Goal: Task Accomplishment & Management: Manage account settings

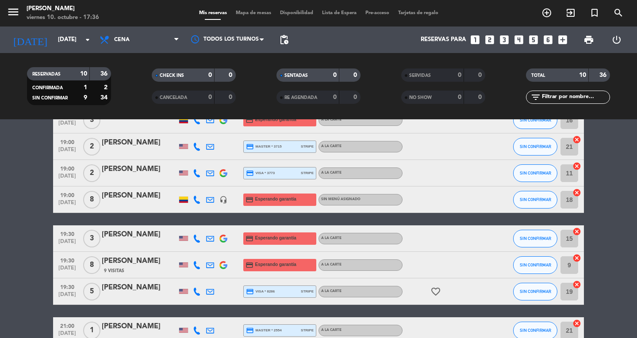
scroll to position [69, 0]
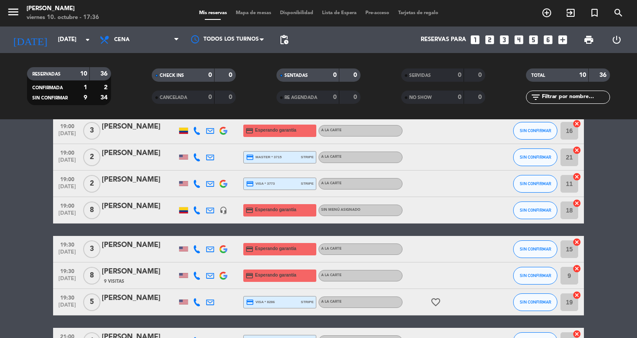
click at [256, 2] on div "menu Don Diablo [DATE] 10. octubre - 17:36 Mis reservas Mapa de mesas Disponibi…" at bounding box center [318, 13] width 637 height 27
click at [249, 14] on span "Mapa de mesas" at bounding box center [253, 13] width 44 height 5
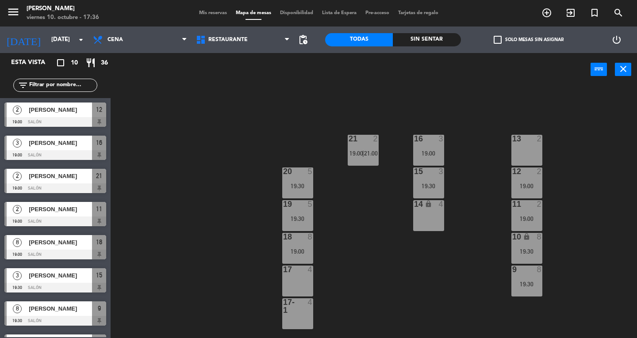
click at [293, 245] on div "18 8 19:00" at bounding box center [297, 248] width 31 height 31
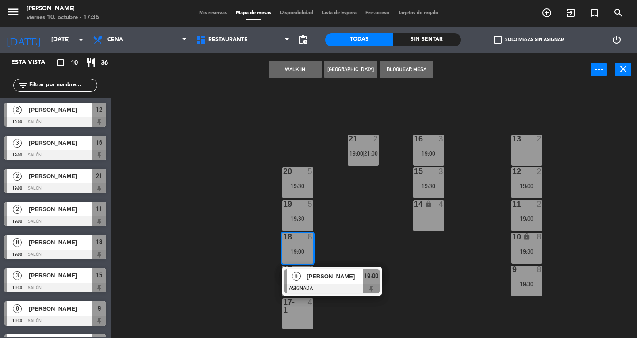
click at [294, 276] on span "8" at bounding box center [296, 276] width 9 height 9
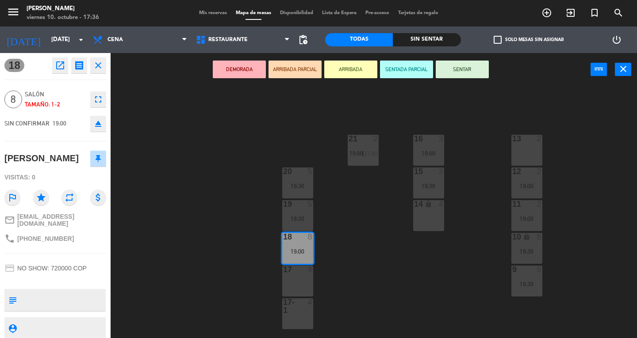
click at [290, 289] on div "17 4" at bounding box center [297, 281] width 31 height 31
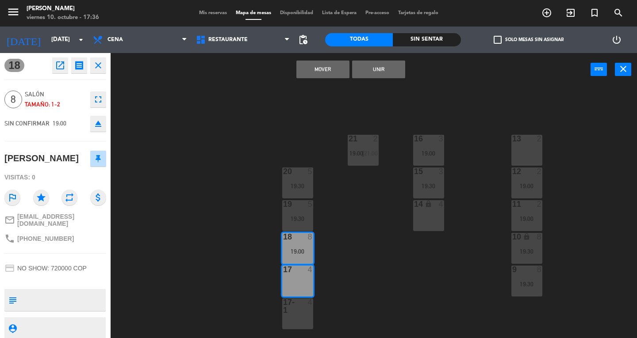
click at [283, 304] on div "17-1" at bounding box center [283, 306] width 0 height 16
click at [304, 69] on button "Mover y Unir" at bounding box center [322, 70] width 53 height 18
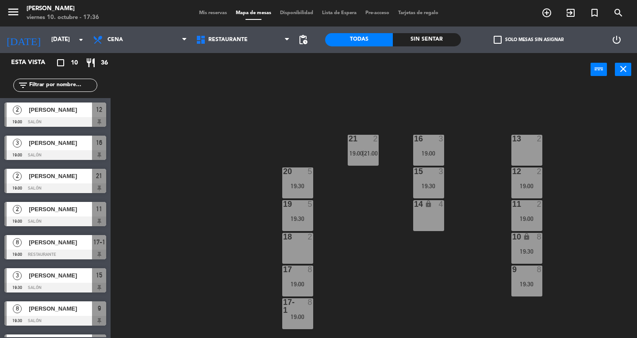
click at [627, 70] on icon "close" at bounding box center [623, 69] width 11 height 11
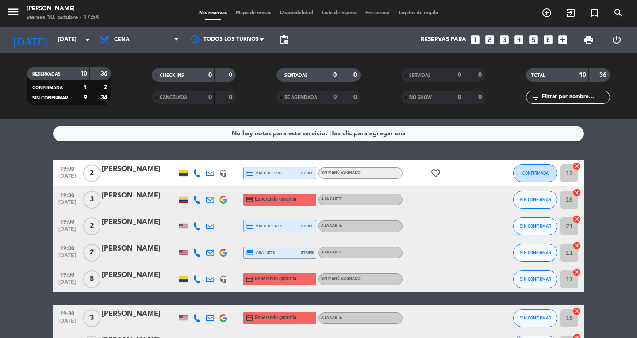
click at [14, 10] on icon "menu" at bounding box center [13, 11] width 13 height 13
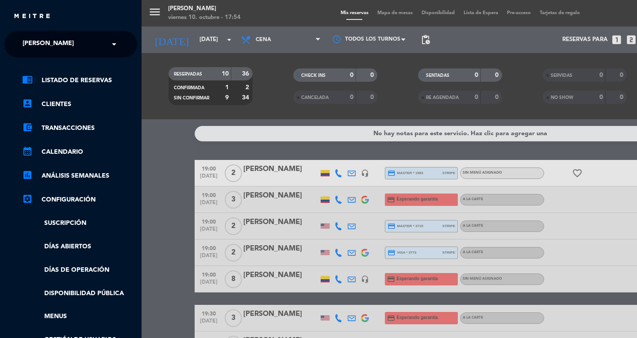
click at [33, 44] on span "[PERSON_NAME]" at bounding box center [48, 44] width 51 height 19
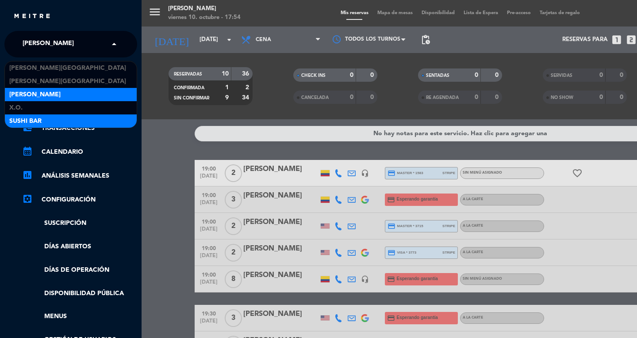
click at [26, 127] on div "SUSHI BAR" at bounding box center [71, 121] width 132 height 13
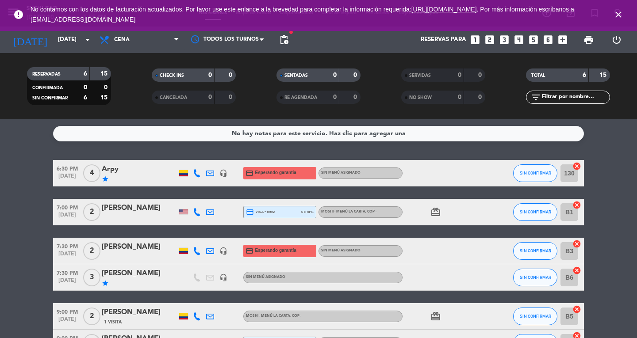
scroll to position [62, 0]
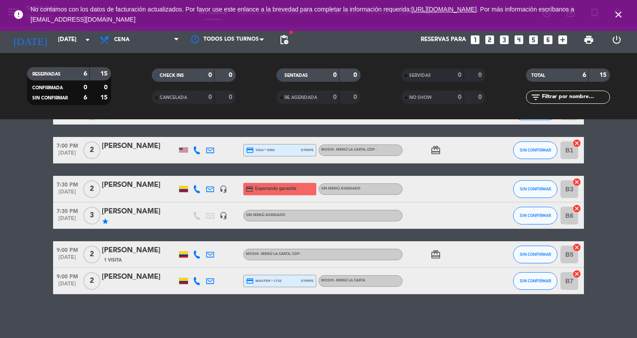
click at [34, 243] on bookings-row "6:30 PM oct. 10 4 Arpy star headset_mic credit_card Esperando garantía Sin menú…" at bounding box center [318, 196] width 637 height 196
click at [27, 289] on bookings-row "6:30 PM oct. 10 4 Arpy star headset_mic credit_card Esperando garantía Sin menú…" at bounding box center [318, 196] width 637 height 196
drag, startPoint x: 120, startPoint y: 216, endPoint x: 113, endPoint y: 206, distance: 12.1
click at [113, 206] on div "[PERSON_NAME]" at bounding box center [139, 211] width 75 height 11
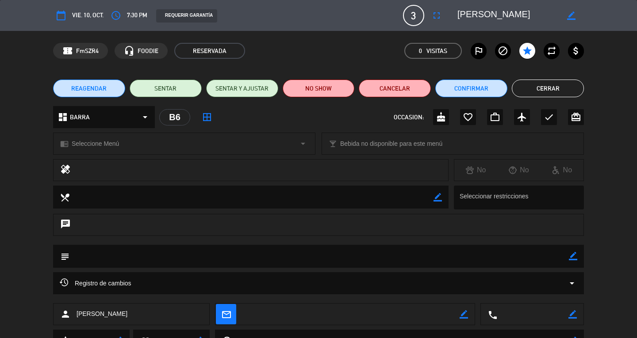
click at [567, 95] on button "Cerrar" at bounding box center [548, 89] width 72 height 18
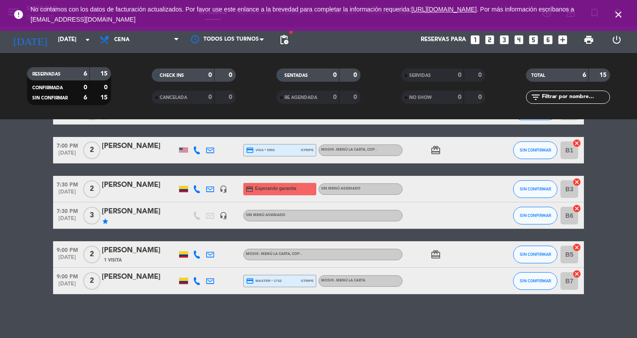
scroll to position [0, 0]
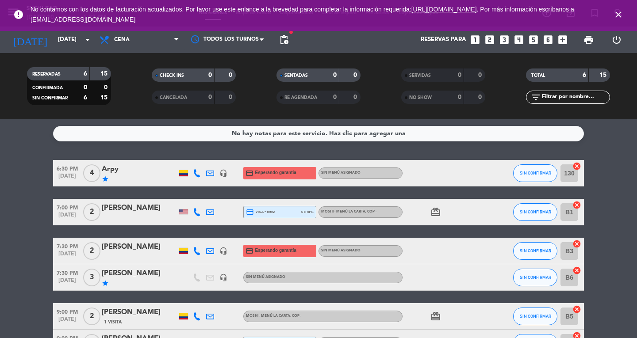
click at [621, 13] on icon "close" at bounding box center [618, 14] width 11 height 11
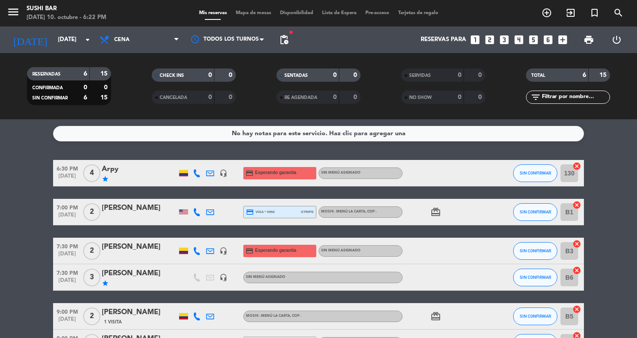
click at [625, 211] on bookings-row "6:30 PM oct. 10 4 Arpy star headset_mic credit_card Esperando garantía Sin menú…" at bounding box center [318, 258] width 637 height 196
click at [15, 19] on icon "menu" at bounding box center [13, 11] width 13 height 13
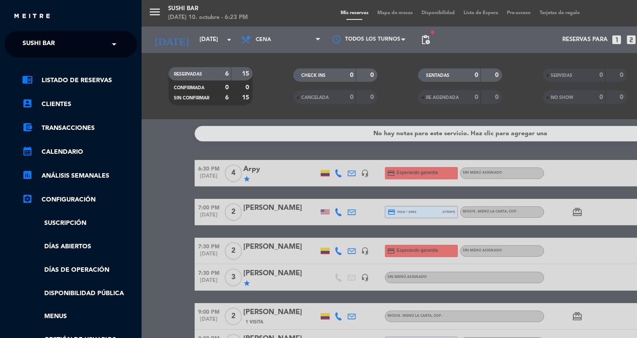
click at [25, 43] on span "SUSHI BAR" at bounding box center [39, 44] width 32 height 19
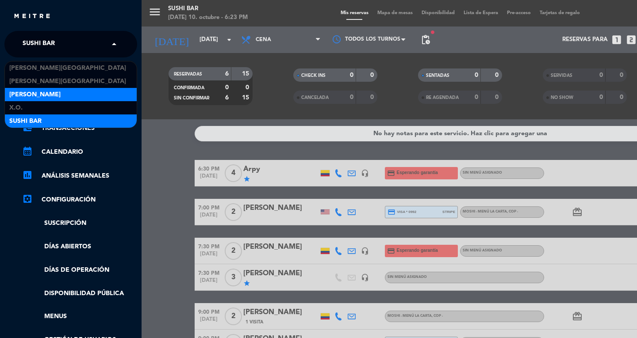
click at [22, 97] on span "[PERSON_NAME]" at bounding box center [34, 95] width 51 height 10
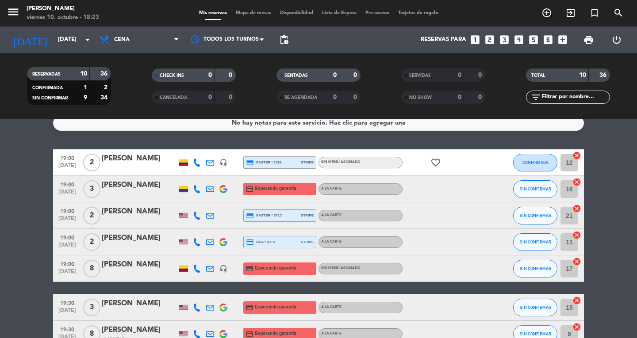
scroll to position [9, 0]
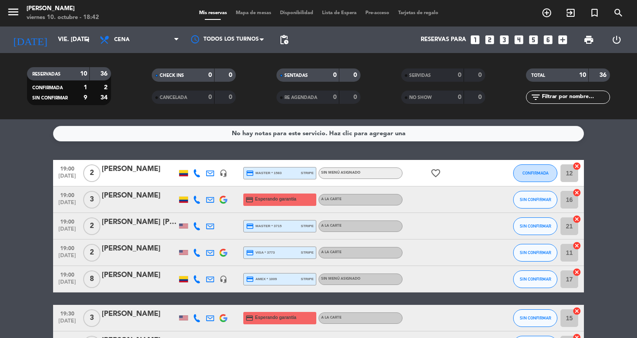
click at [35, 205] on bookings-row "19:00 [DATE] 2 [PERSON_NAME] headset_mic credit_card master * 1583 stripe Sin m…" at bounding box center [318, 305] width 637 height 290
click at [11, 19] on button "menu" at bounding box center [13, 13] width 13 height 16
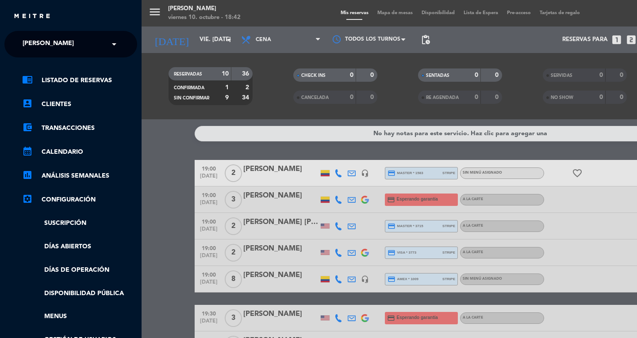
click at [23, 16] on img at bounding box center [32, 16] width 38 height 7
click at [34, 44] on span "[PERSON_NAME]" at bounding box center [48, 44] width 51 height 19
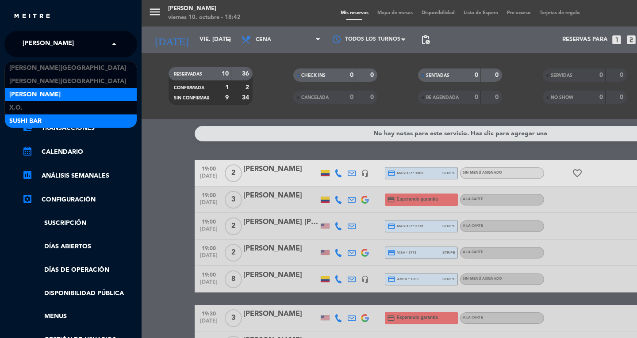
click at [29, 122] on span "SUSHI BAR" at bounding box center [25, 121] width 32 height 10
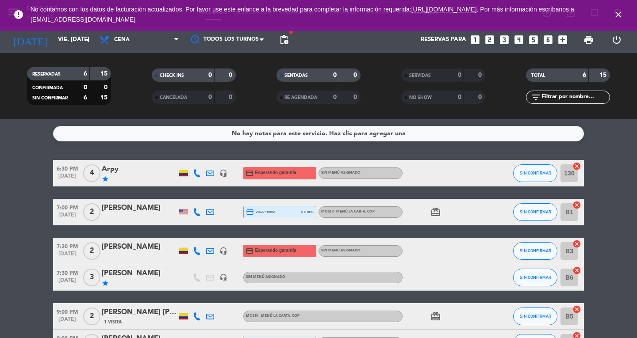
click at [614, 14] on icon "close" at bounding box center [618, 14] width 11 height 11
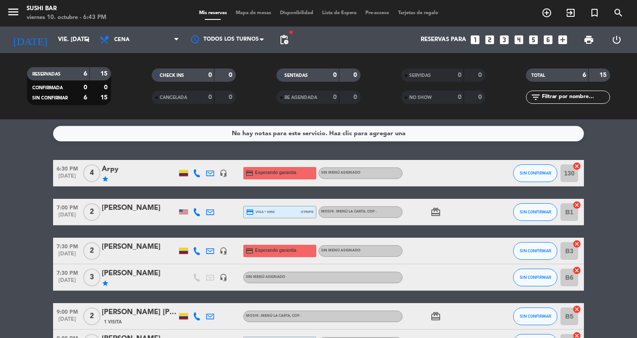
click at [261, 13] on span "Mapa de mesas" at bounding box center [253, 13] width 44 height 5
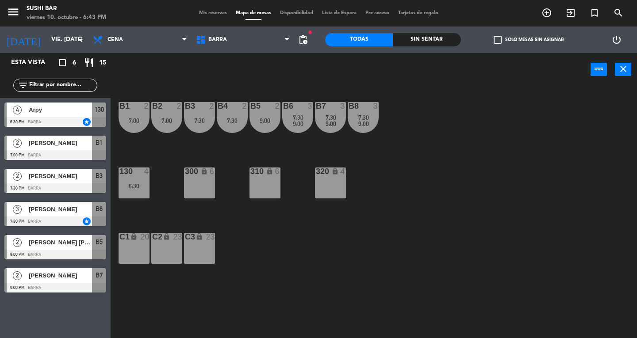
click at [368, 124] on span "9:00" at bounding box center [363, 123] width 11 height 7
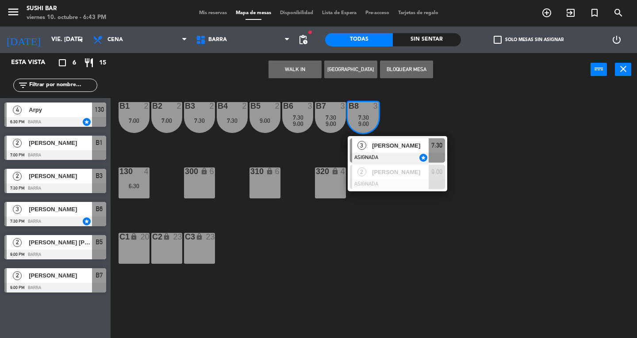
click at [425, 145] on span "[PERSON_NAME]" at bounding box center [400, 145] width 57 height 9
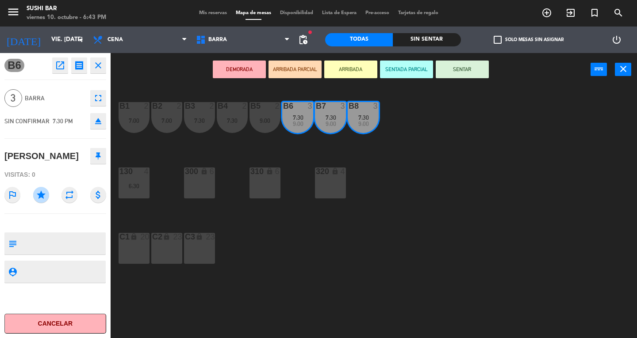
click at [138, 182] on div "130 4 6:30" at bounding box center [134, 183] width 31 height 31
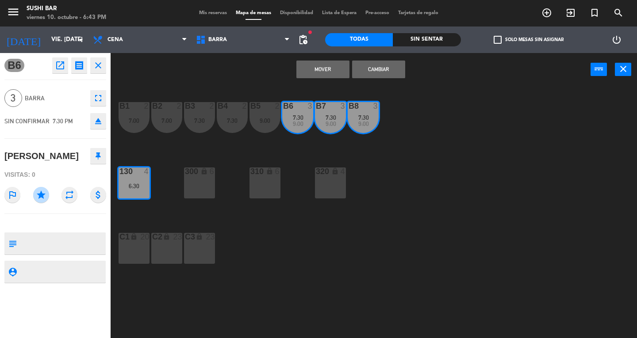
click at [394, 71] on button "Cambiar" at bounding box center [378, 70] width 53 height 18
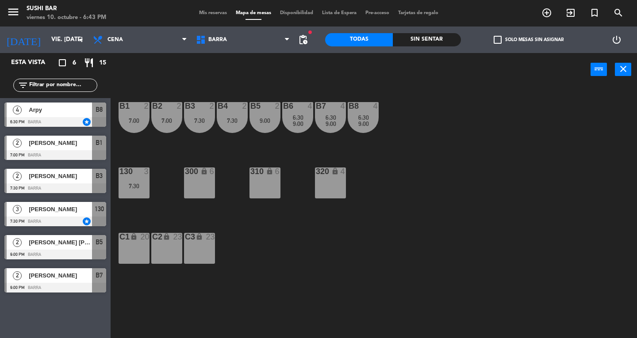
click at [367, 111] on div "B8 4 6:30 9:00" at bounding box center [363, 117] width 31 height 31
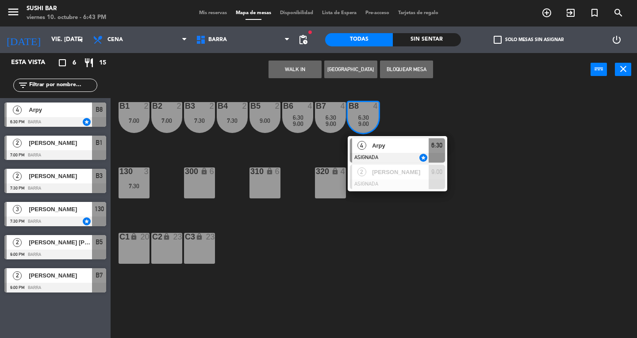
click at [438, 145] on span "6:30" at bounding box center [436, 145] width 11 height 11
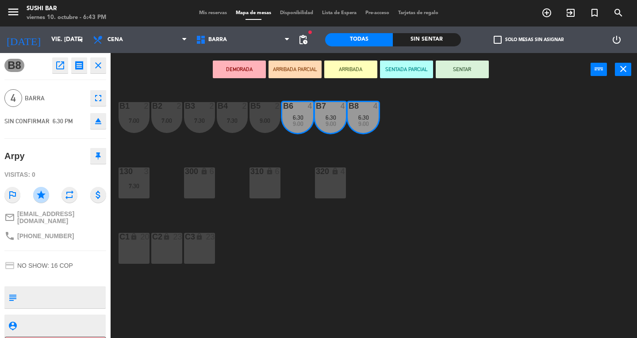
click at [472, 137] on div "B1 2 7:00 B2 2 7:00 B3 2 7:30 B4 2 7:30 B5 2 9:00 B6 4 6:30 9:00 B7 4 6:30 9:00…" at bounding box center [377, 212] width 520 height 252
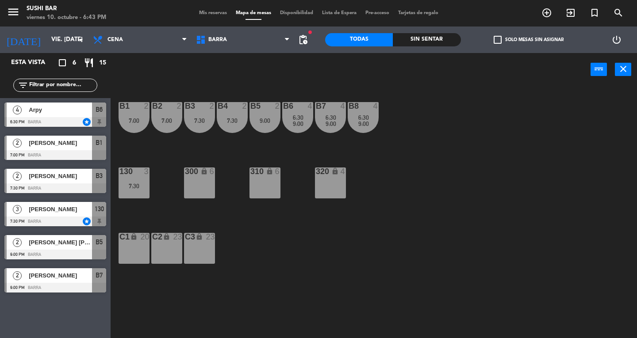
click at [270, 122] on div "9:00" at bounding box center [264, 121] width 31 height 6
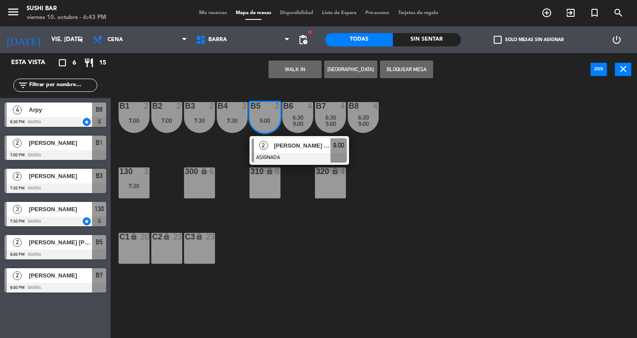
click at [297, 158] on div at bounding box center [299, 158] width 95 height 10
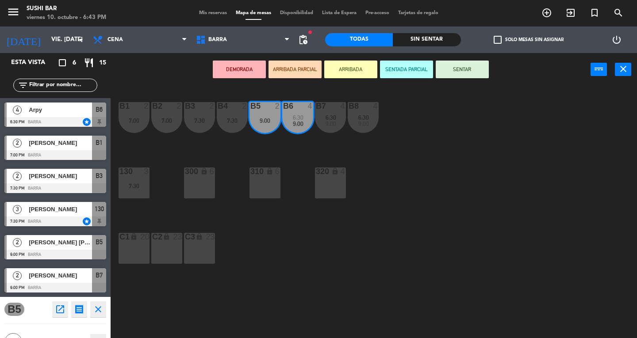
click at [273, 187] on div "310 lock 6" at bounding box center [264, 183] width 31 height 31
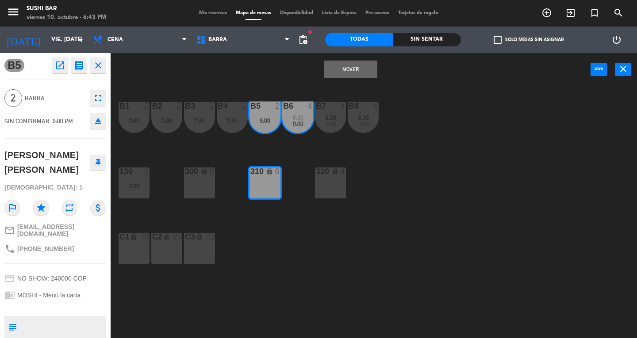
click at [358, 76] on button "Mover" at bounding box center [350, 70] width 53 height 18
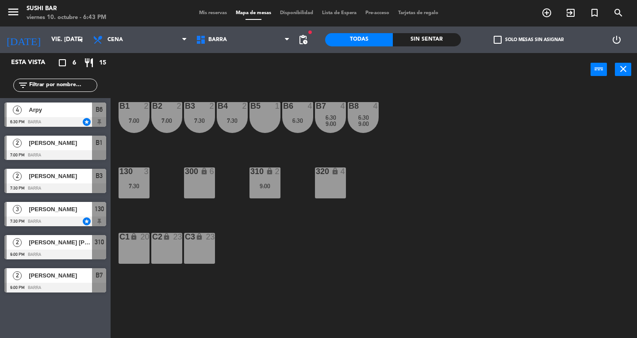
click at [368, 131] on div "B8 4 6:30 9:00" at bounding box center [363, 117] width 31 height 31
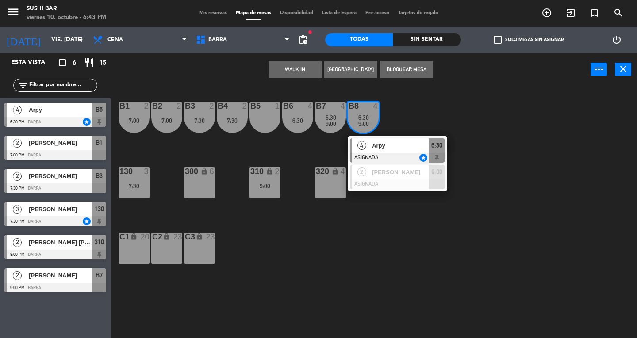
click at [415, 153] on div at bounding box center [397, 158] width 95 height 10
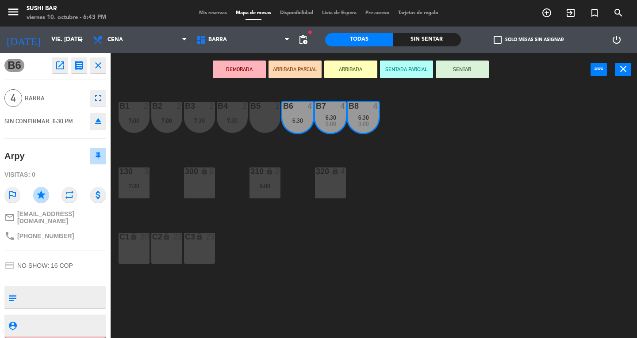
click at [261, 117] on div "B5 1" at bounding box center [264, 117] width 31 height 31
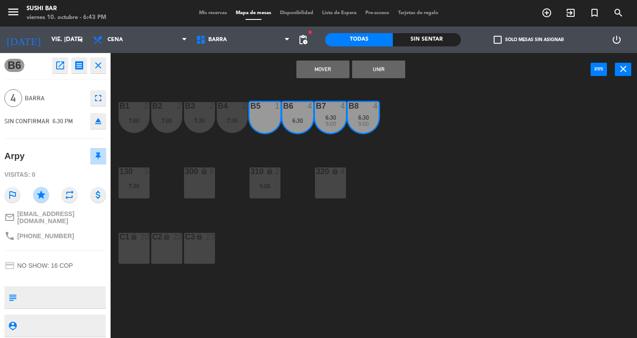
click at [383, 75] on button "Unir" at bounding box center [378, 70] width 53 height 18
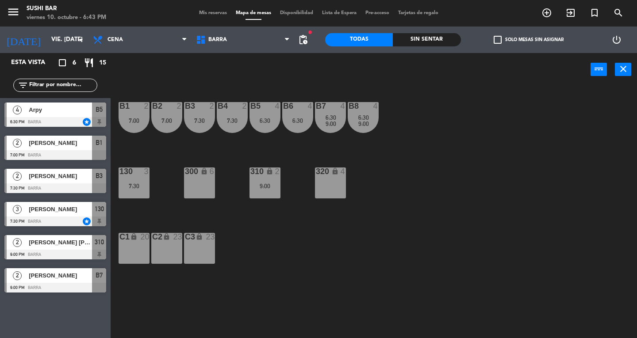
click at [290, 121] on div "6:30" at bounding box center [297, 121] width 31 height 6
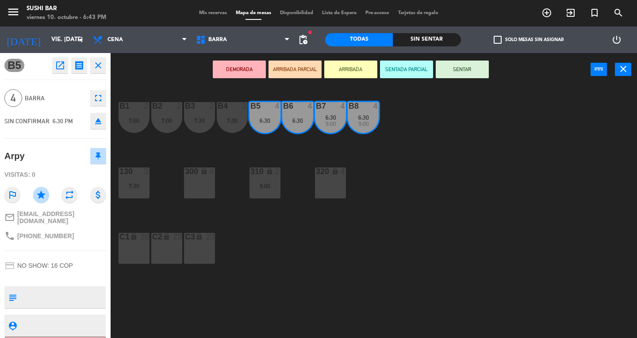
click at [470, 73] on button "SENTAR" at bounding box center [462, 70] width 53 height 18
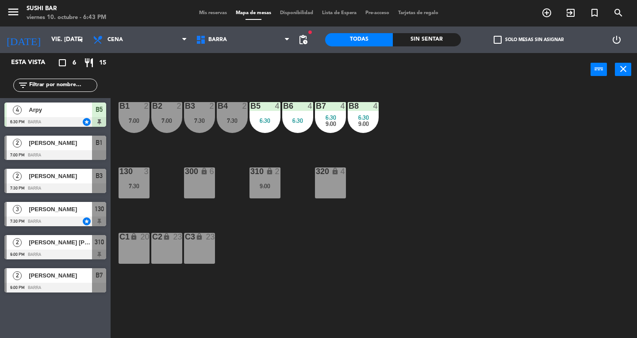
click at [630, 69] on button "close" at bounding box center [623, 69] width 16 height 13
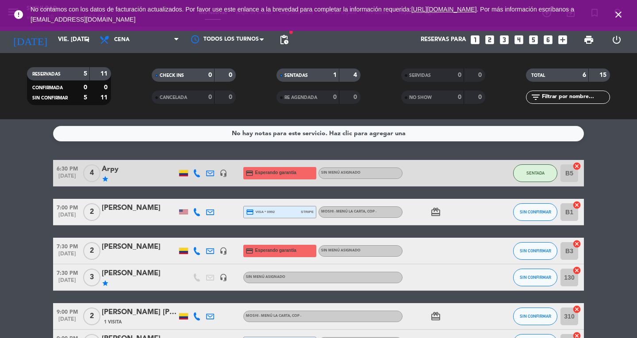
click at [621, 18] on icon "close" at bounding box center [618, 14] width 11 height 11
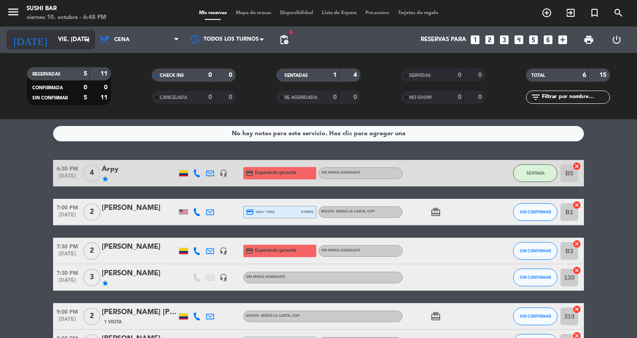
click at [22, 31] on icon "[DATE]" at bounding box center [30, 39] width 47 height 19
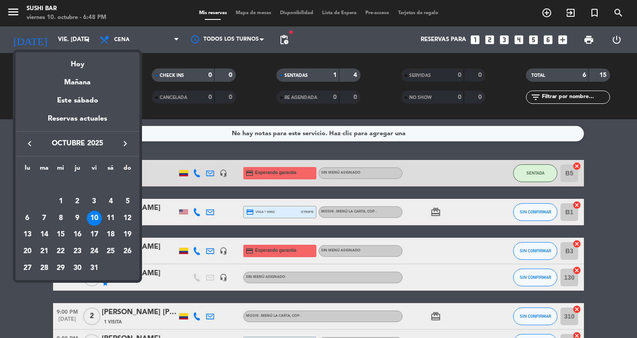
click at [54, 52] on mat-datepicker-content "semana que viene esta semana semana previa misma semana del año anterior Hoy Ma…" at bounding box center [77, 165] width 124 height 230
click at [8, 22] on div at bounding box center [318, 169] width 637 height 338
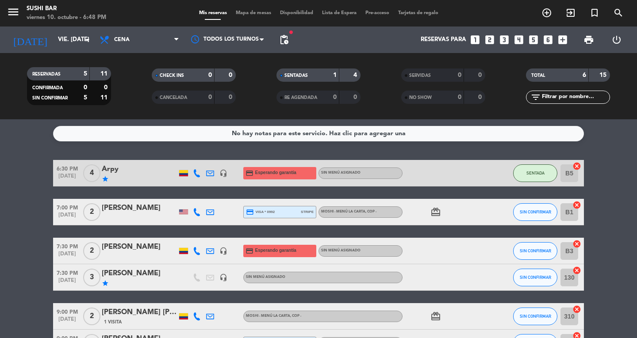
click at [19, 15] on icon "menu" at bounding box center [13, 11] width 13 height 13
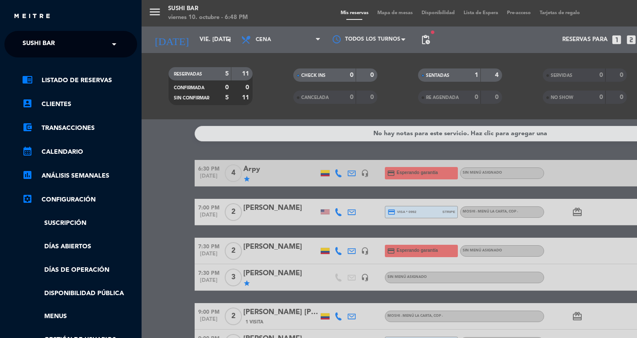
click at [51, 45] on span "SUSHI BAR" at bounding box center [39, 44] width 32 height 19
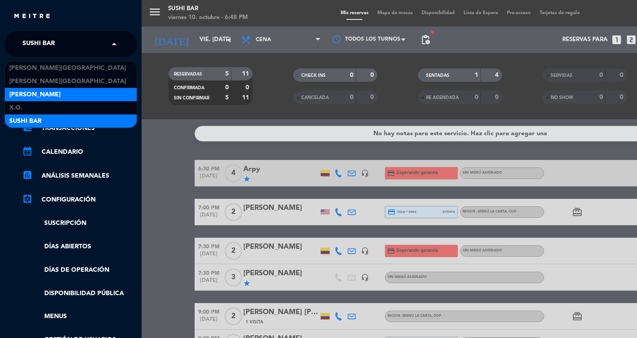
click at [29, 95] on span "[PERSON_NAME]" at bounding box center [34, 95] width 51 height 10
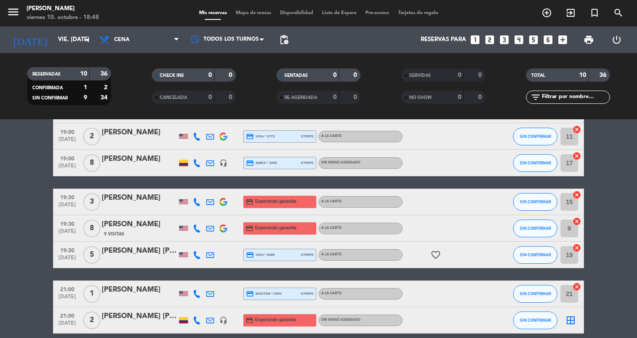
scroll to position [119, 0]
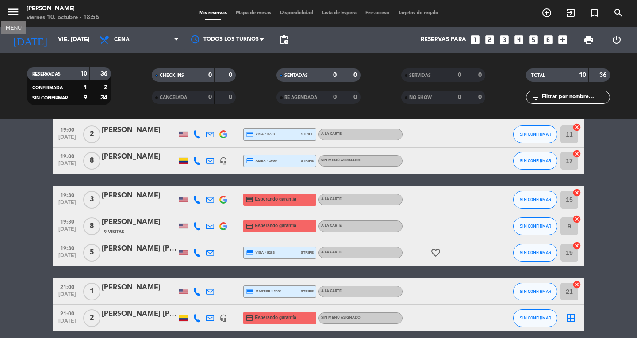
click at [8, 12] on icon "menu" at bounding box center [13, 11] width 13 height 13
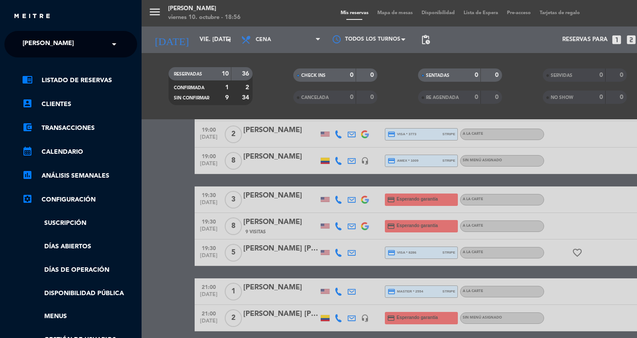
click at [27, 32] on ng-select "× [PERSON_NAME] ×" at bounding box center [70, 44] width 133 height 27
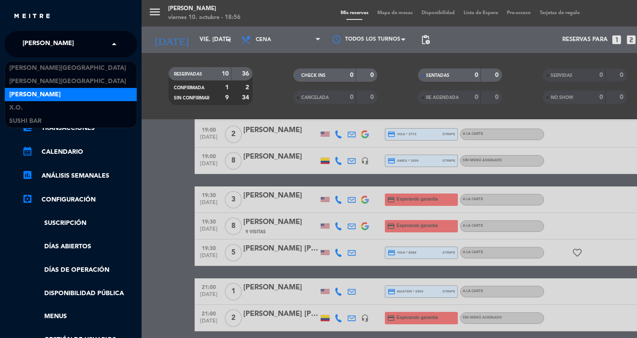
click at [32, 45] on span "[PERSON_NAME]" at bounding box center [48, 44] width 51 height 19
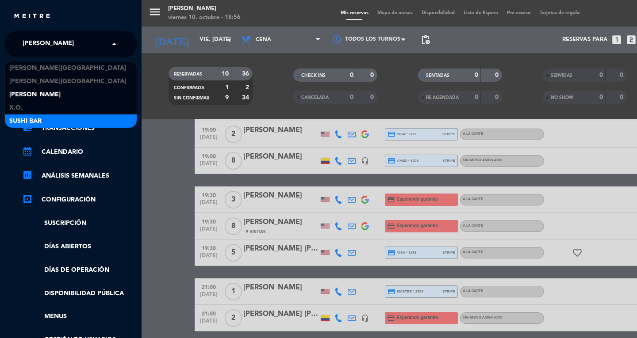
click at [38, 115] on div "SUSHI BAR" at bounding box center [71, 121] width 132 height 13
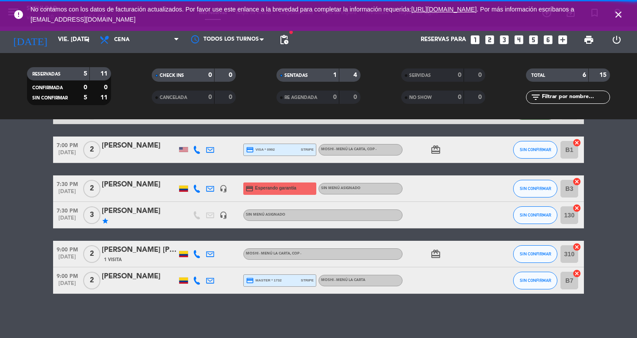
scroll to position [62, 0]
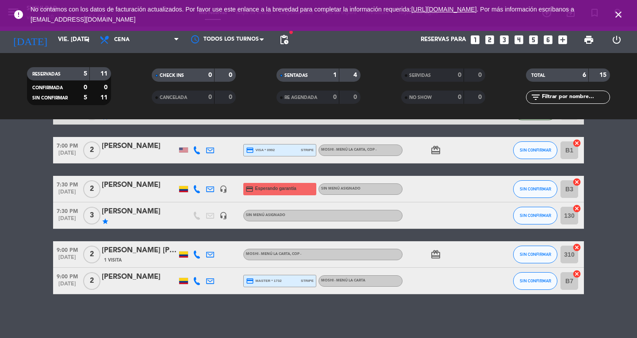
click at [617, 23] on span "close" at bounding box center [618, 15] width 24 height 24
click at [617, 13] on icon "close" at bounding box center [618, 14] width 11 height 11
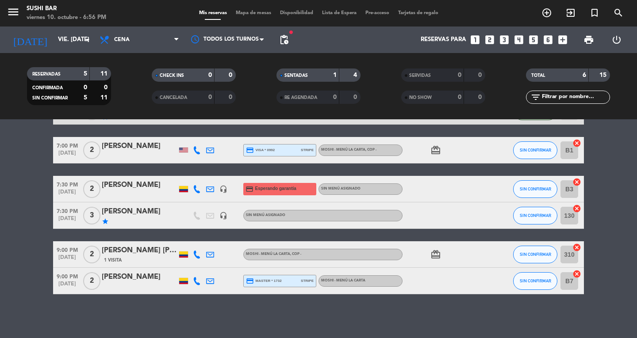
scroll to position [0, 0]
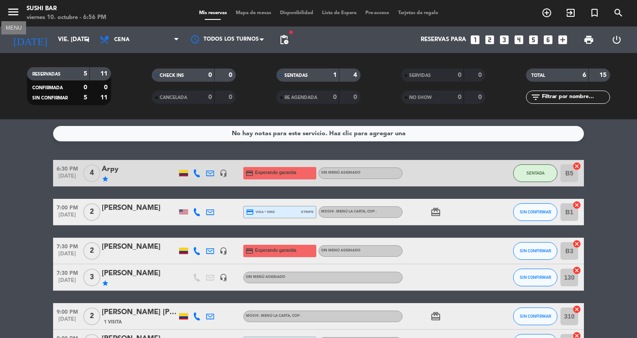
click at [13, 19] on button "menu" at bounding box center [13, 13] width 13 height 16
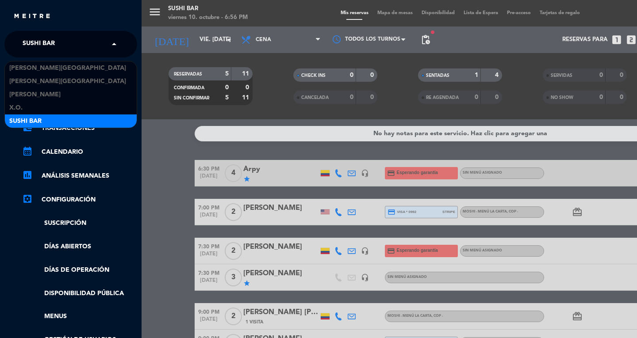
click at [28, 50] on span "SUSHI BAR" at bounding box center [39, 44] width 32 height 19
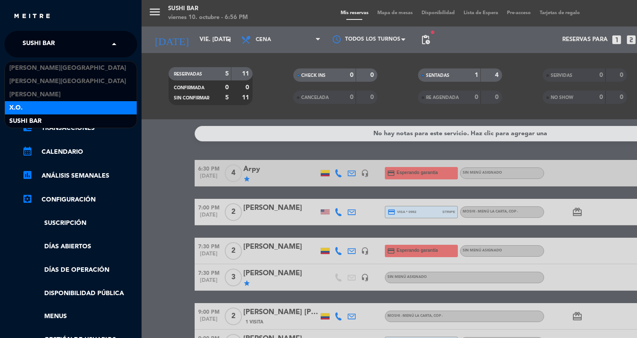
click at [24, 103] on div "X.O." at bounding box center [71, 107] width 132 height 13
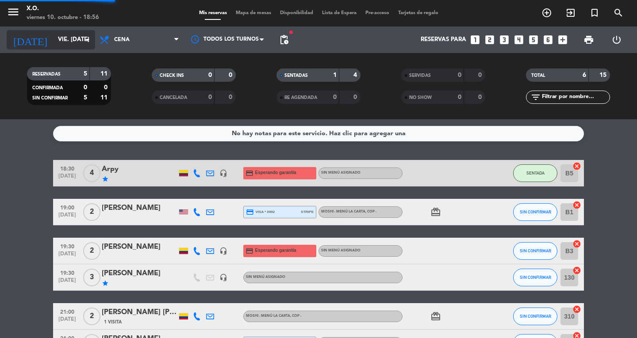
click at [76, 42] on input "vie. [DATE]" at bounding box center [93, 40] width 78 height 16
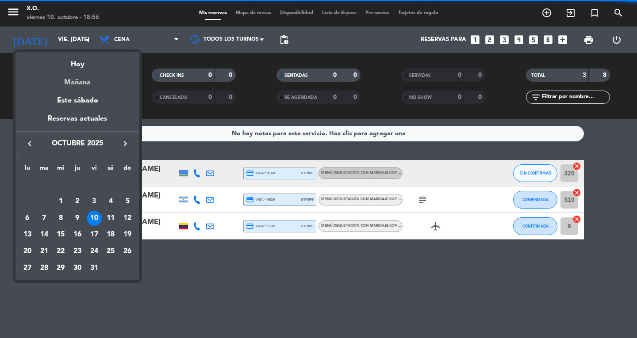
click at [75, 80] on div "Mañana" at bounding box center [77, 79] width 124 height 18
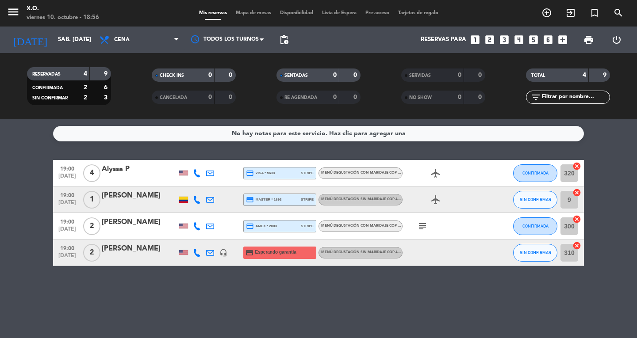
click at [194, 252] on icon at bounding box center [197, 253] width 8 height 8
click at [196, 298] on div "No hay notas para este servicio. Haz clic para agregar una 19:00 [DATE] 4 Alyss…" at bounding box center [318, 228] width 637 height 219
click at [11, 8] on icon "menu" at bounding box center [13, 11] width 13 height 13
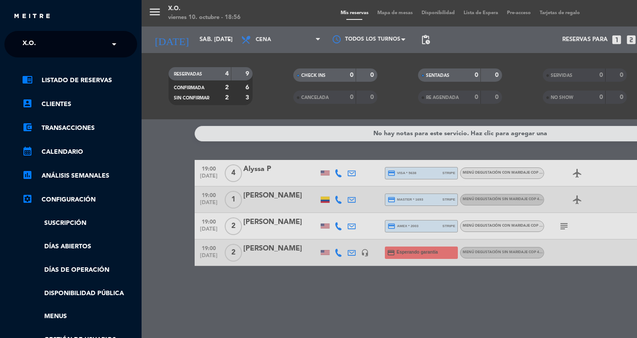
click at [46, 36] on div "× X.O." at bounding box center [34, 44] width 30 height 19
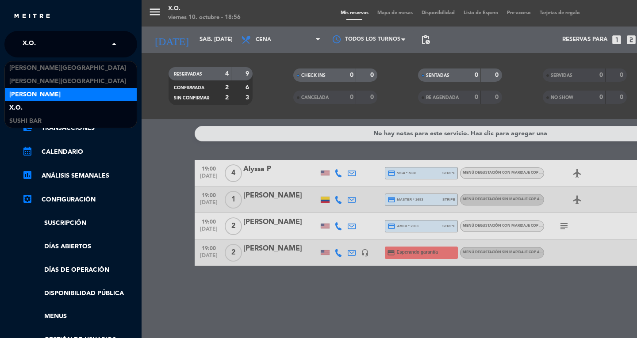
click at [44, 91] on span "[PERSON_NAME]" at bounding box center [34, 95] width 51 height 10
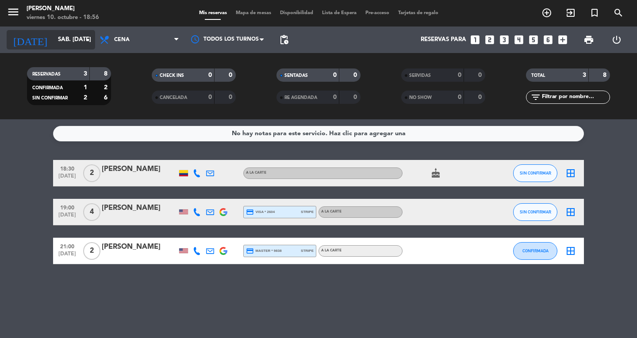
click at [65, 36] on input "sáb. [DATE]" at bounding box center [93, 40] width 78 height 16
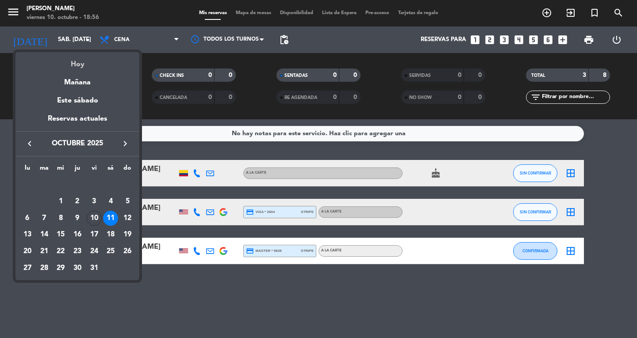
click at [65, 64] on div "Hoy" at bounding box center [77, 61] width 124 height 18
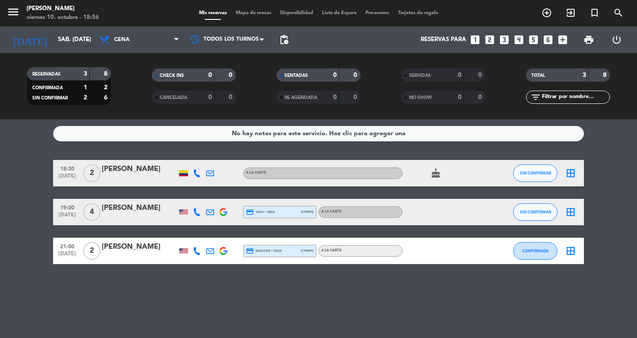
type input "vie. [DATE]"
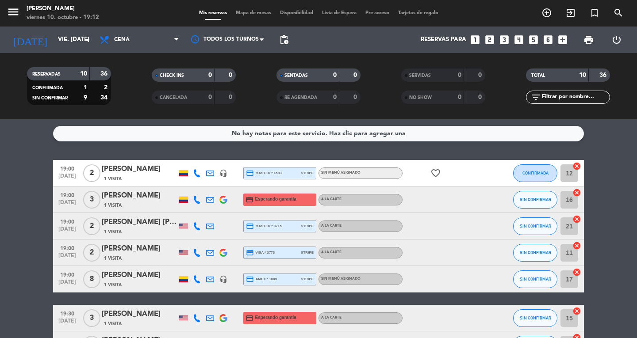
click at [193, 251] on icon at bounding box center [197, 253] width 8 height 8
click at [12, 153] on div "No hay notas para este servicio. Haz clic para agregar una 19:00 [DATE] 2 [PERS…" at bounding box center [318, 228] width 637 height 219
click at [417, 270] on div at bounding box center [442, 279] width 80 height 26
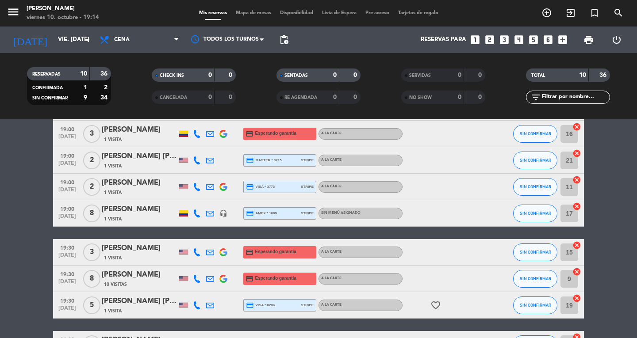
scroll to position [74, 0]
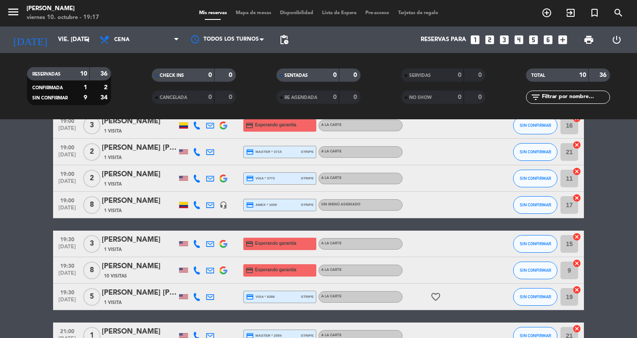
click at [31, 215] on bookings-row "19:00 [DATE] 2 [PERSON_NAME] 1 Visita headset_mic credit_card master * 1583 str…" at bounding box center [318, 231] width 637 height 290
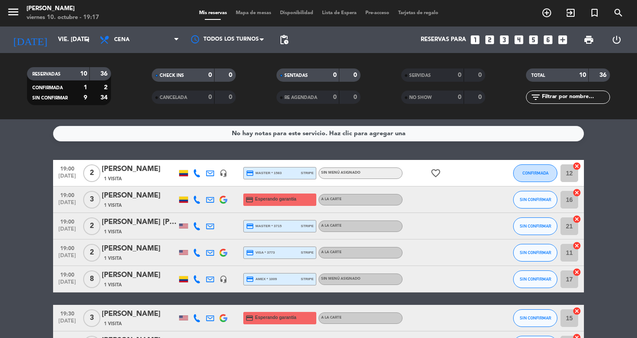
click at [250, 13] on span "Mapa de mesas" at bounding box center [253, 13] width 44 height 5
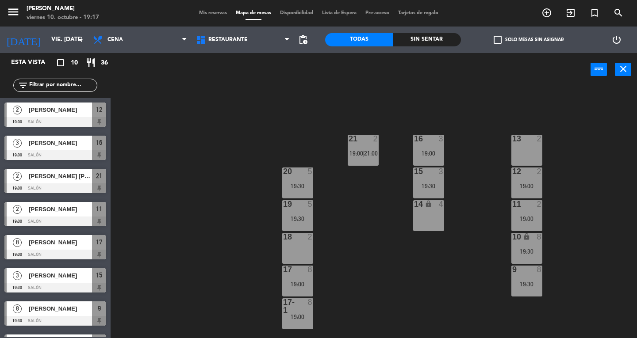
click at [360, 148] on div "21 2 19:00 | 21:00" at bounding box center [363, 150] width 31 height 31
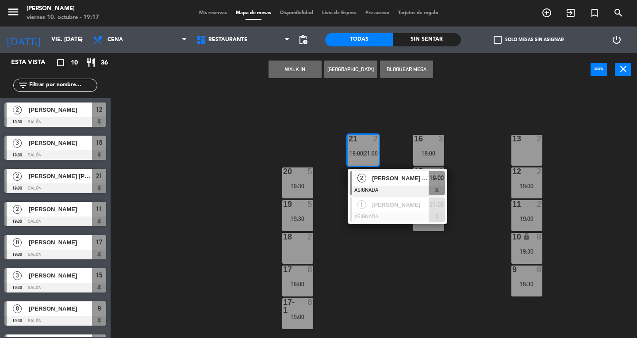
click at [380, 180] on span "[PERSON_NAME] [PERSON_NAME]" at bounding box center [400, 178] width 57 height 9
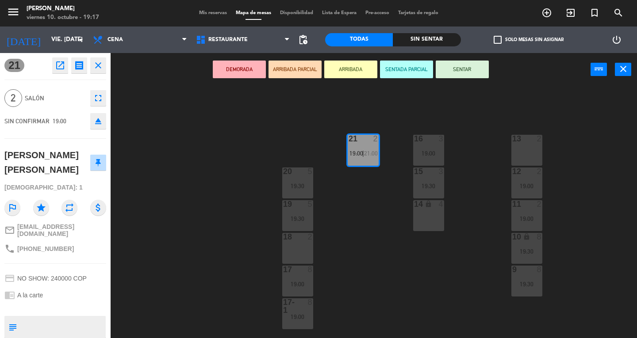
click at [535, 224] on div "11 2 19:00" at bounding box center [526, 215] width 31 height 31
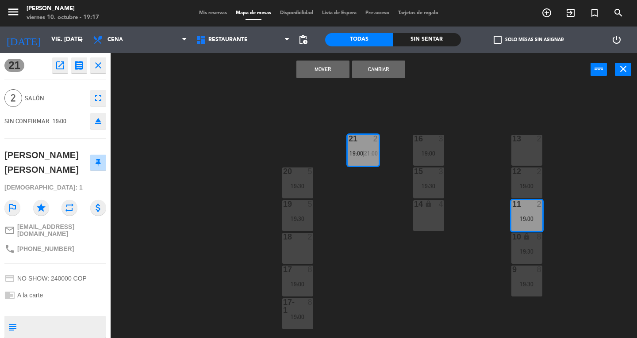
click at [376, 70] on button "Cambiar" at bounding box center [378, 70] width 53 height 18
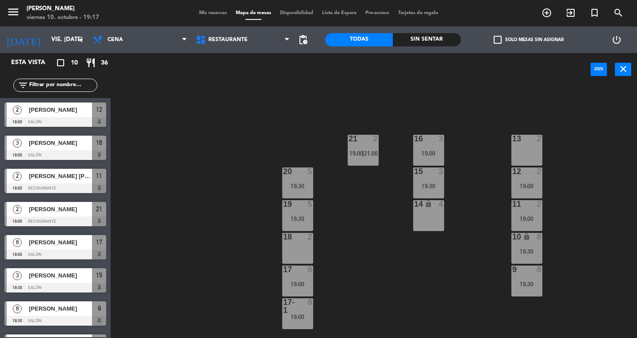
click at [358, 152] on span "19:00" at bounding box center [356, 153] width 14 height 7
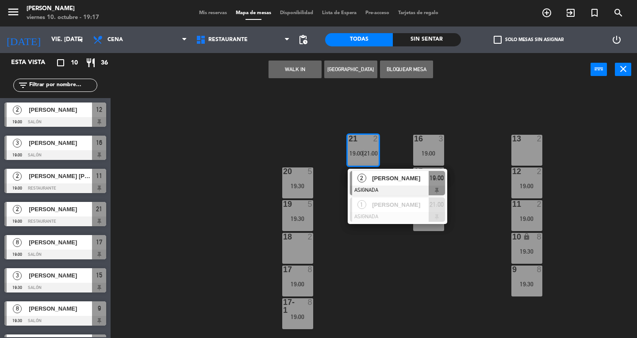
click at [371, 180] on div "[PERSON_NAME]" at bounding box center [399, 178] width 57 height 15
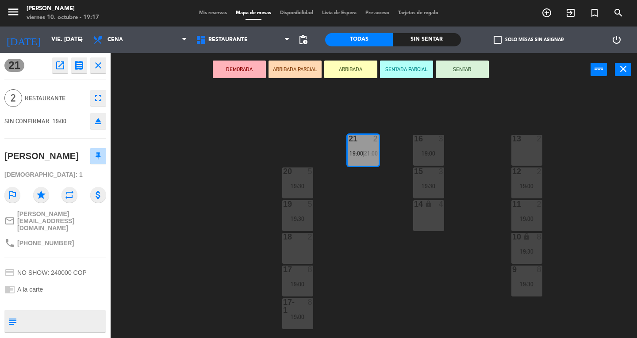
click at [468, 73] on button "SENTAR" at bounding box center [462, 70] width 53 height 18
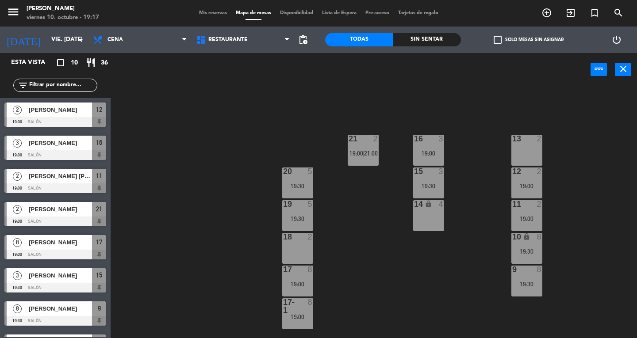
click at [535, 217] on div "19:00" at bounding box center [526, 219] width 31 height 6
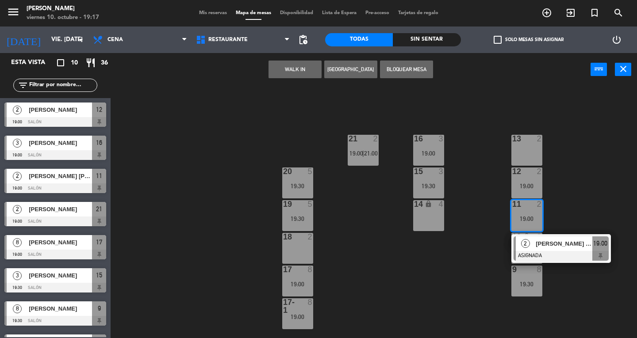
click at [600, 256] on div at bounding box center [560, 256] width 95 height 10
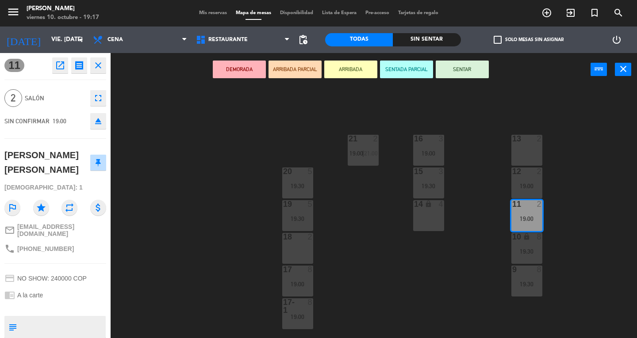
click at [460, 67] on button "SENTAR" at bounding box center [462, 70] width 53 height 18
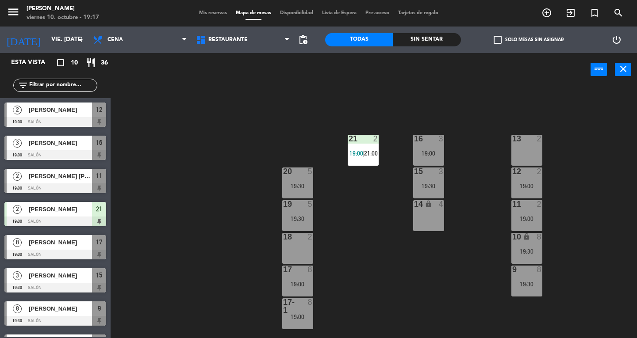
click at [283, 311] on div "17-1" at bounding box center [283, 306] width 0 height 16
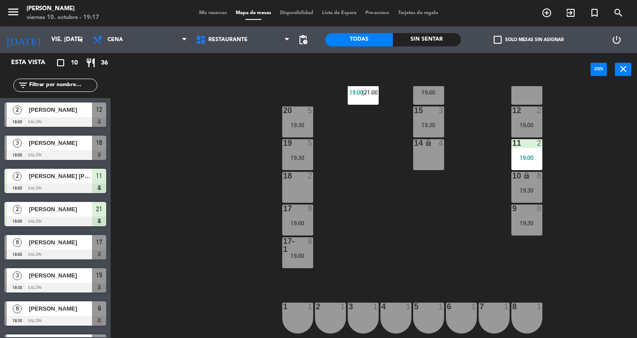
scroll to position [84, 0]
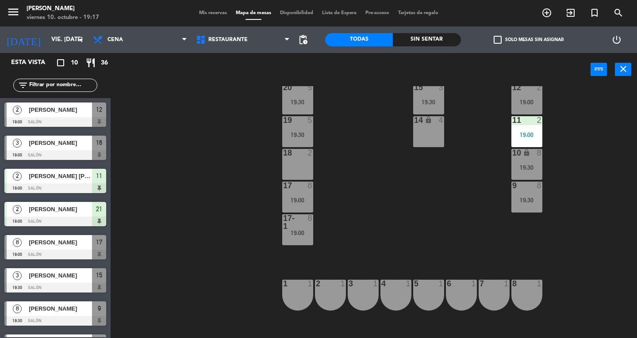
click at [298, 211] on div "17 8 19:00" at bounding box center [297, 197] width 31 height 31
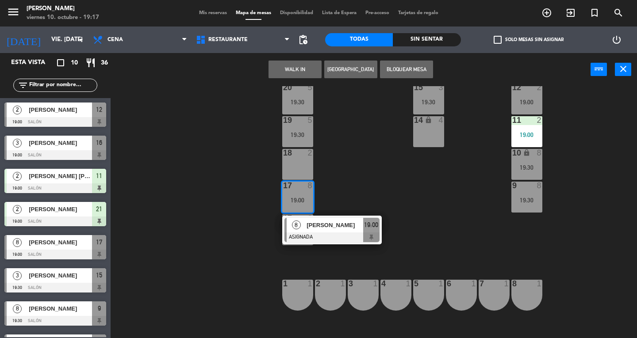
click at [334, 231] on div "[PERSON_NAME]" at bounding box center [334, 225] width 57 height 15
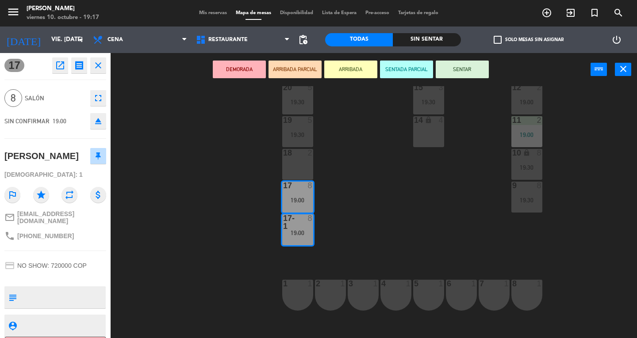
click at [474, 76] on button "SENTAR" at bounding box center [462, 70] width 53 height 18
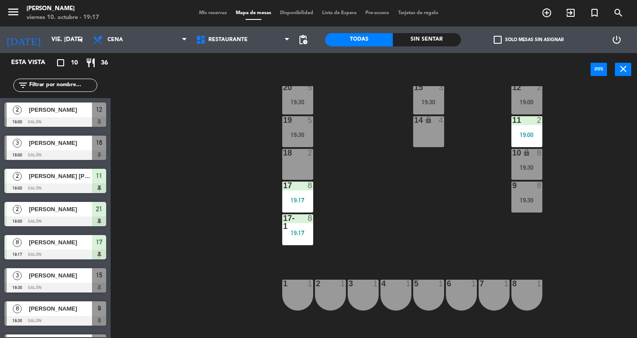
click at [628, 73] on button "close" at bounding box center [623, 69] width 16 height 13
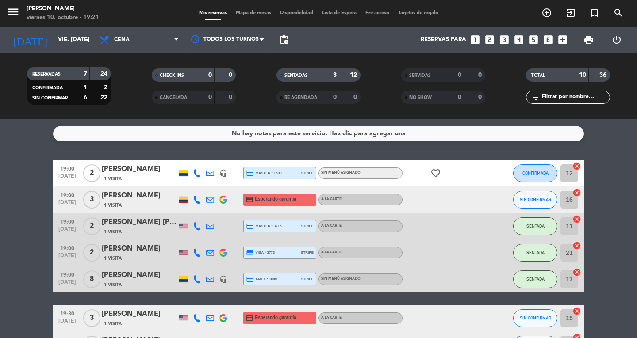
click at [18, 211] on bookings-row "19:00 [DATE] 2 [PERSON_NAME] 1 Visita headset_mic credit_card master * 1583 str…" at bounding box center [318, 305] width 637 height 290
click at [29, 214] on bookings-row "19:00 [DATE] 2 [PERSON_NAME] 1 Visita headset_mic credit_card master * 1583 str…" at bounding box center [318, 305] width 637 height 290
click at [533, 173] on span "CONFIRMADA" at bounding box center [535, 173] width 26 height 5
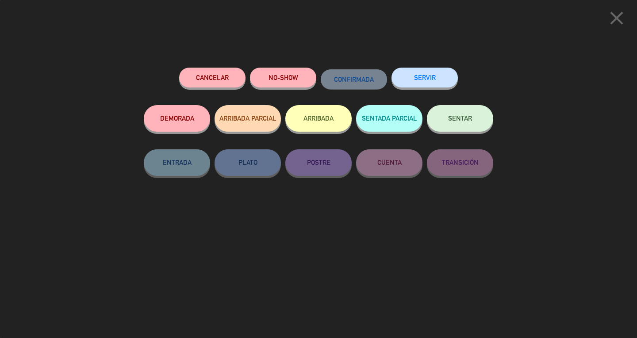
click at [463, 118] on span "SENTAR" at bounding box center [460, 119] width 24 height 8
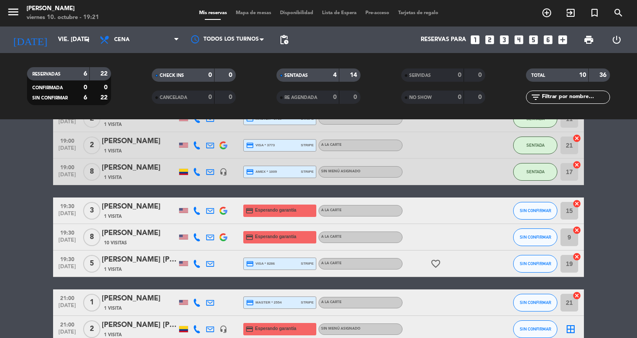
scroll to position [109, 0]
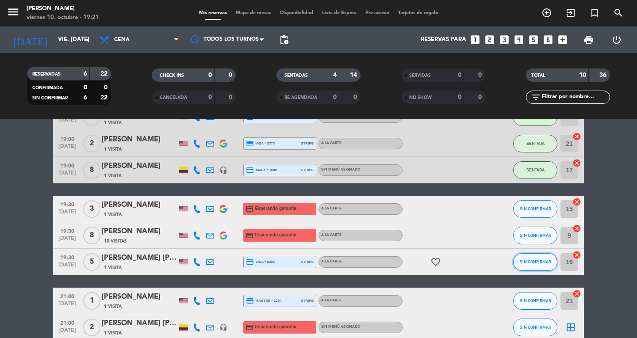
click at [535, 264] on span "SIN CONFIRMAR" at bounding box center [535, 262] width 31 height 5
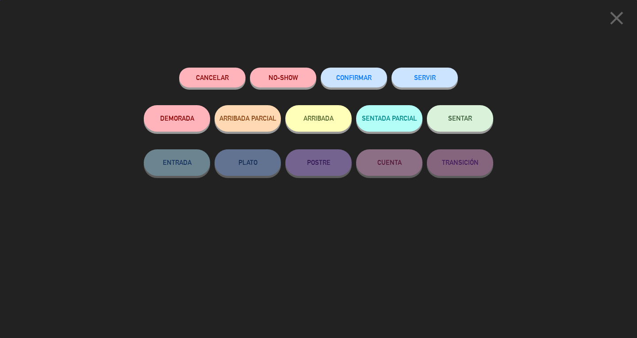
click at [455, 122] on span "SENTAR" at bounding box center [460, 119] width 24 height 8
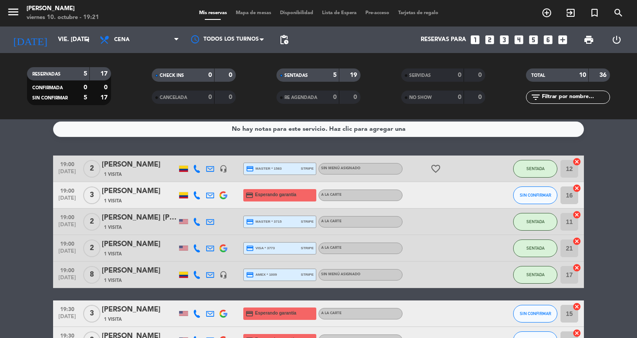
scroll to position [0, 0]
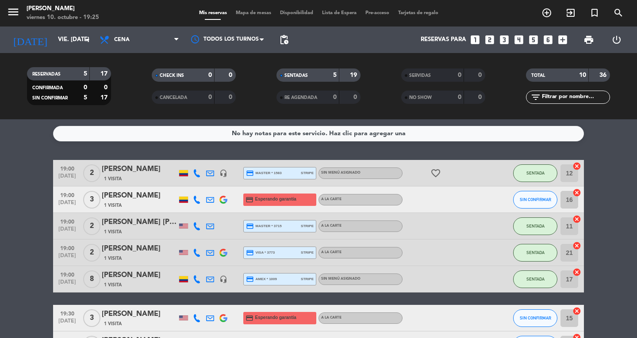
click at [15, 190] on bookings-row "19:00 [DATE] 2 [PERSON_NAME] 1 Visita headset_mic credit_card master * 1583 str…" at bounding box center [318, 305] width 637 height 290
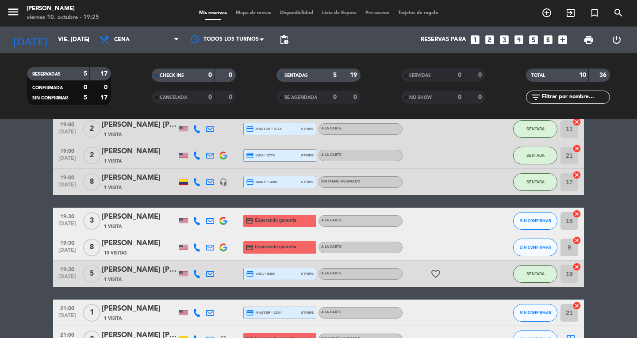
scroll to position [120, 0]
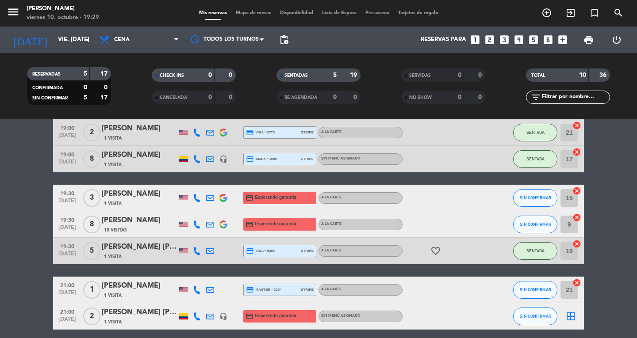
click at [38, 195] on bookings-row "19:00 [DATE] 2 [PERSON_NAME] 1 Visita headset_mic credit_card master * 1583 str…" at bounding box center [318, 185] width 637 height 290
click at [246, 11] on span "Mapa de mesas" at bounding box center [253, 13] width 44 height 5
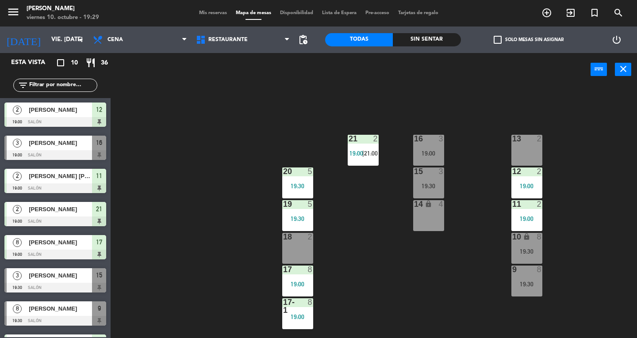
click at [539, 147] on div "13 2" at bounding box center [526, 150] width 31 height 31
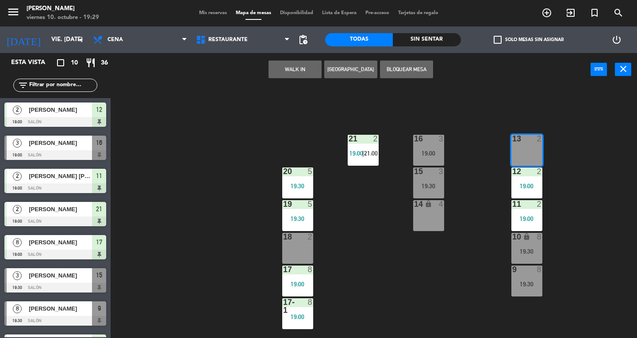
click at [288, 70] on button "WALK IN" at bounding box center [294, 70] width 53 height 18
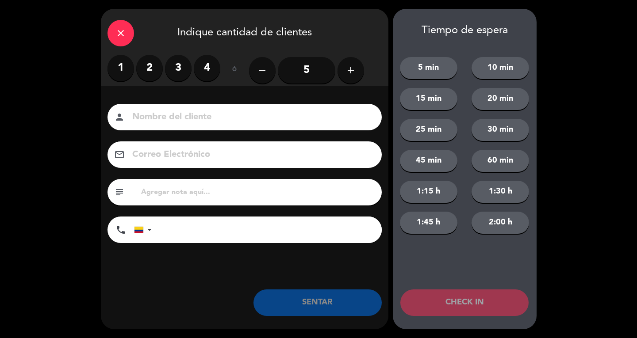
click at [159, 73] on label "2" at bounding box center [149, 68] width 27 height 27
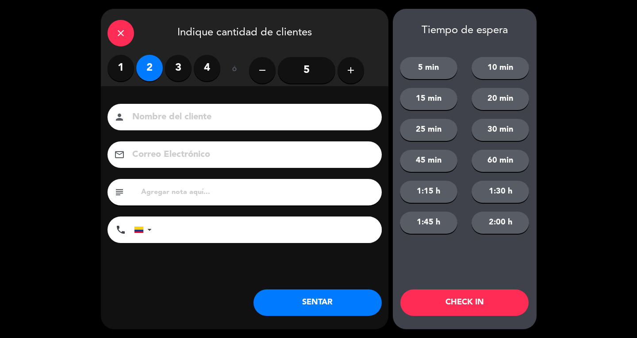
click at [178, 122] on input at bounding box center [250, 117] width 239 height 15
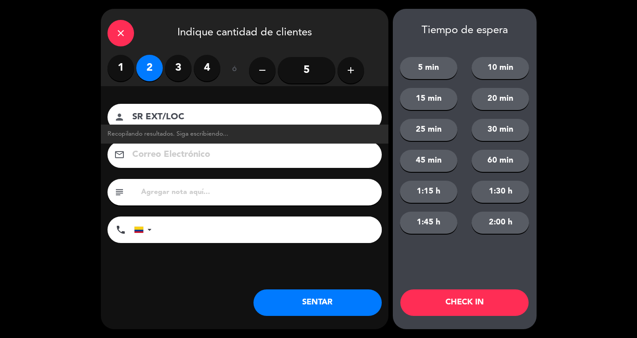
type input "SR EXT/LOC"
click at [331, 313] on button "SENTAR" at bounding box center [317, 303] width 128 height 27
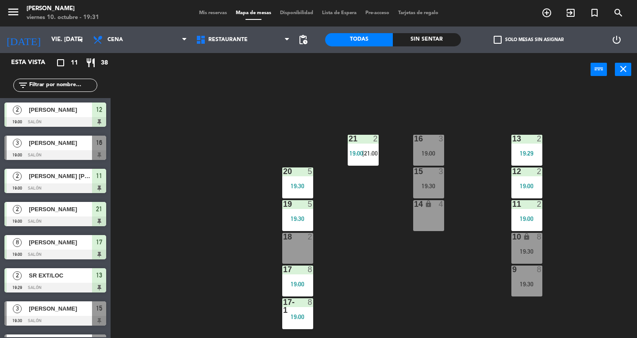
click at [437, 142] on div "3" at bounding box center [443, 139] width 15 height 8
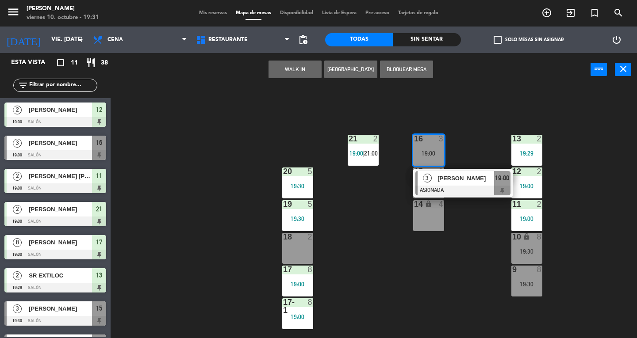
click at [468, 185] on div "[PERSON_NAME]" at bounding box center [464, 178] width 57 height 15
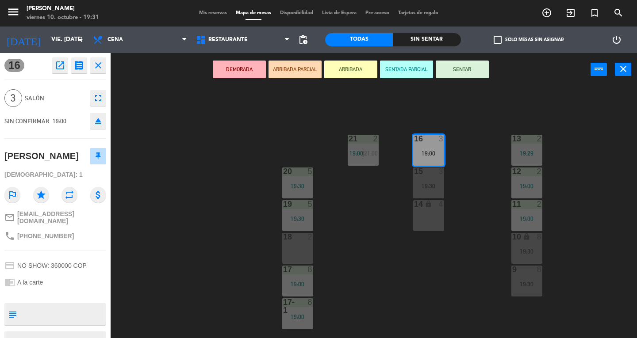
click at [99, 97] on icon "fullscreen" at bounding box center [98, 98] width 11 height 11
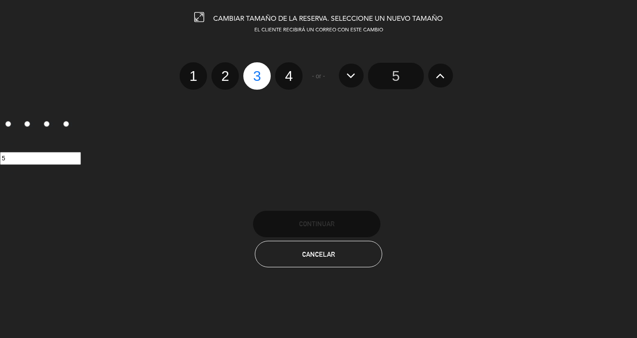
click at [294, 80] on label "4" at bounding box center [288, 75] width 27 height 27
click at [291, 71] on input "4" at bounding box center [288, 68] width 6 height 6
radio input "true"
radio input "false"
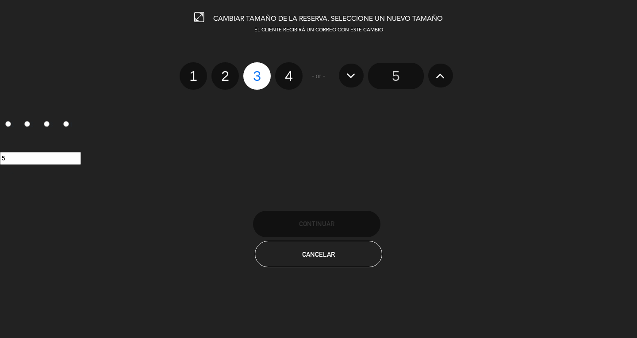
radio input "false"
radio input "true"
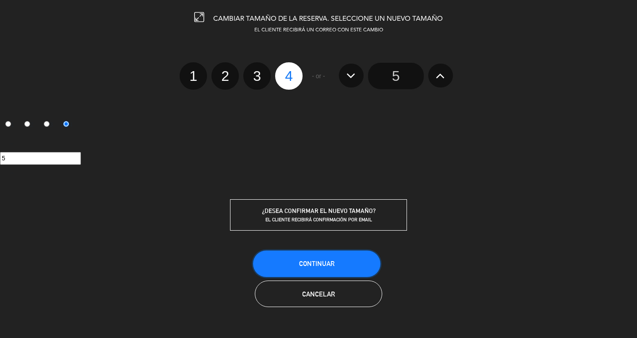
click at [347, 255] on button "Continuar" at bounding box center [316, 264] width 127 height 27
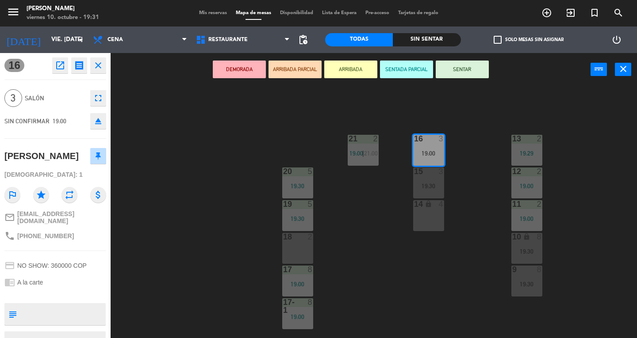
click at [393, 289] on div "13 2 19:29 16 3 19:00 21 2 19:00 | 21:00 12 2 19:00 15 3 19:30 20 5 19:30 11 2 …" at bounding box center [377, 212] width 520 height 252
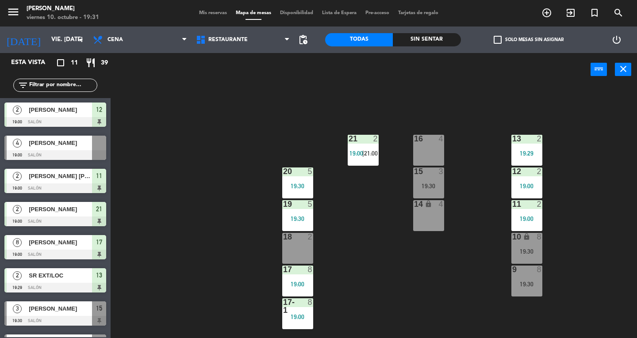
click at [92, 152] on div at bounding box center [55, 155] width 102 height 10
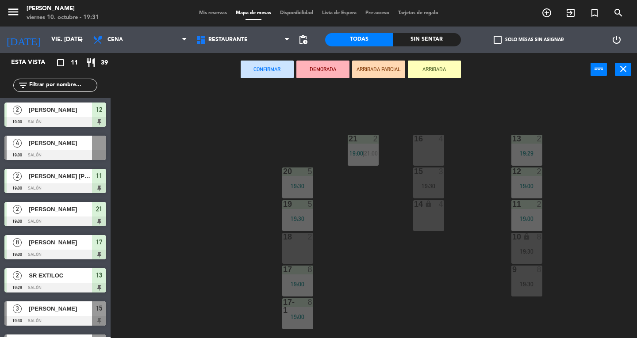
click at [428, 149] on div "16 4" at bounding box center [428, 150] width 31 height 31
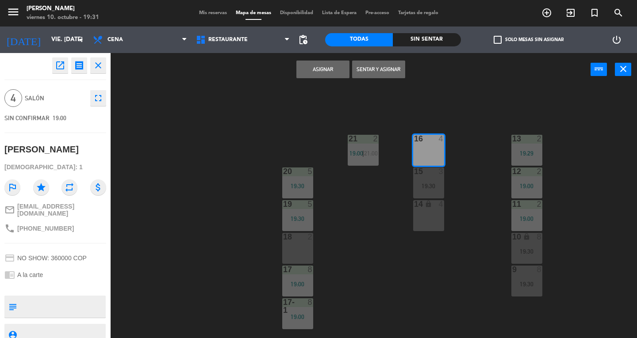
click at [399, 75] on button "Sentar y Asignar" at bounding box center [378, 70] width 53 height 18
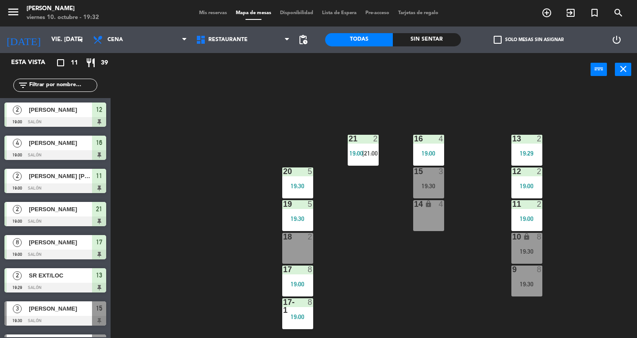
click at [627, 73] on icon "close" at bounding box center [623, 69] width 11 height 11
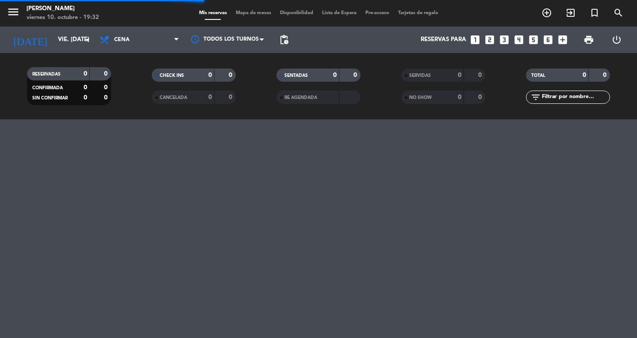
click at [17, 11] on icon "menu" at bounding box center [13, 11] width 13 height 13
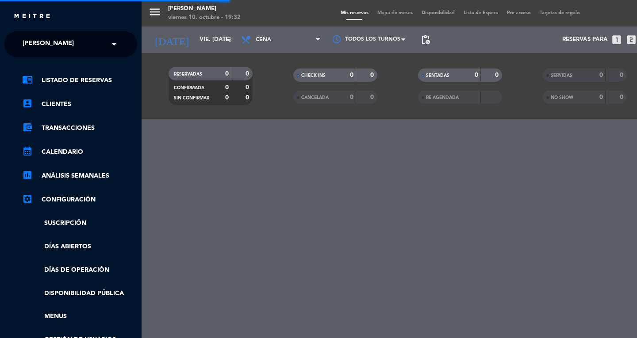
click at [34, 36] on span "[PERSON_NAME]" at bounding box center [48, 44] width 51 height 19
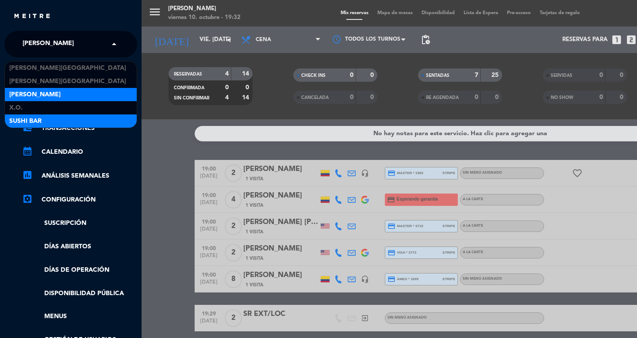
click at [28, 122] on span "SUSHI BAR" at bounding box center [25, 121] width 32 height 10
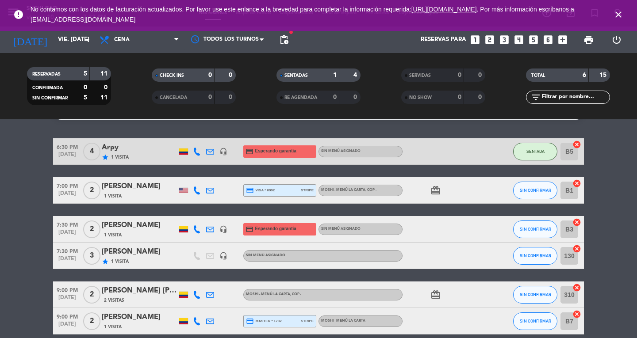
scroll to position [23, 0]
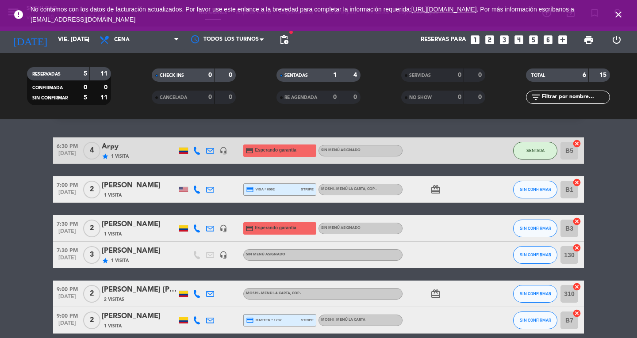
click at [618, 17] on icon "close" at bounding box center [618, 14] width 11 height 11
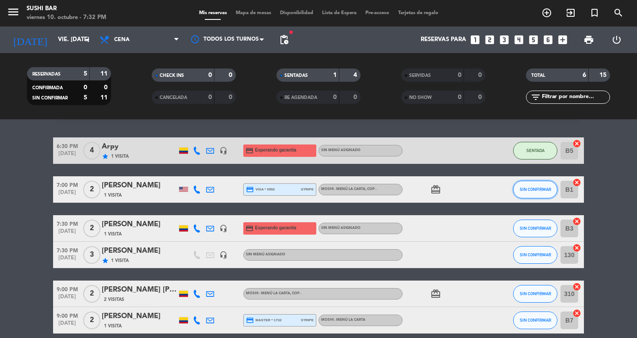
click at [538, 189] on span "SIN CONFIRMAR" at bounding box center [535, 189] width 31 height 5
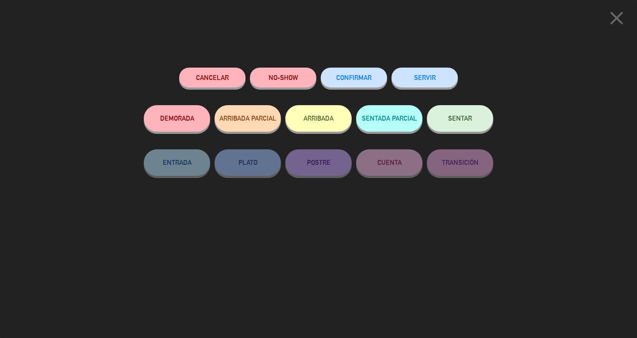
click at [473, 121] on button "SENTAR" at bounding box center [460, 118] width 66 height 27
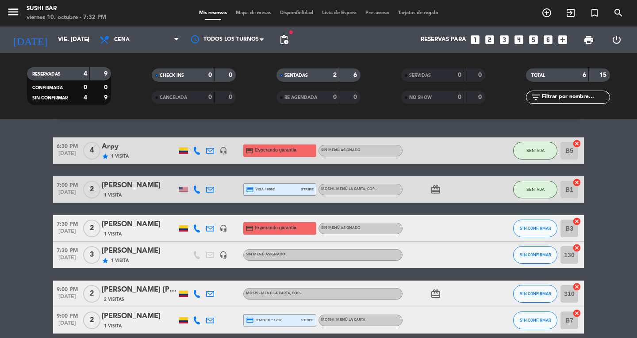
click at [256, 11] on span "Mapa de mesas" at bounding box center [253, 13] width 44 height 5
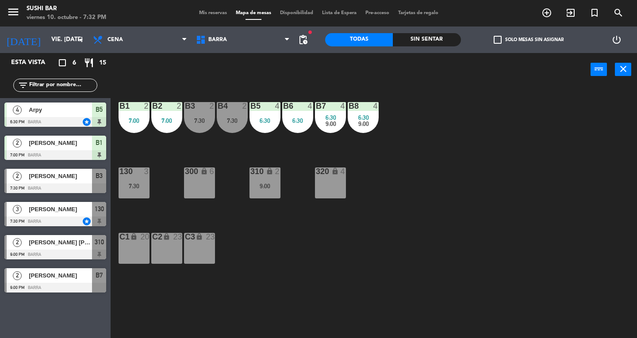
click at [231, 127] on div "B4 2 7:30" at bounding box center [232, 117] width 31 height 31
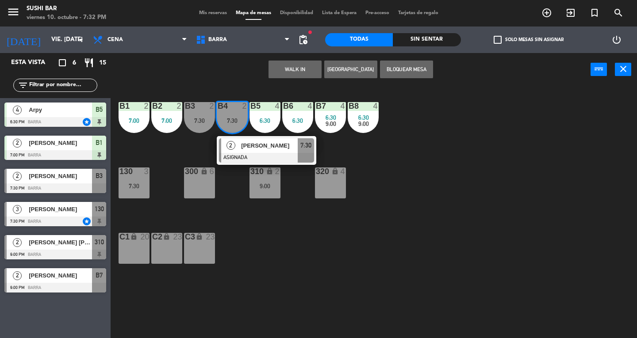
click at [629, 70] on button "close" at bounding box center [623, 69] width 16 height 13
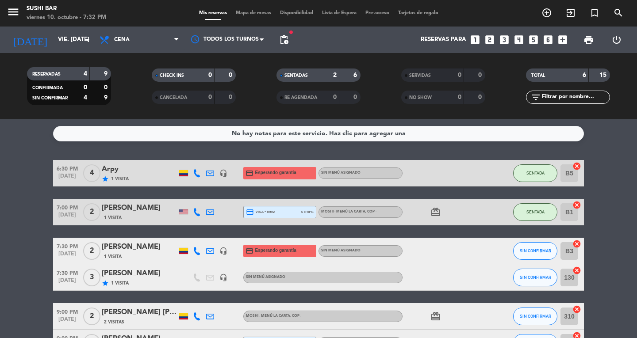
click at [199, 253] on icon at bounding box center [197, 251] width 8 height 8
click at [201, 237] on span "content_paste" at bounding box center [204, 236] width 7 height 7
click at [35, 260] on bookings-row "6:30 PM [DATE] 4 Arpy star 1 Visita headset_mic credit_card Esperando garantía …" at bounding box center [318, 258] width 637 height 196
click at [256, 15] on span "Mapa de mesas" at bounding box center [253, 13] width 44 height 5
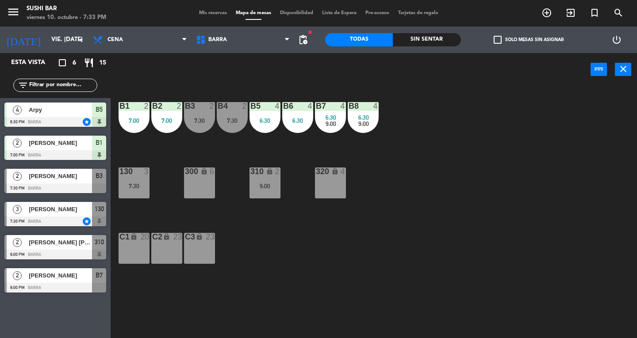
click at [132, 248] on div "C1 lock 20" at bounding box center [134, 248] width 31 height 31
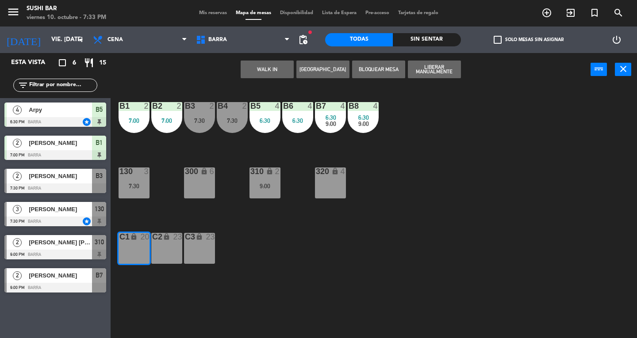
click at [264, 75] on button "WALK IN" at bounding box center [267, 70] width 53 height 18
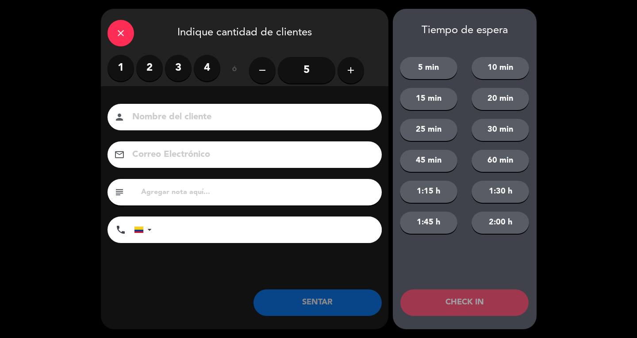
click at [150, 64] on label "2" at bounding box center [149, 68] width 27 height 27
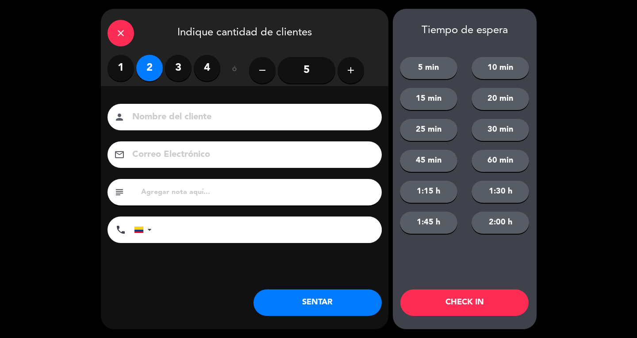
click at [172, 118] on input at bounding box center [250, 117] width 239 height 15
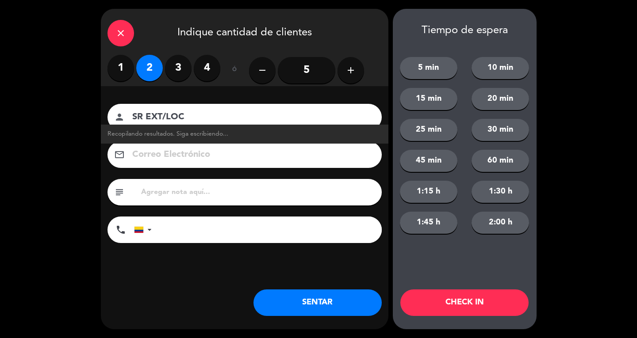
type input "SR EXT/LOC"
click at [352, 303] on button "SENTAR" at bounding box center [317, 303] width 128 height 27
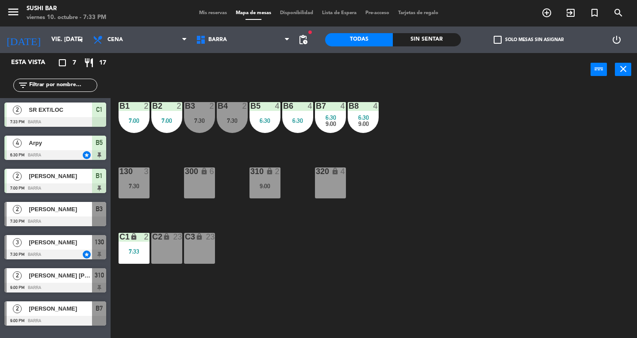
click at [173, 253] on div "C2 lock 23" at bounding box center [166, 248] width 31 height 31
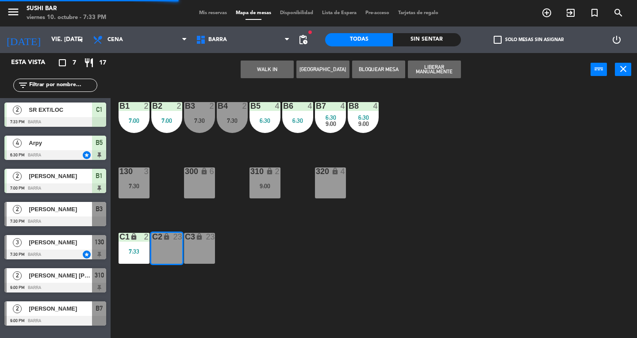
click at [277, 69] on button "WALK IN" at bounding box center [267, 70] width 53 height 18
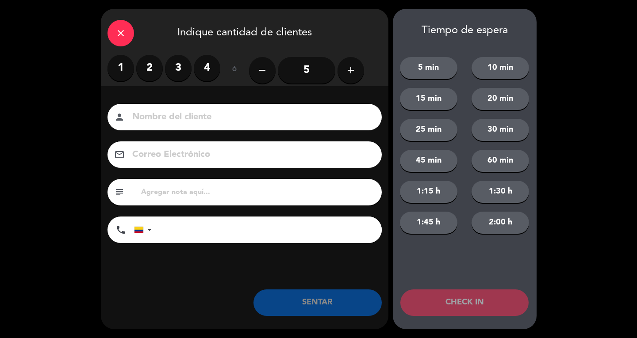
click at [151, 78] on label "2" at bounding box center [149, 68] width 27 height 27
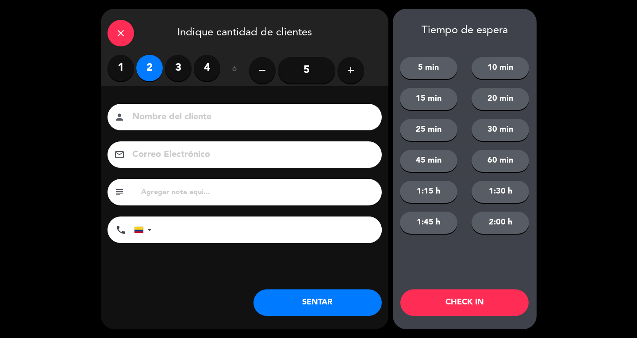
click at [180, 133] on div "Nombre del cliente person Correo Electrónico email subject phone [GEOGRAPHIC_DA…" at bounding box center [244, 175] width 287 height 142
click at [326, 116] on input at bounding box center [250, 117] width 239 height 15
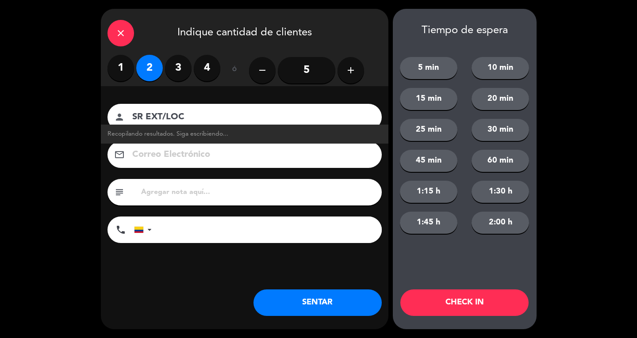
type input "SR EXT/LOC"
click at [352, 299] on button "SENTAR" at bounding box center [317, 303] width 128 height 27
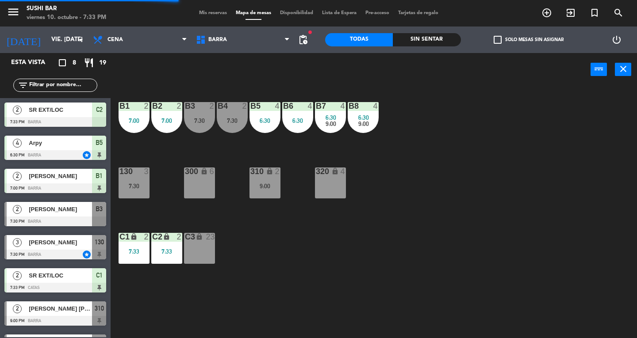
click at [624, 75] on button "close" at bounding box center [623, 69] width 16 height 13
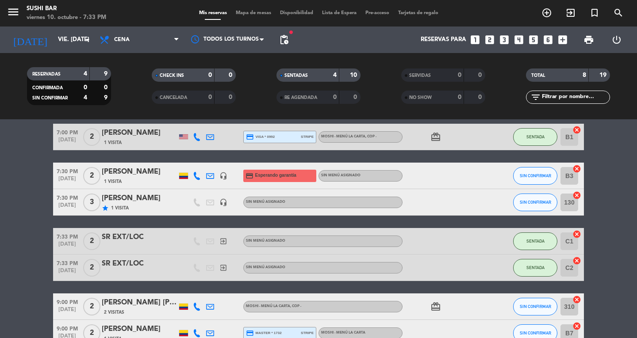
scroll to position [75, 0]
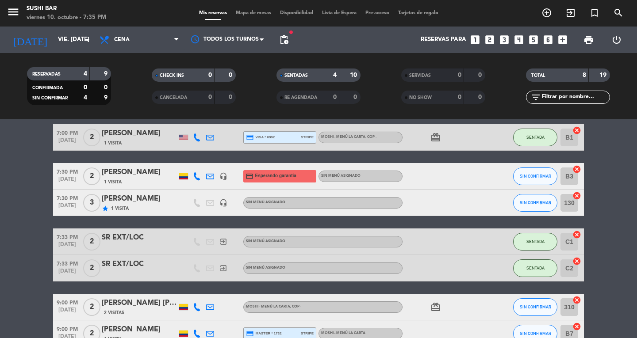
click at [27, 213] on bookings-row "6:30 PM [DATE] 4 Arpy star 1 Visita headset_mic credit_card Esperando garantía …" at bounding box center [318, 216] width 637 height 262
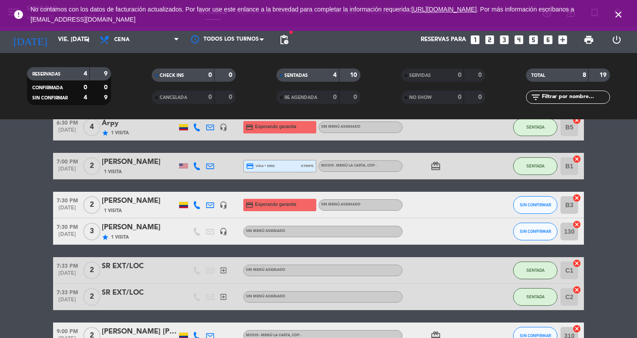
scroll to position [0, 0]
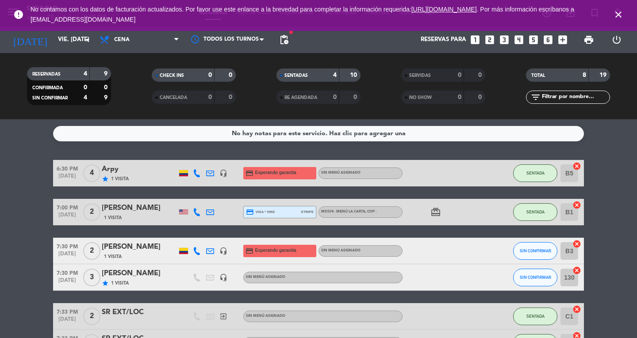
click at [534, 252] on span "SIN CONFIRMAR" at bounding box center [535, 251] width 31 height 5
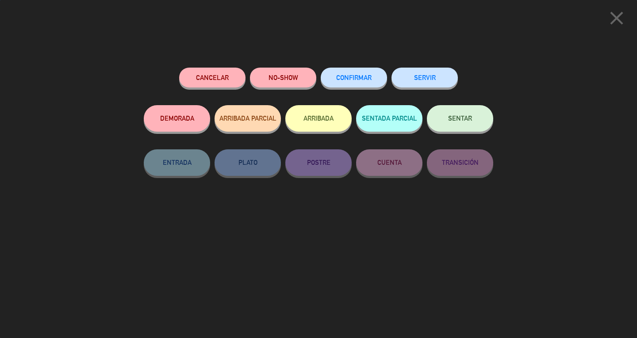
click at [470, 119] on span "SENTAR" at bounding box center [460, 119] width 24 height 8
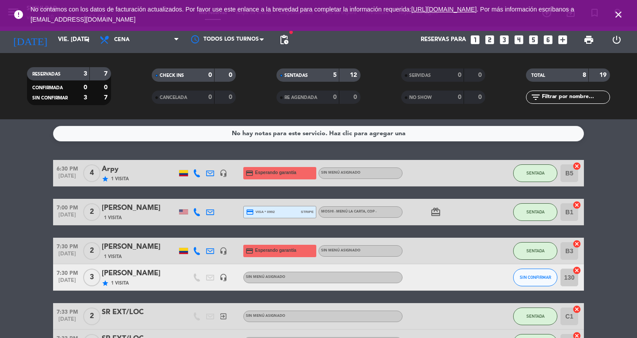
click at [622, 16] on icon "close" at bounding box center [618, 14] width 11 height 11
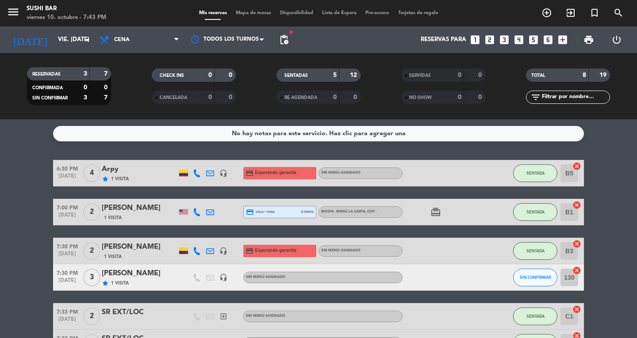
click at [12, 15] on icon "menu" at bounding box center [13, 11] width 13 height 13
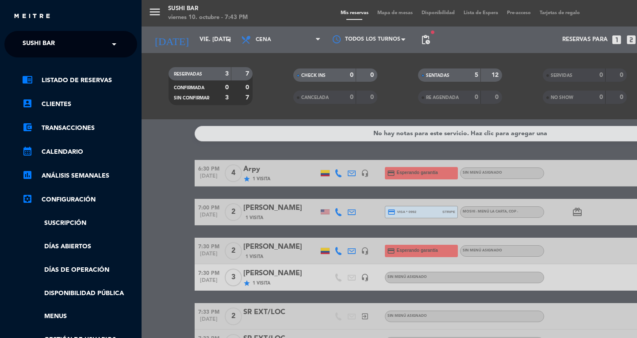
click at [80, 42] on input "text" at bounding box center [72, 44] width 108 height 19
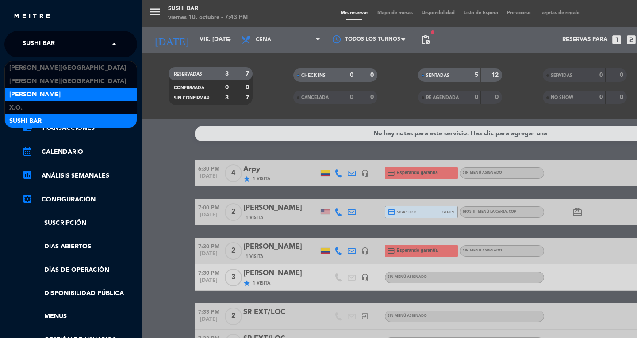
click at [29, 98] on span "[PERSON_NAME]" at bounding box center [34, 95] width 51 height 10
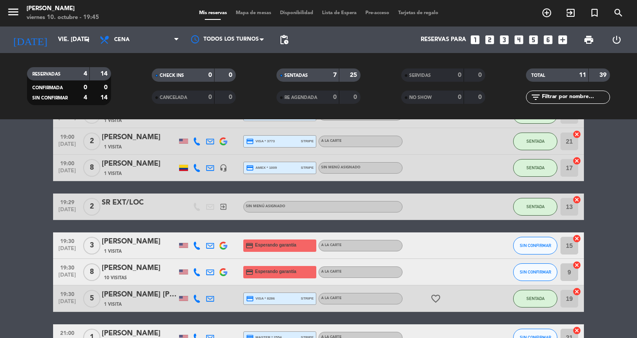
scroll to position [69, 0]
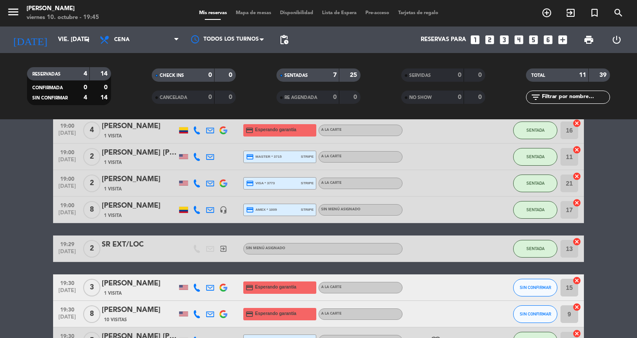
click at [14, 7] on icon "menu" at bounding box center [13, 11] width 13 height 13
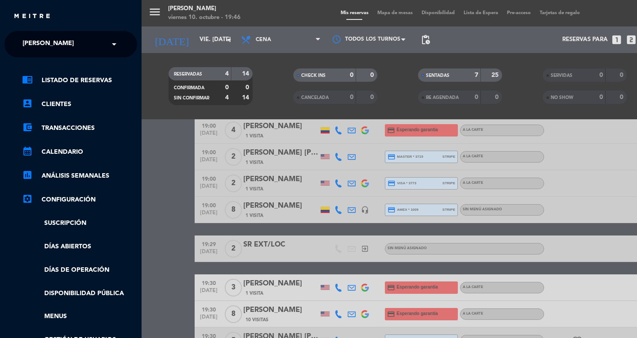
click at [44, 45] on span "[PERSON_NAME]" at bounding box center [48, 44] width 51 height 19
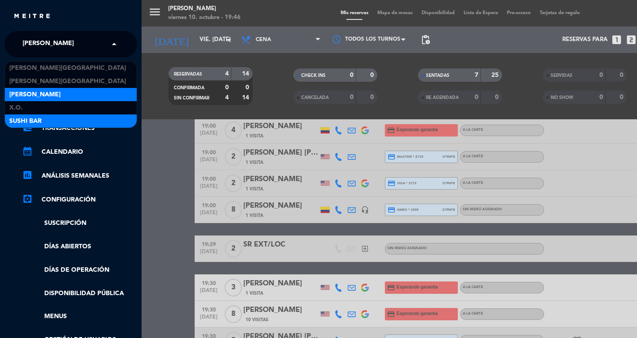
click at [35, 123] on span "SUSHI BAR" at bounding box center [25, 121] width 32 height 10
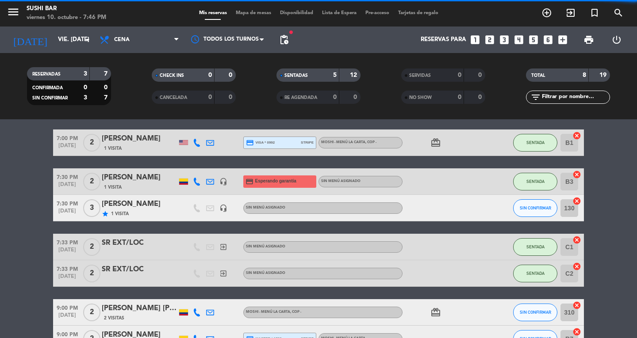
scroll to position [0, 0]
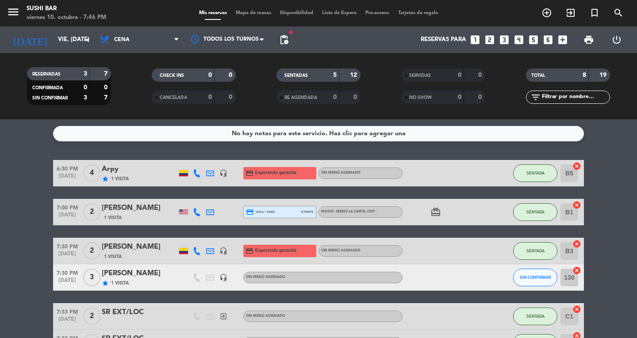
click at [117, 176] on span "1 Visita" at bounding box center [120, 179] width 18 height 7
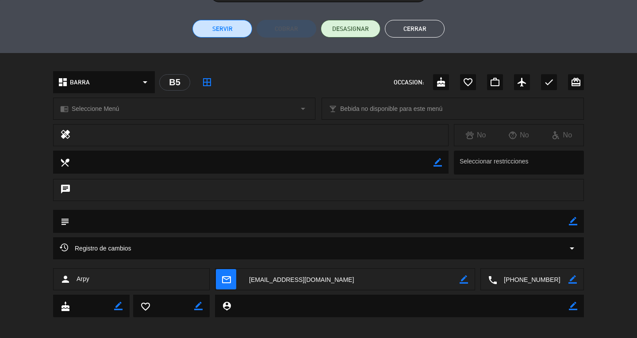
scroll to position [213, 0]
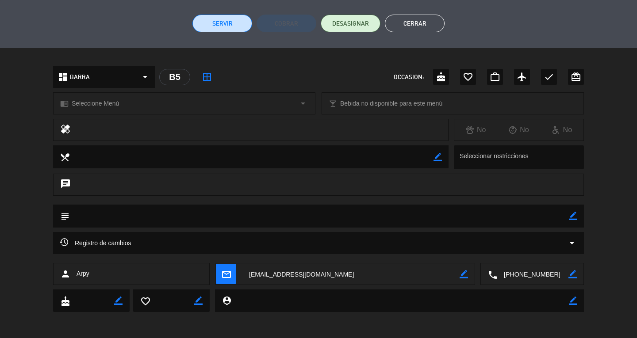
click at [422, 28] on button "Cerrar" at bounding box center [415, 24] width 60 height 18
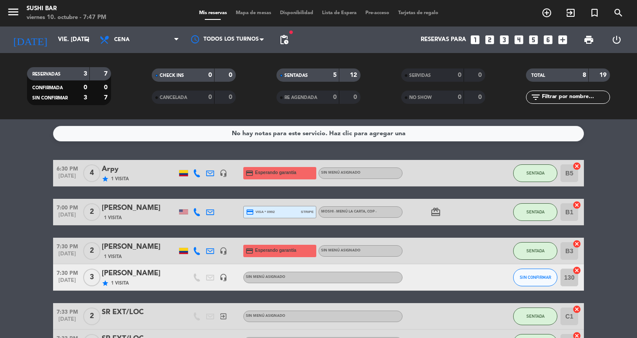
click at [627, 202] on bookings-row "6:30 PM [DATE] 4 Arpy star 1 Visita headset_mic credit_card Esperando garantía …" at bounding box center [318, 291] width 637 height 262
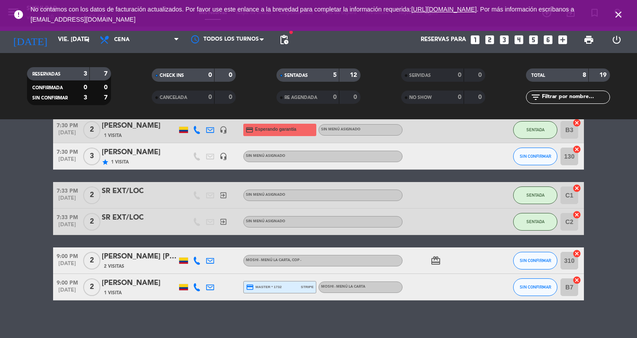
scroll to position [127, 0]
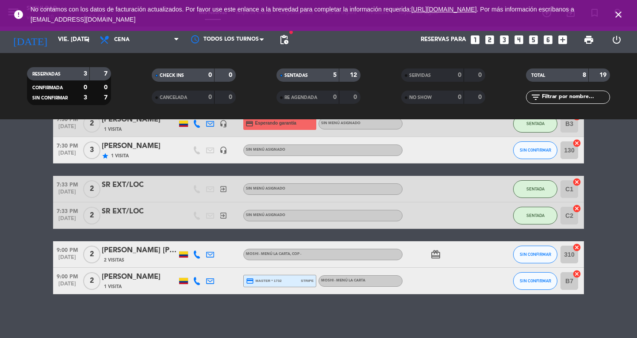
click at [618, 18] on icon "close" at bounding box center [618, 14] width 11 height 11
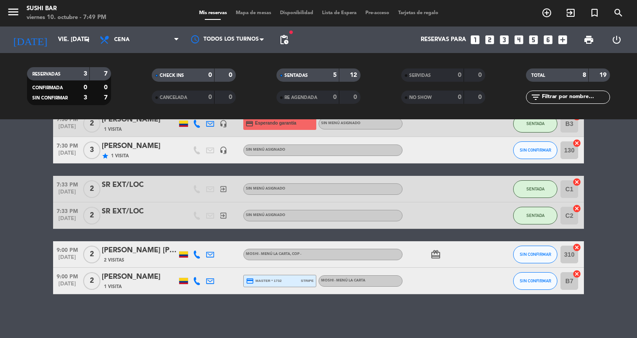
click at [17, 8] on icon "menu" at bounding box center [13, 11] width 13 height 13
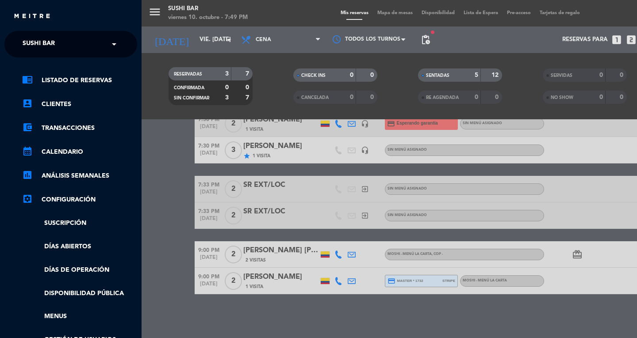
click at [28, 45] on span "SUSHI BAR" at bounding box center [39, 44] width 32 height 19
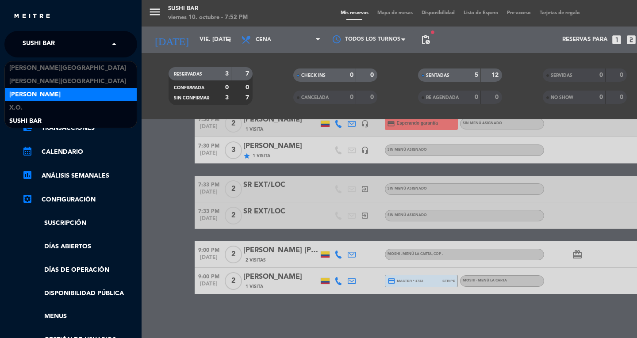
click at [58, 92] on div "[PERSON_NAME]" at bounding box center [71, 94] width 132 height 13
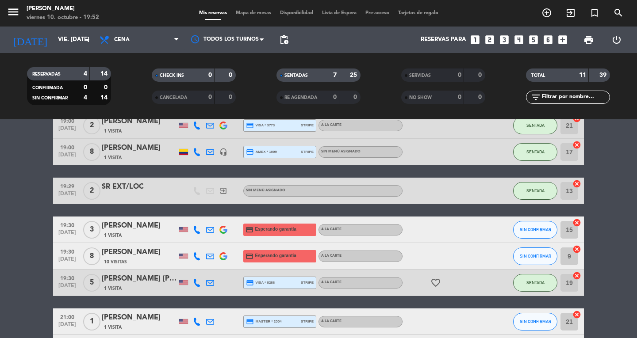
click at [142, 254] on div "[PERSON_NAME]" at bounding box center [139, 252] width 75 height 11
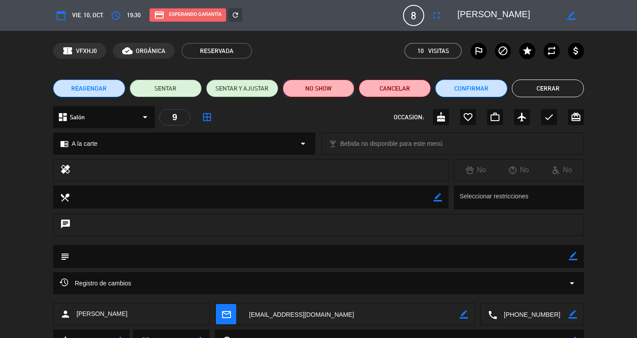
click at [334, 87] on button "NO SHOW" at bounding box center [319, 89] width 72 height 18
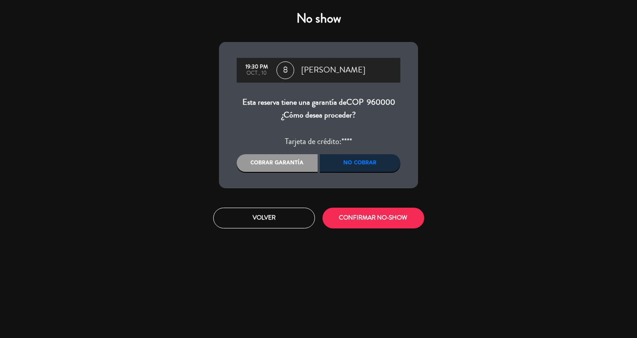
click at [356, 160] on div "No cobrar" at bounding box center [360, 163] width 81 height 18
click at [349, 233] on div "Volver CONFIRMAR NO-SHOW" at bounding box center [318, 218] width 212 height 33
click at [354, 228] on button "CONFIRMAR NO-SHOW" at bounding box center [373, 218] width 102 height 21
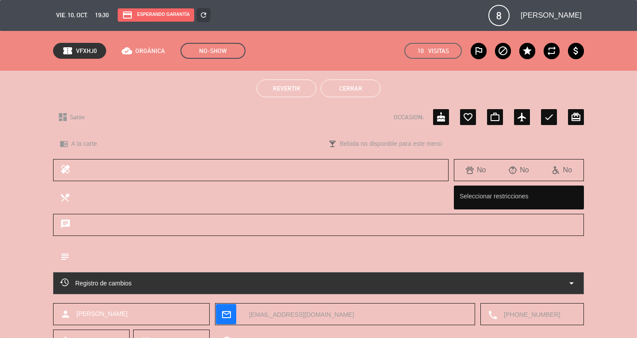
click at [340, 80] on button "Cerrar" at bounding box center [351, 89] width 60 height 18
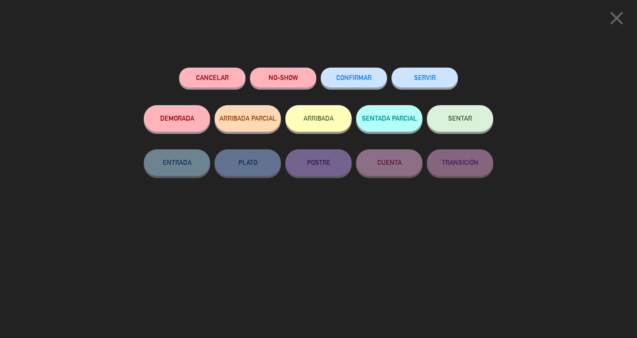
click at [470, 119] on span "SENTAR" at bounding box center [460, 119] width 24 height 8
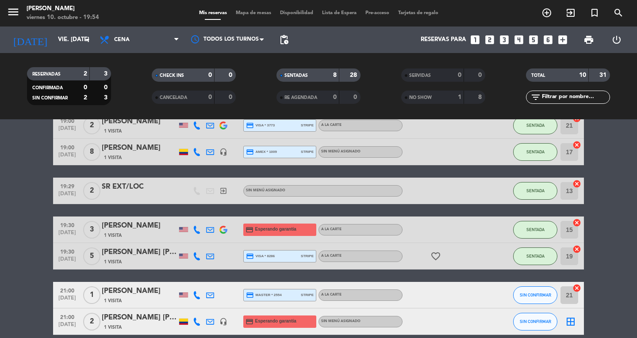
click at [11, 8] on icon "menu" at bounding box center [13, 11] width 13 height 13
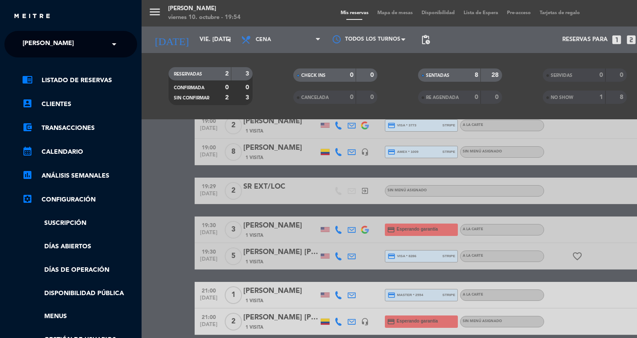
click at [32, 43] on span "[PERSON_NAME]" at bounding box center [48, 44] width 51 height 19
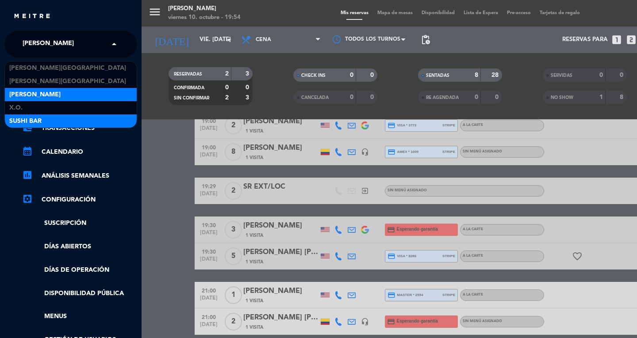
click at [16, 124] on span "SUSHI BAR" at bounding box center [25, 121] width 32 height 10
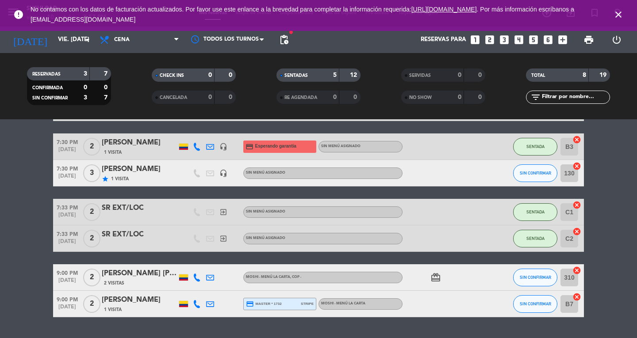
scroll to position [104, 0]
click at [542, 174] on span "SIN CONFIRMAR" at bounding box center [535, 173] width 31 height 5
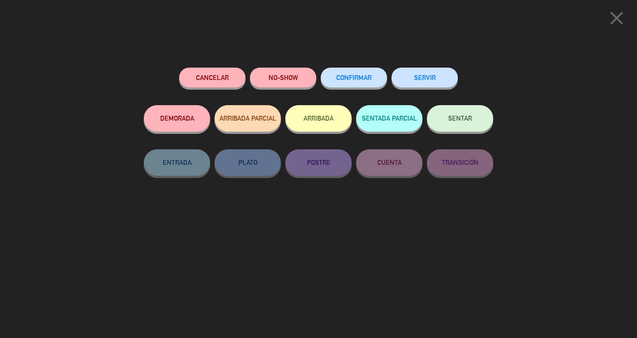
click at [466, 126] on button "SENTAR" at bounding box center [460, 118] width 66 height 27
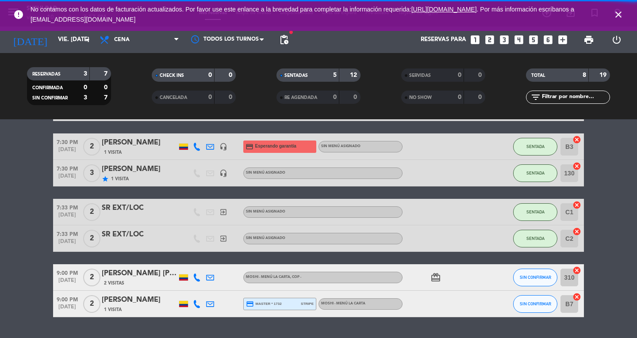
click at [622, 12] on icon "close" at bounding box center [618, 14] width 11 height 11
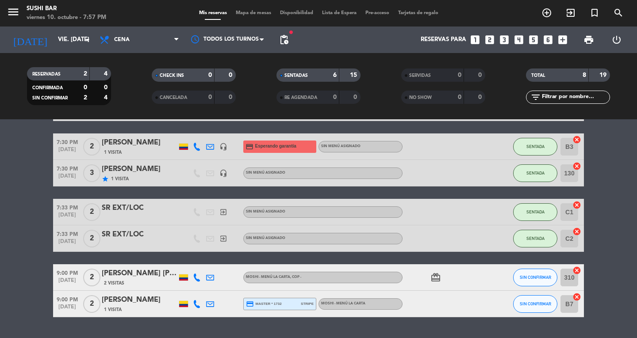
click at [572, 12] on icon "exit_to_app" at bounding box center [570, 13] width 11 height 11
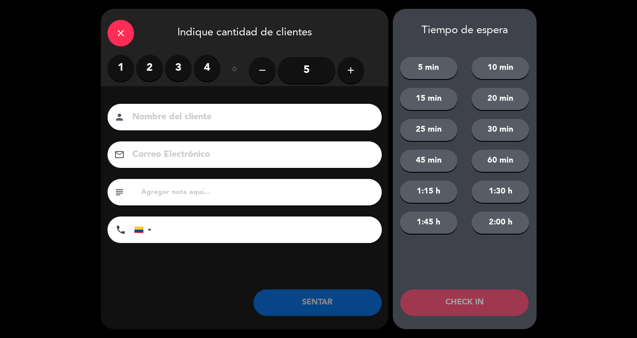
click at [172, 70] on label "3" at bounding box center [178, 68] width 27 height 27
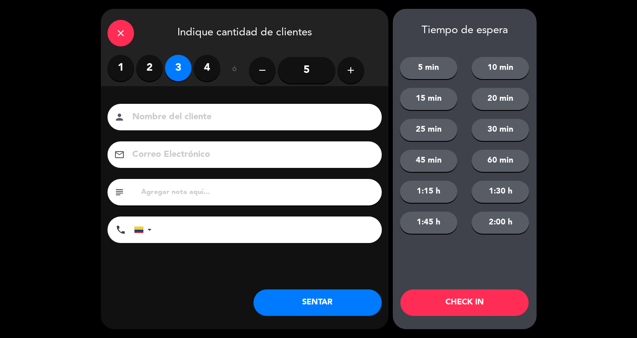
click at [177, 113] on input at bounding box center [250, 117] width 239 height 15
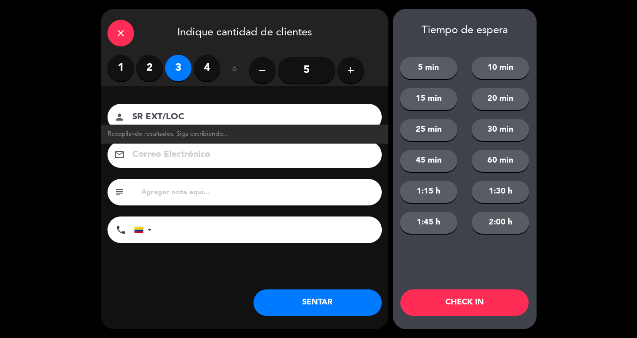
type input "SR EXT/LOC"
click at [363, 302] on button "SENTAR" at bounding box center [317, 303] width 128 height 27
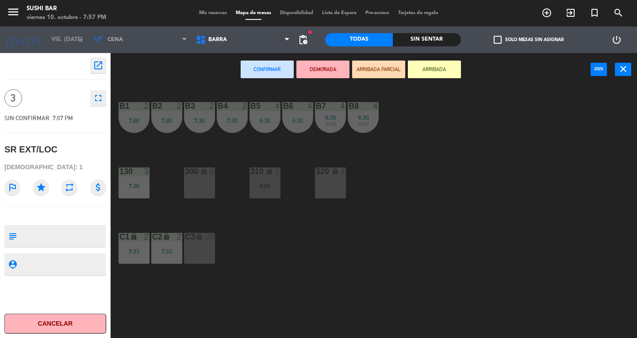
click at [204, 253] on div "C3 lock 23" at bounding box center [199, 248] width 31 height 31
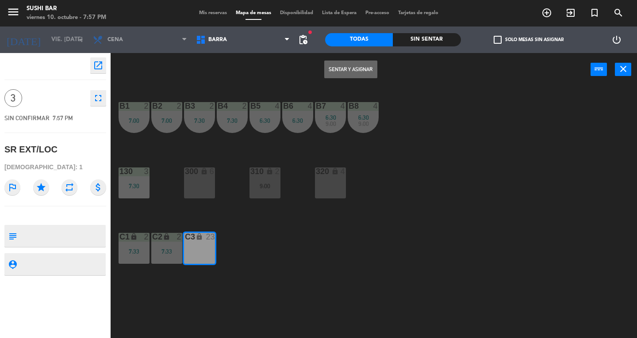
click at [355, 69] on button "Sentar y Asignar" at bounding box center [350, 70] width 53 height 18
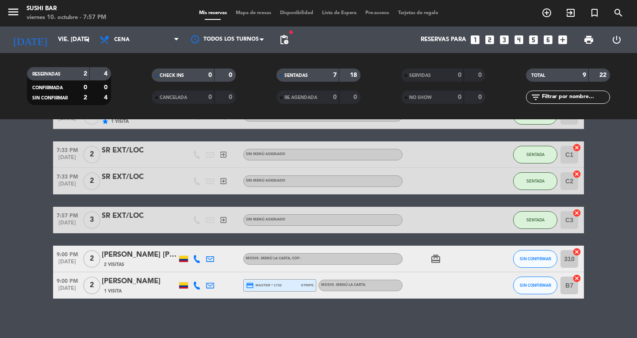
scroll to position [166, 0]
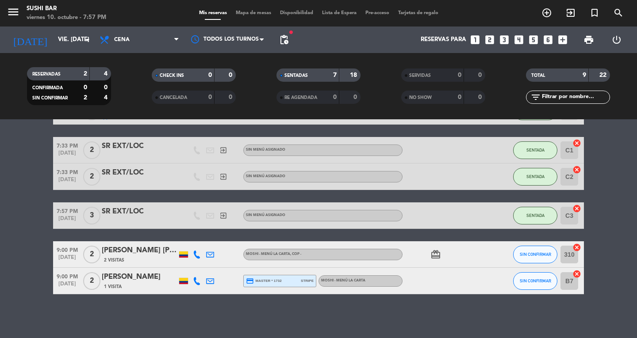
click at [19, 9] on icon "menu" at bounding box center [13, 11] width 13 height 13
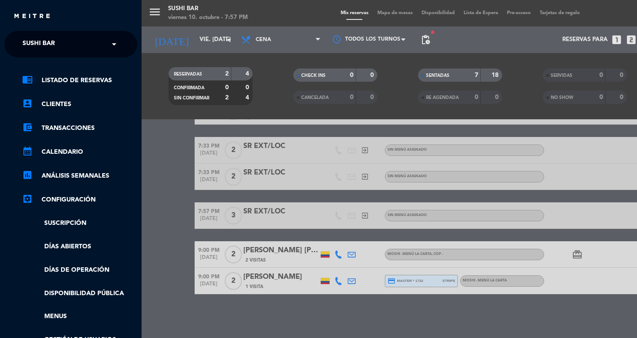
click at [30, 42] on span "SUSHI BAR" at bounding box center [39, 44] width 32 height 19
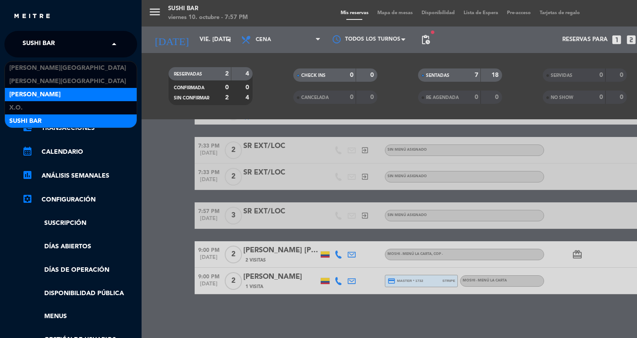
click at [12, 100] on div "[PERSON_NAME]" at bounding box center [71, 94] width 132 height 13
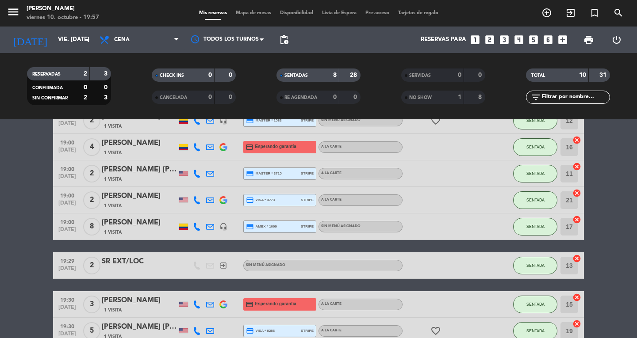
scroll to position [0, 0]
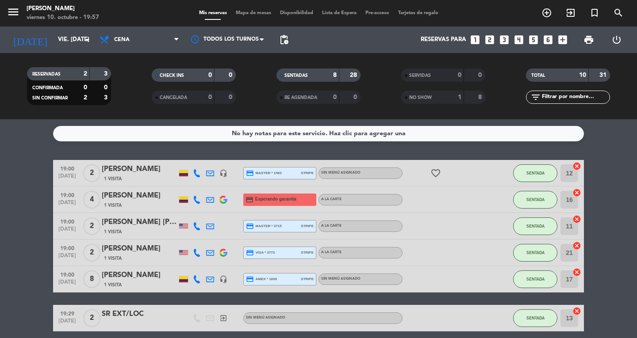
click at [21, 236] on bookings-row "19:00 [DATE] 2 [PERSON_NAME] 1 Visita headset_mic credit_card master * 1583 str…" at bounding box center [318, 311] width 637 height 302
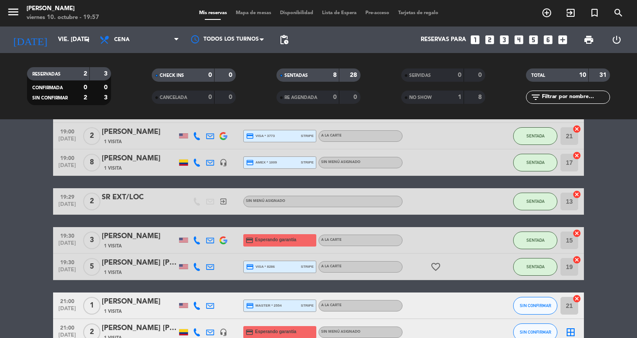
scroll to position [168, 0]
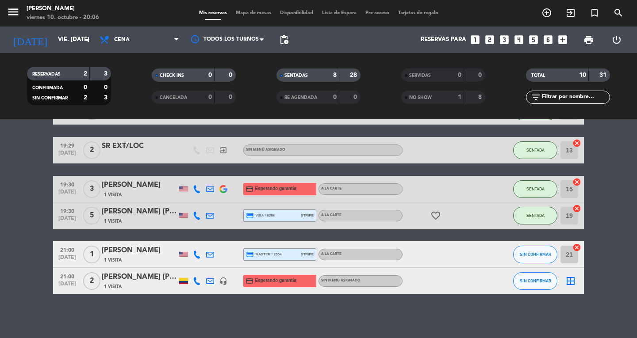
click at [19, 16] on icon "menu" at bounding box center [13, 11] width 13 height 13
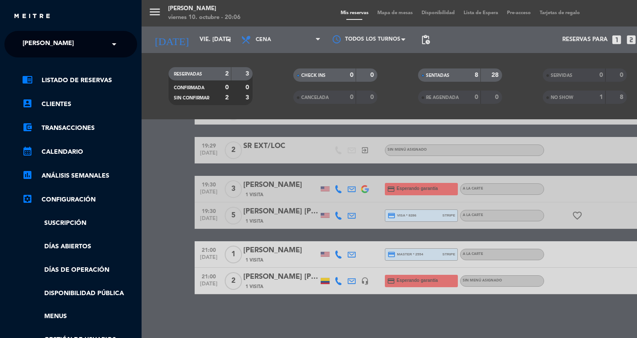
click at [57, 43] on span "[PERSON_NAME]" at bounding box center [48, 44] width 51 height 19
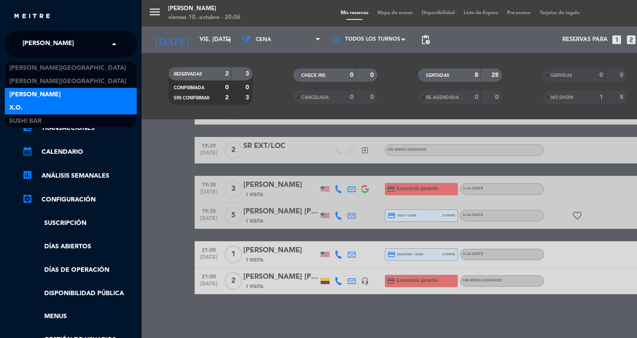
click at [14, 111] on span "X.O." at bounding box center [15, 108] width 13 height 10
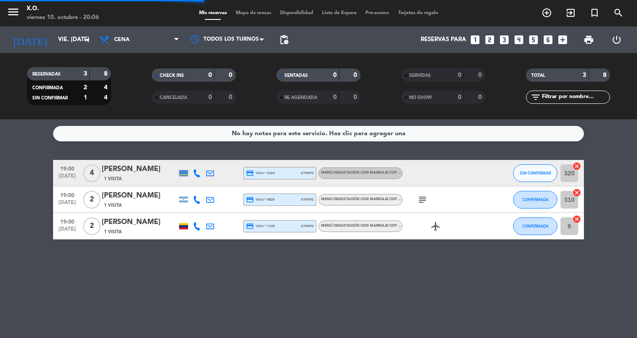
scroll to position [0, 0]
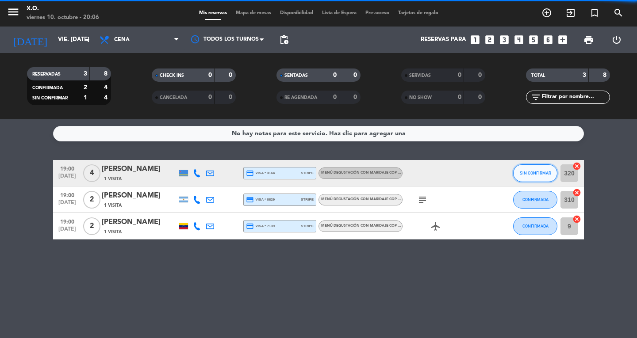
click at [518, 168] on button "SIN CONFIRMAR" at bounding box center [535, 173] width 44 height 18
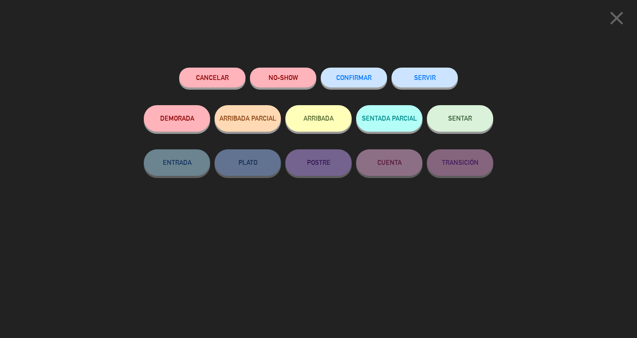
click at [436, 76] on button "SERVIR" at bounding box center [424, 78] width 66 height 20
click at [447, 78] on button "SERVIR" at bounding box center [424, 78] width 66 height 20
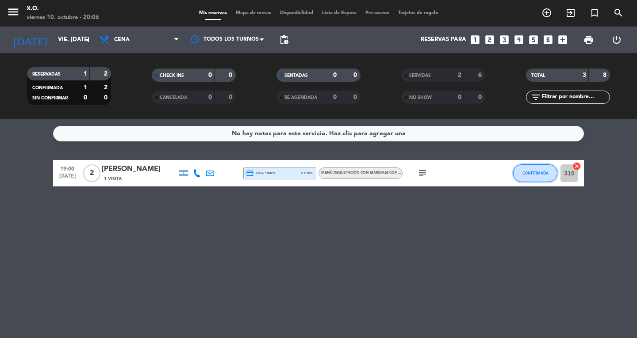
click at [520, 180] on button "CONFIRMADA" at bounding box center [535, 173] width 44 height 18
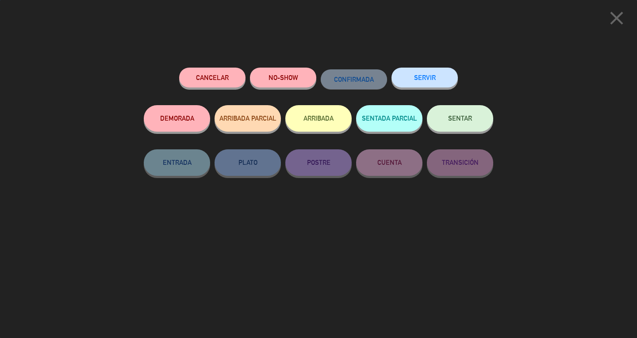
click at [440, 82] on button "SERVIR" at bounding box center [424, 78] width 66 height 20
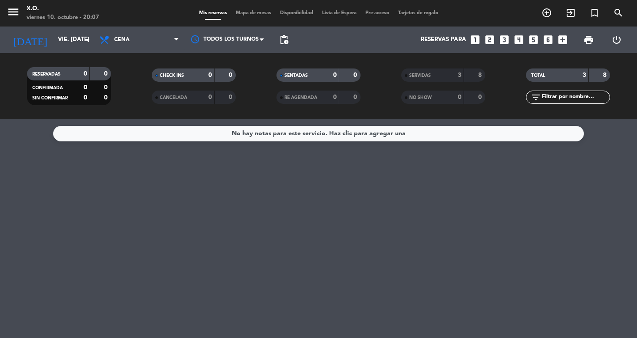
click at [138, 206] on div "No hay notas para este servicio. Haz clic para agregar una" at bounding box center [318, 228] width 637 height 219
click at [27, 15] on div "viernes 10. octubre - 20:07" at bounding box center [63, 17] width 73 height 9
click at [13, 32] on icon "[DATE]" at bounding box center [30, 39] width 47 height 19
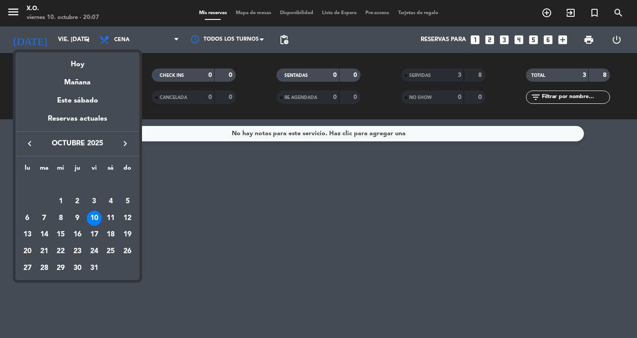
click at [14, 18] on div at bounding box center [318, 169] width 637 height 338
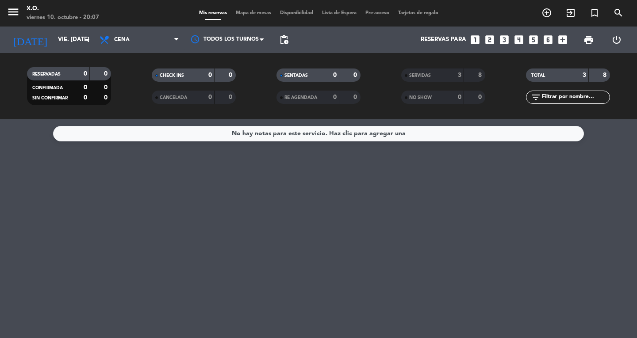
click at [11, 19] on button "menu" at bounding box center [13, 13] width 13 height 16
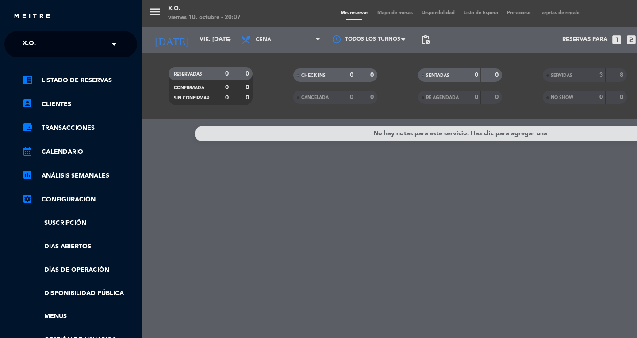
click at [20, 42] on div "× X.O." at bounding box center [34, 44] width 30 height 19
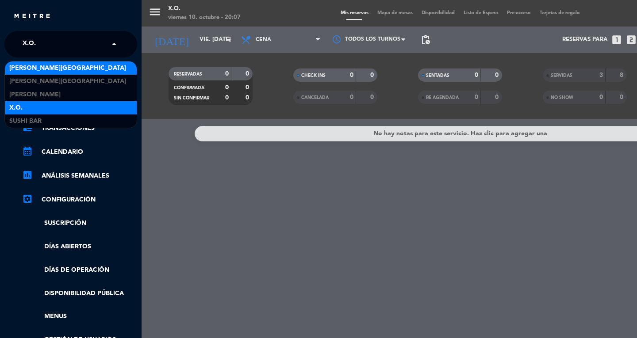
click at [19, 68] on span "[PERSON_NAME][GEOGRAPHIC_DATA]" at bounding box center [67, 68] width 117 height 10
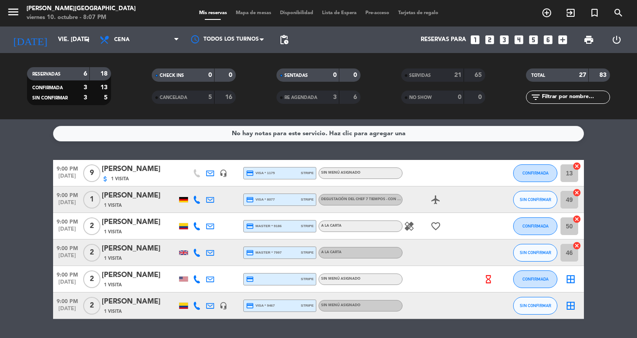
click at [8, 180] on bookings-row "9:00 PM [DATE] 9 [PERSON_NAME] attach_money 1 Visita headset_mic credit_card vi…" at bounding box center [318, 239] width 637 height 159
click at [107, 182] on icon "attach_money" at bounding box center [105, 179] width 7 height 7
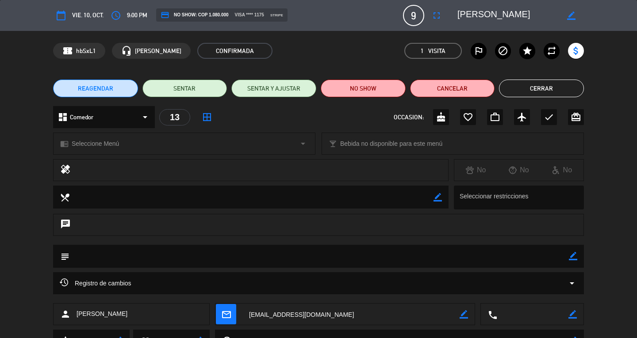
click at [555, 92] on button "Cerrar" at bounding box center [541, 89] width 85 height 18
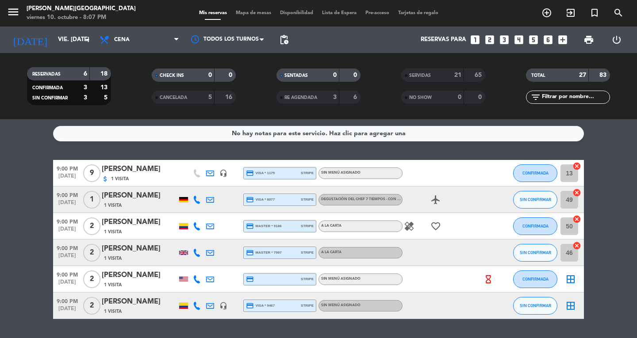
click at [16, 16] on icon "menu" at bounding box center [13, 11] width 13 height 13
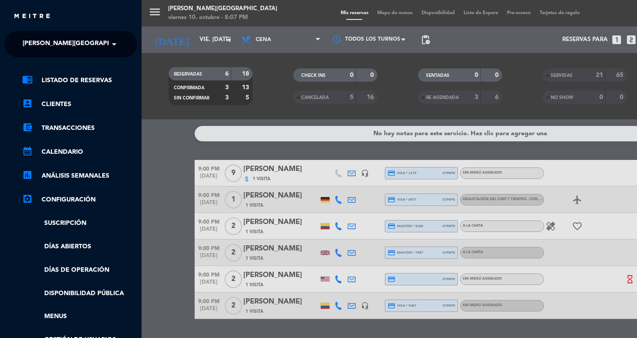
click at [28, 46] on span "[PERSON_NAME][GEOGRAPHIC_DATA]" at bounding box center [81, 44] width 117 height 19
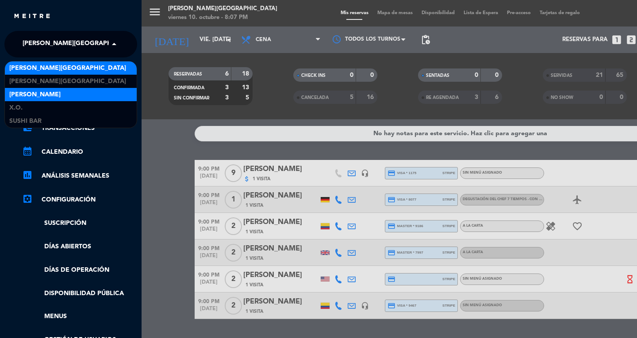
click at [15, 96] on span "[PERSON_NAME]" at bounding box center [34, 95] width 51 height 10
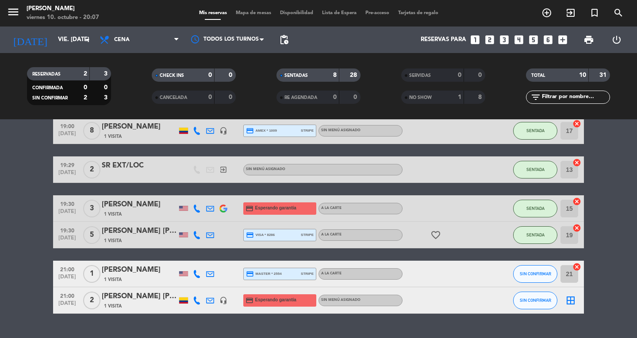
scroll to position [152, 0]
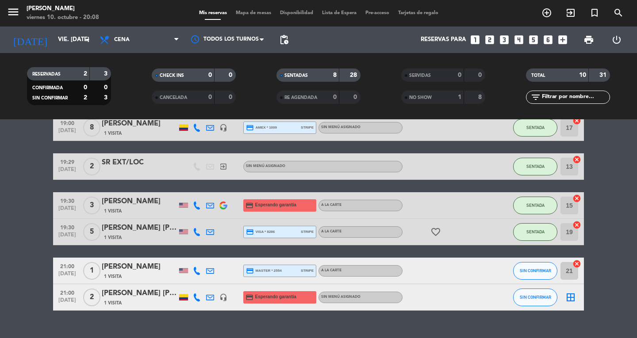
click at [469, 97] on div "8" at bounding box center [474, 97] width 17 height 10
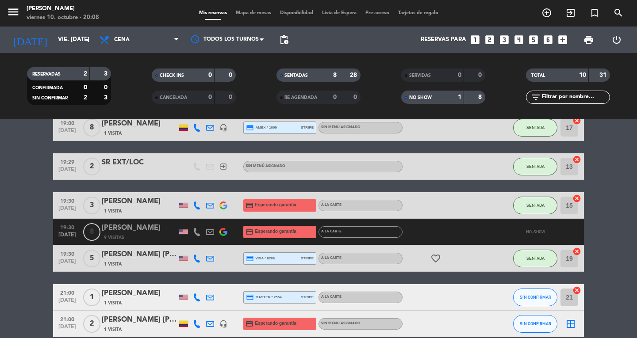
click at [463, 111] on div "RESERVADAS 2 3 CONFIRMADA 0 0 SIN CONFIRMAR 2 3 CHECK INS 0 0 CANCELADA 0 0 SEN…" at bounding box center [318, 86] width 637 height 66
click at [466, 101] on div "8" at bounding box center [474, 97] width 17 height 10
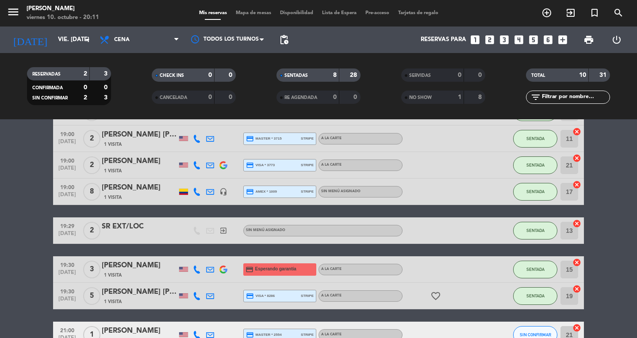
scroll to position [89, 0]
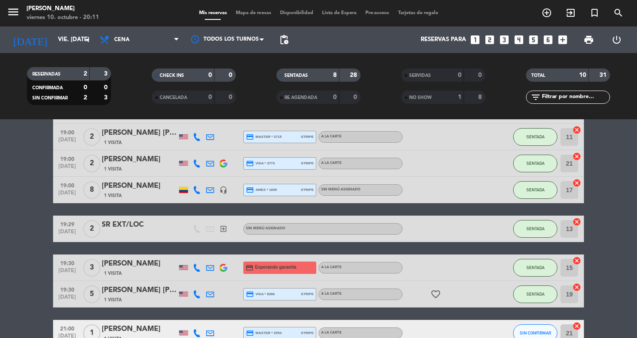
click at [240, 14] on span "Mapa de mesas" at bounding box center [253, 13] width 44 height 5
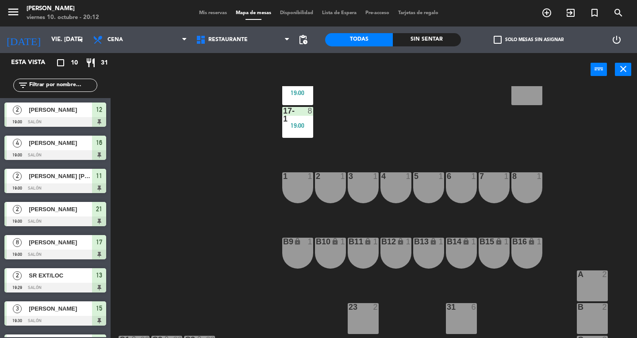
scroll to position [192, 0]
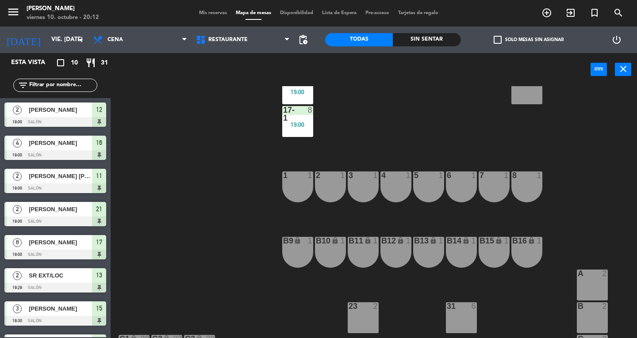
click at [292, 192] on div "1 1" at bounding box center [297, 187] width 31 height 31
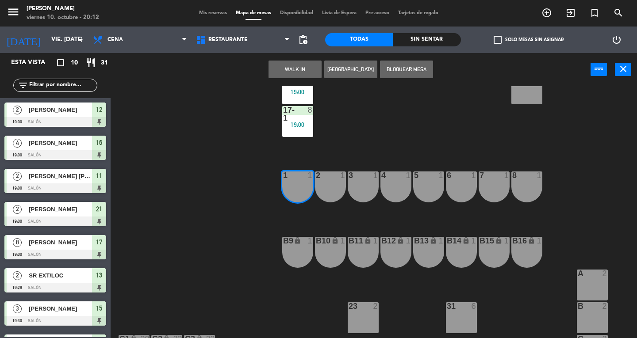
click at [284, 61] on button "WALK IN" at bounding box center [294, 70] width 53 height 18
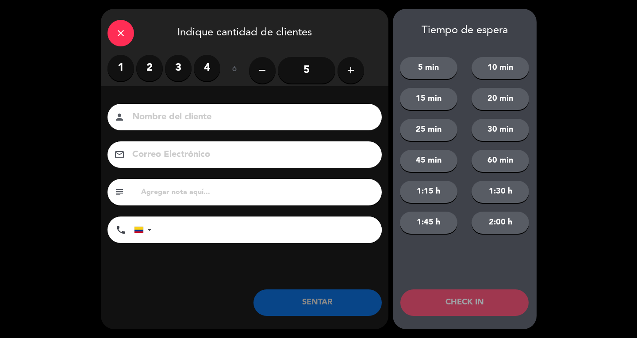
click at [118, 66] on label "1" at bounding box center [120, 68] width 27 height 27
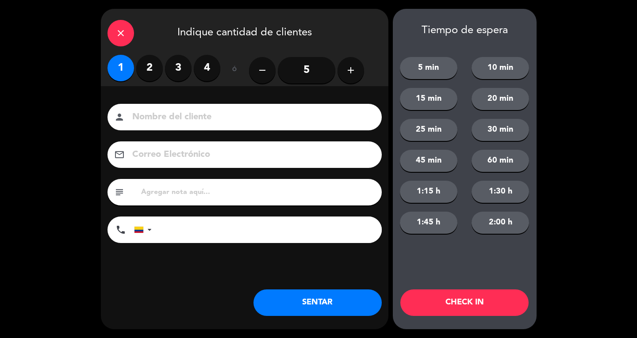
click at [142, 112] on input at bounding box center [250, 117] width 239 height 15
type input "SR EXT"
click at [307, 314] on button "SENTAR" at bounding box center [317, 303] width 128 height 27
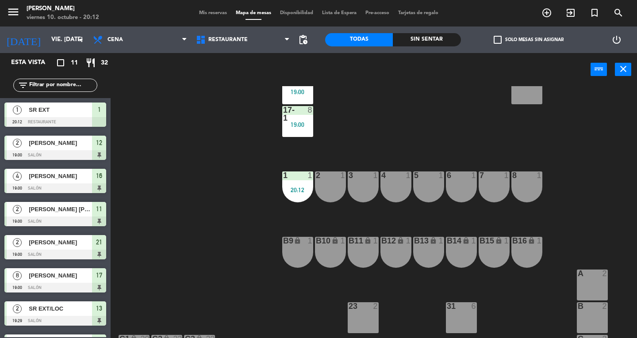
click at [463, 187] on div "6 1" at bounding box center [461, 187] width 31 height 31
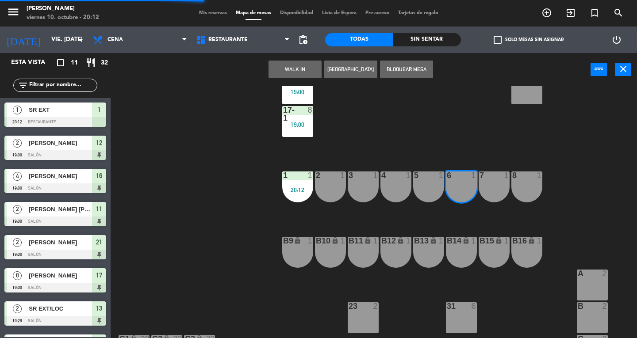
click at [287, 70] on button "WALK IN" at bounding box center [294, 70] width 53 height 18
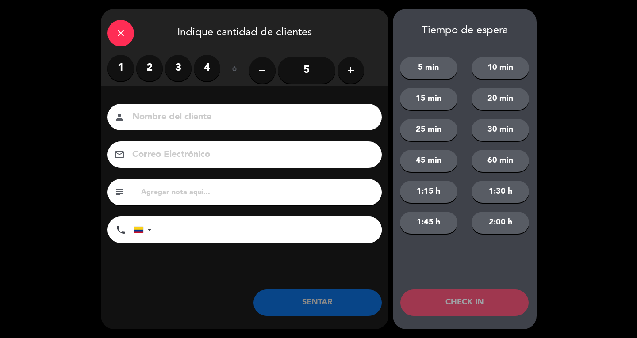
click at [119, 73] on label "1" at bounding box center [120, 68] width 27 height 27
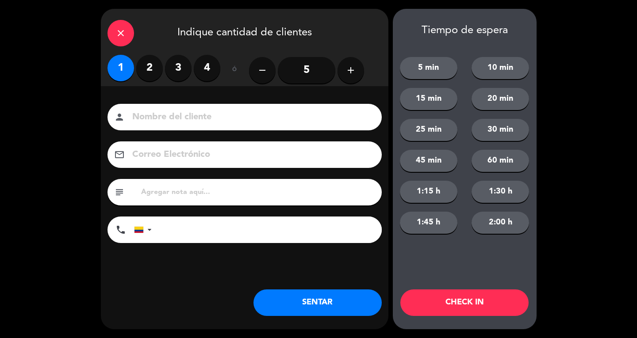
click at [150, 122] on input at bounding box center [250, 117] width 239 height 15
type input "SR EXT"
click at [345, 306] on button "SENTAR" at bounding box center [317, 303] width 128 height 27
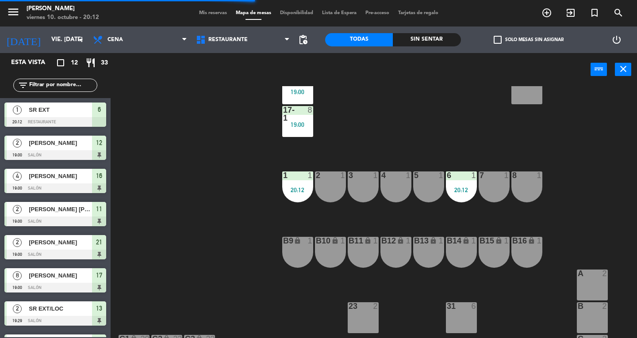
scroll to position [252, 0]
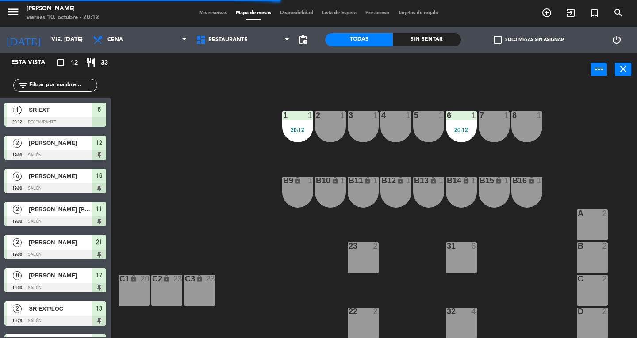
click at [465, 324] on div "32 4" at bounding box center [461, 323] width 31 height 31
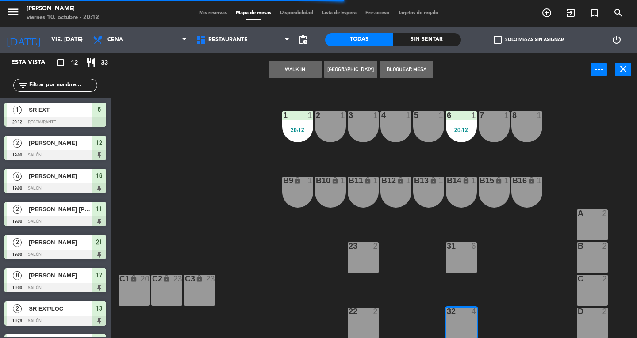
click at [310, 63] on button "WALK IN" at bounding box center [294, 70] width 53 height 18
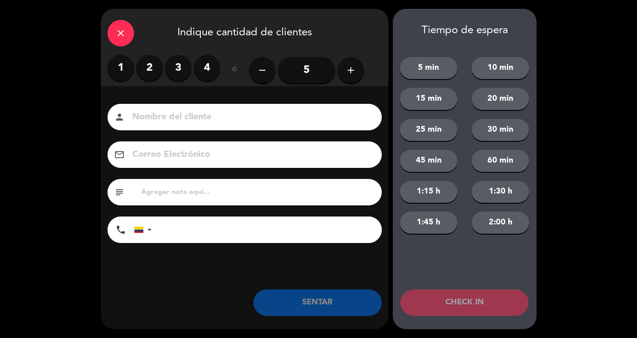
click at [124, 23] on div "close" at bounding box center [120, 33] width 27 height 27
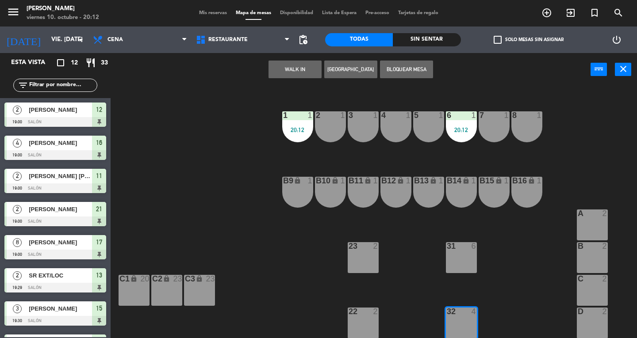
click at [588, 329] on div "D 2" at bounding box center [592, 323] width 31 height 31
click at [454, 326] on div "32 4" at bounding box center [461, 323] width 31 height 31
click at [297, 72] on button "WALK IN" at bounding box center [294, 70] width 53 height 18
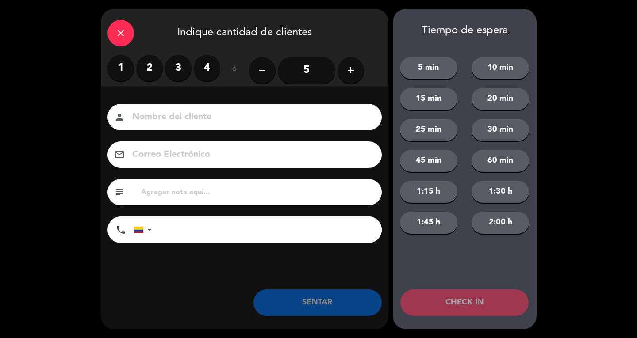
click at [121, 72] on label "1" at bounding box center [120, 68] width 27 height 27
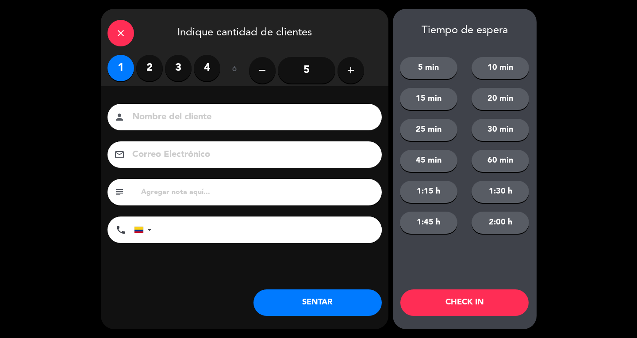
click at [165, 122] on input at bounding box center [250, 117] width 239 height 15
type input "SR EXT"
click at [351, 310] on button "SENTAR" at bounding box center [317, 303] width 128 height 27
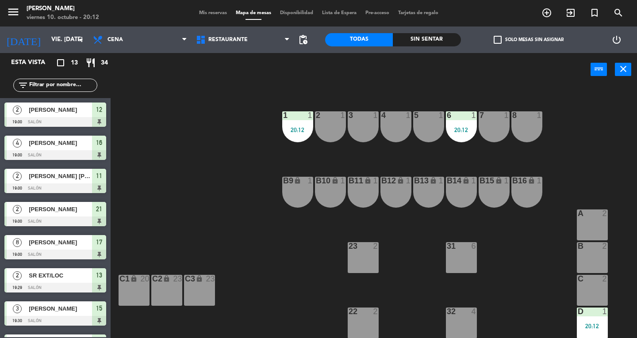
click at [589, 311] on div at bounding box center [592, 312] width 15 height 8
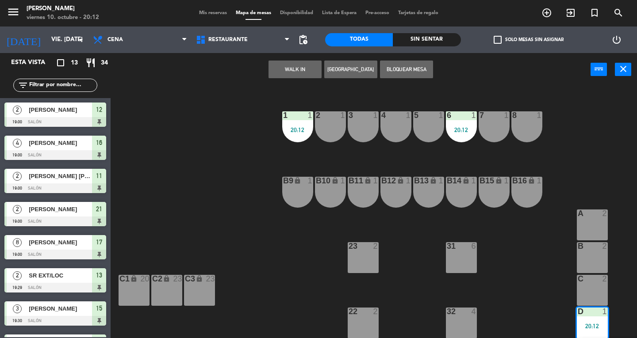
click at [594, 279] on div at bounding box center [592, 279] width 15 height 8
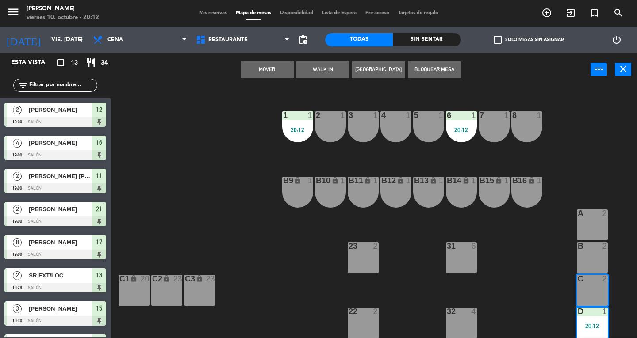
click at [601, 328] on div "20:12" at bounding box center [592, 326] width 31 height 6
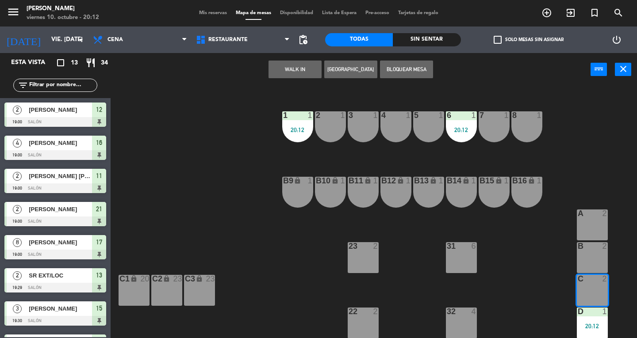
click at [600, 321] on div "D 1 20:12" at bounding box center [592, 323] width 31 height 31
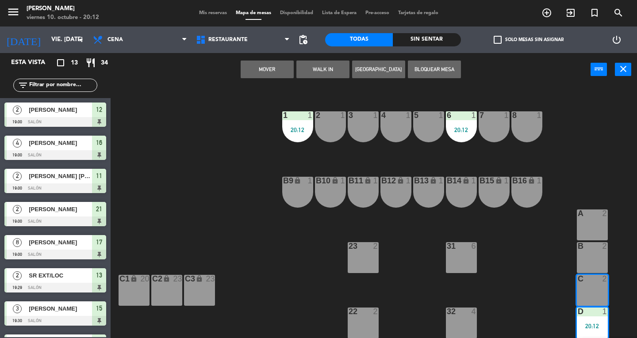
click at [631, 285] on div "13 2 19:29 16 4 19:00 21 2 19:00 | 21:00 12 2 19:00 15 3 19:30 20 5 19:30 11 2 …" at bounding box center [377, 212] width 520 height 252
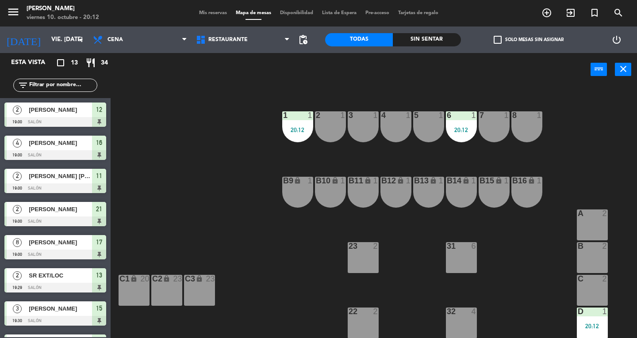
click at [598, 311] on div at bounding box center [592, 312] width 15 height 8
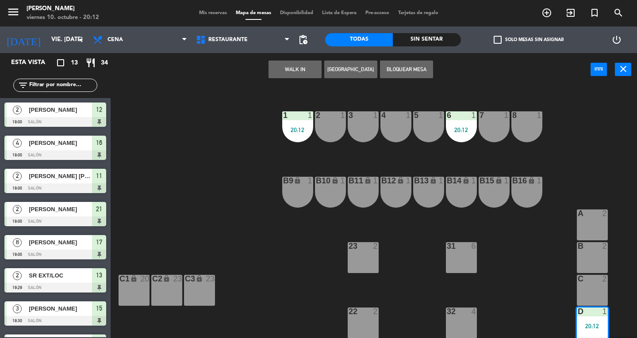
click at [460, 254] on div "31 6" at bounding box center [461, 257] width 31 height 31
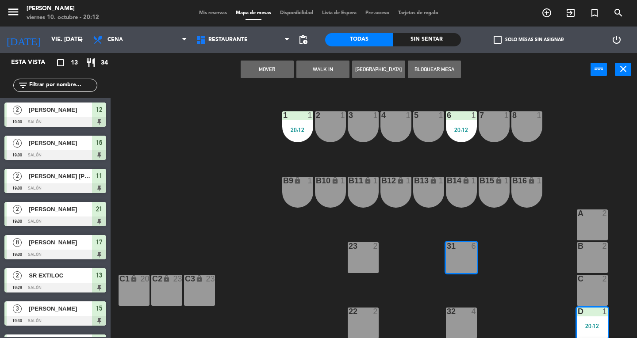
click at [263, 68] on button "Mover" at bounding box center [267, 70] width 53 height 18
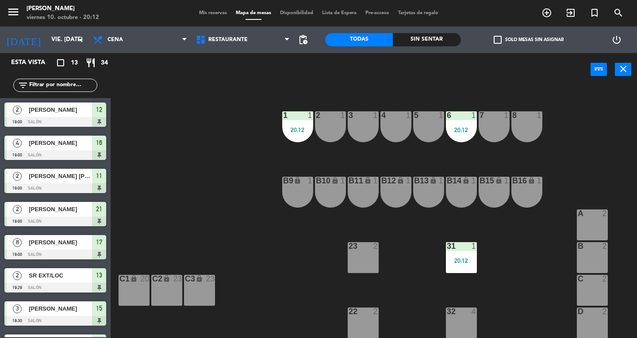
click at [459, 259] on div "20:12" at bounding box center [461, 261] width 31 height 6
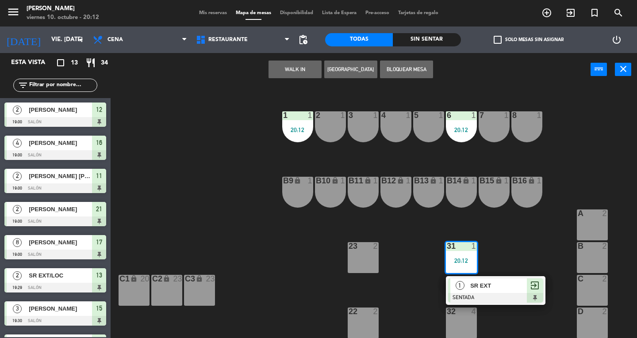
click at [516, 278] on div "1 SR EXT SENTADA exit_to_app" at bounding box center [495, 290] width 99 height 29
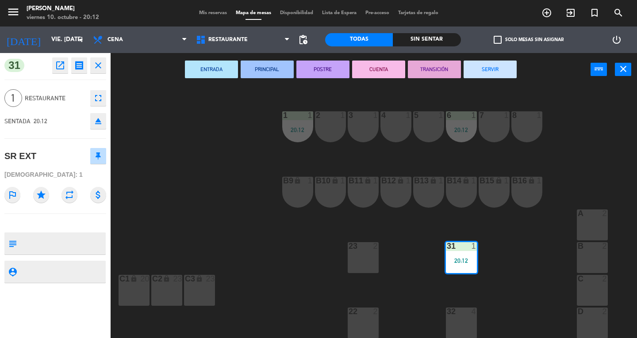
click at [497, 76] on button "SERVIR" at bounding box center [489, 70] width 53 height 18
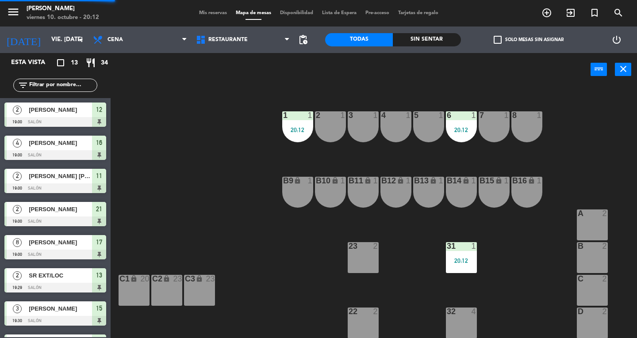
scroll to position [63, 0]
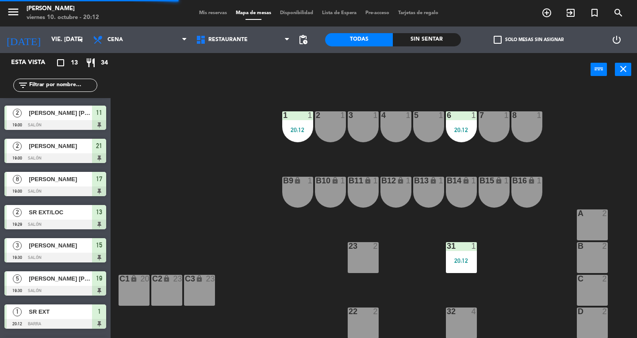
click at [628, 69] on button "close" at bounding box center [623, 69] width 16 height 13
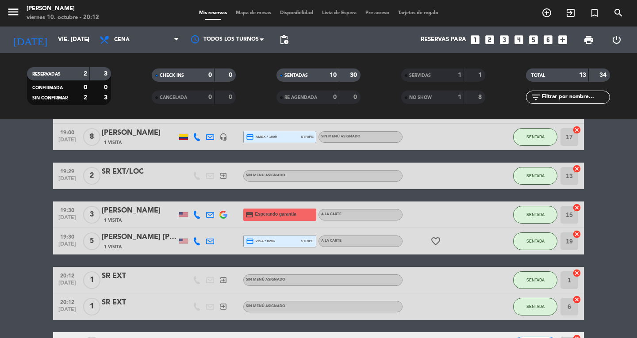
scroll to position [233, 0]
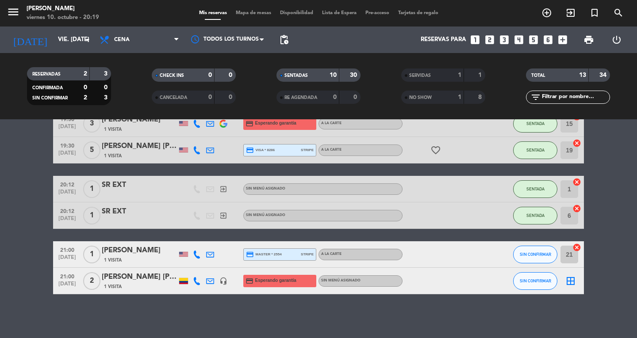
click at [138, 206] on div "SR EXT" at bounding box center [139, 211] width 75 height 11
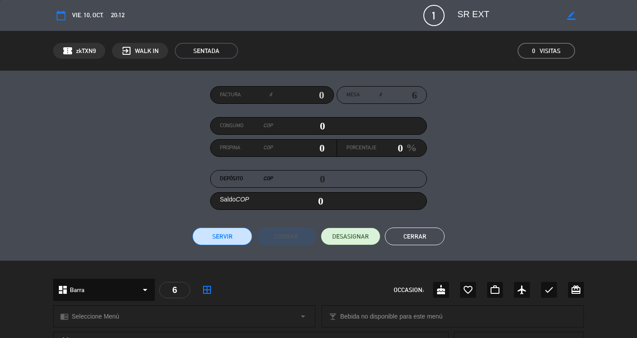
click at [421, 241] on button "Cerrar" at bounding box center [415, 237] width 60 height 18
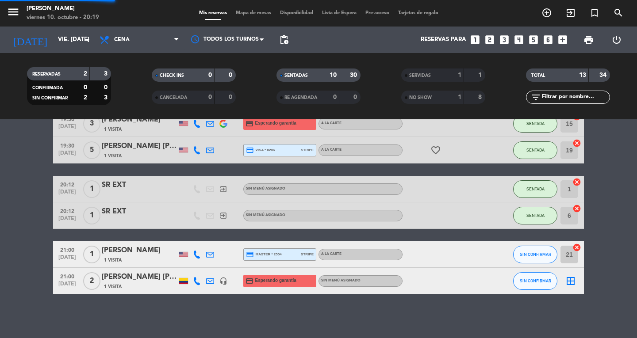
click at [573, 13] on icon "exit_to_app" at bounding box center [570, 13] width 11 height 11
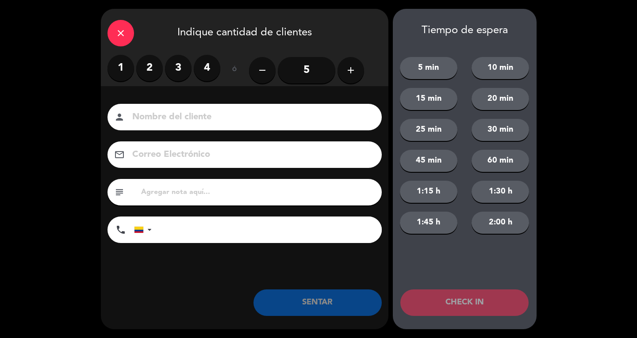
click at [145, 75] on label "2" at bounding box center [149, 68] width 27 height 27
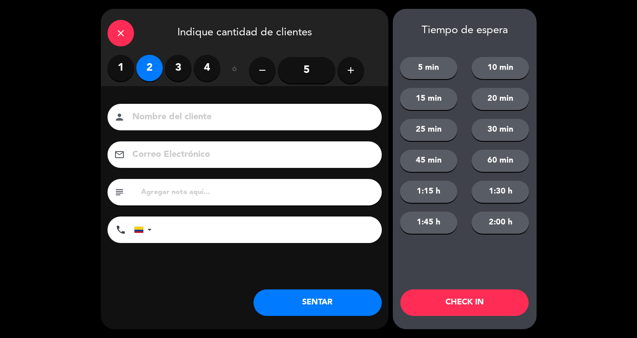
click at [175, 111] on input at bounding box center [250, 117] width 239 height 15
type input "SR LOC"
click at [357, 310] on button "SENTAR" at bounding box center [317, 303] width 128 height 27
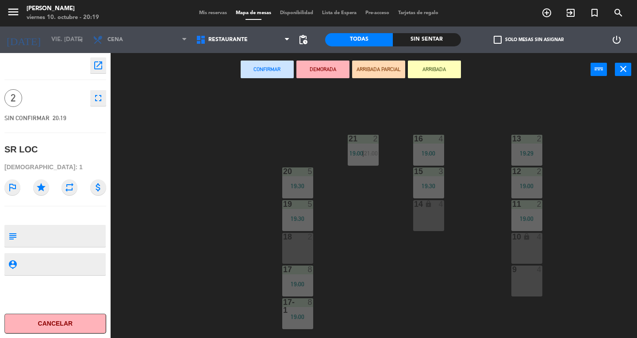
click at [435, 218] on div "14 lock 4" at bounding box center [428, 215] width 31 height 31
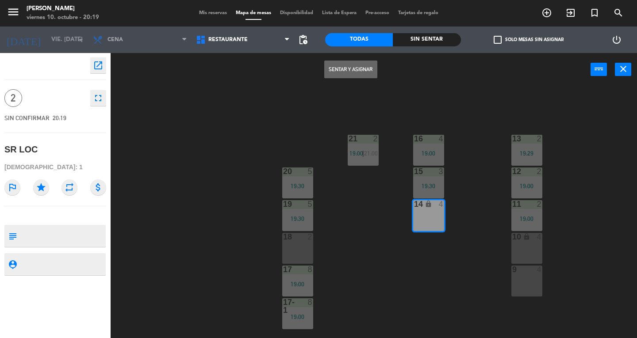
click at [358, 69] on button "Sentar y Asignar" at bounding box center [350, 70] width 53 height 18
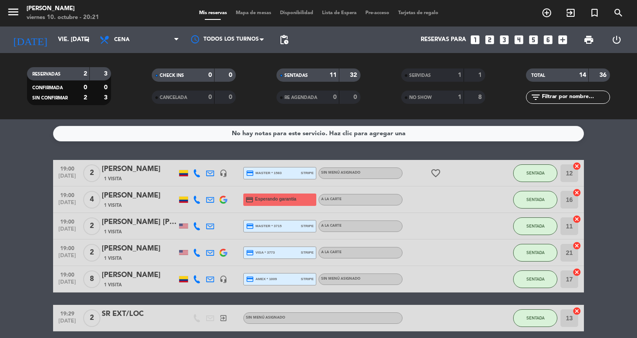
click at [250, 11] on span "Mapa de mesas" at bounding box center [253, 13] width 44 height 5
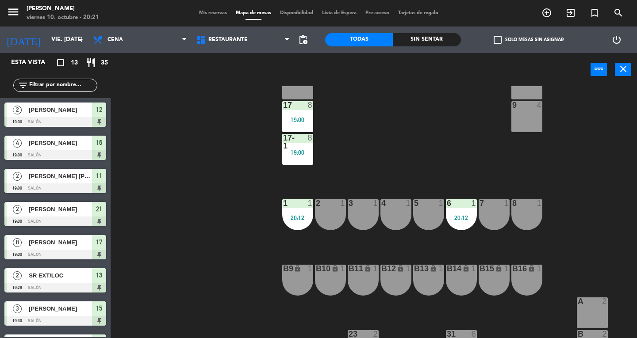
scroll to position [165, 0]
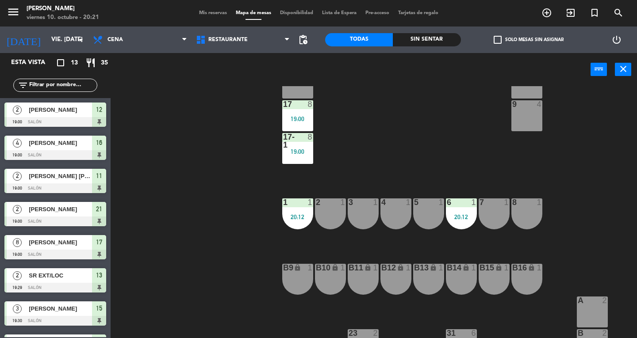
click at [343, 203] on div "3" at bounding box center [348, 203] width 15 height 8
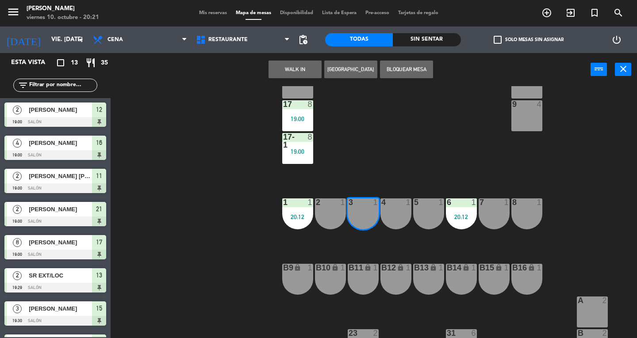
click at [389, 254] on div "13 2 19:29 16 4 19:00 21 2 19:00 | 21:00 12 2 19:00 15 3 19:30 20 5 19:30 11 2 …" at bounding box center [377, 212] width 520 height 252
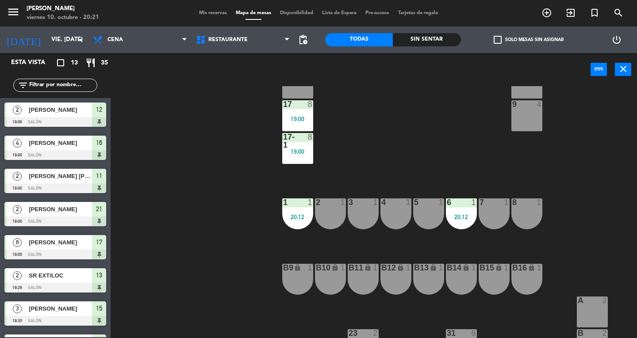
click at [474, 211] on div "6 1 20:12" at bounding box center [461, 214] width 31 height 31
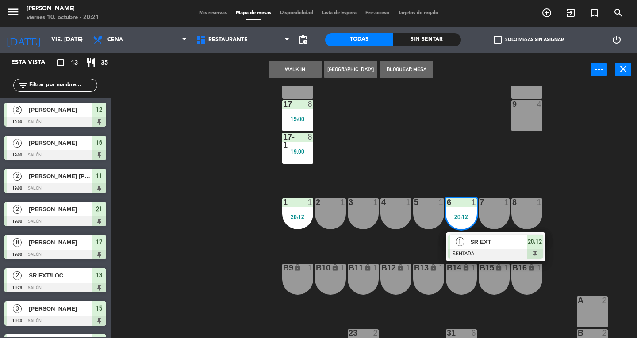
click at [468, 243] on div "1" at bounding box center [459, 242] width 19 height 15
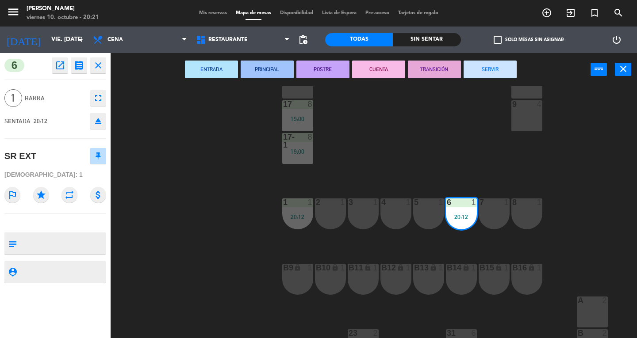
click at [390, 219] on div "4 1" at bounding box center [395, 214] width 31 height 31
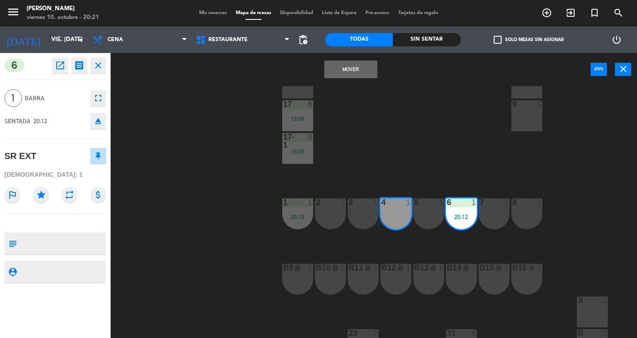
click at [359, 72] on button "Mover" at bounding box center [350, 70] width 53 height 18
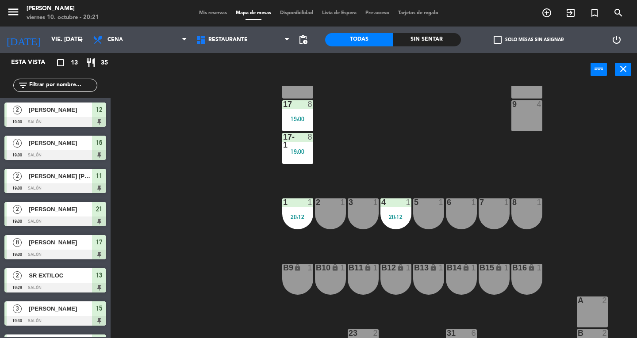
scroll to position [22, 0]
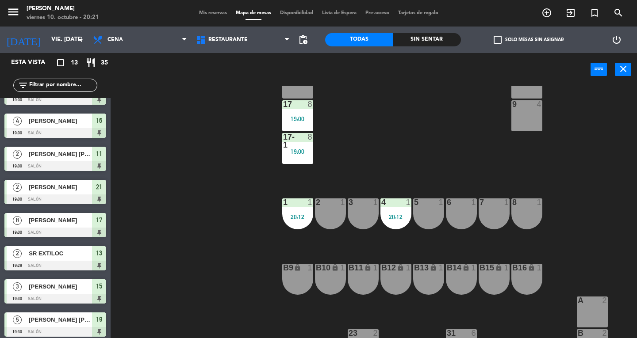
click at [336, 215] on div "2 1" at bounding box center [330, 214] width 31 height 31
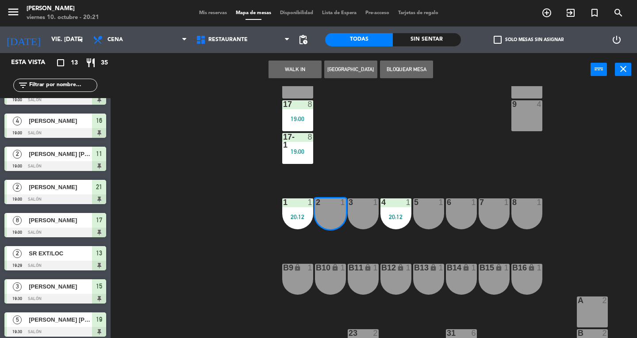
click at [303, 69] on button "WALK IN" at bounding box center [294, 70] width 53 height 18
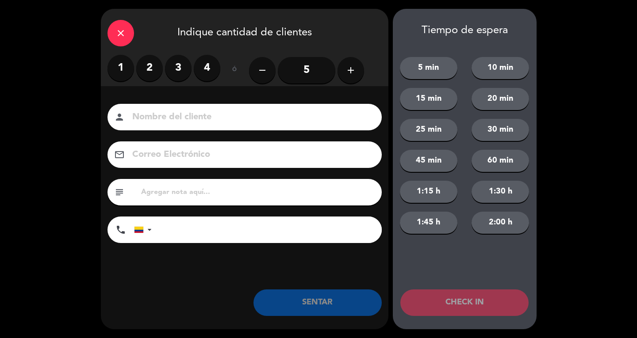
click at [126, 70] on label "1" at bounding box center [120, 68] width 27 height 27
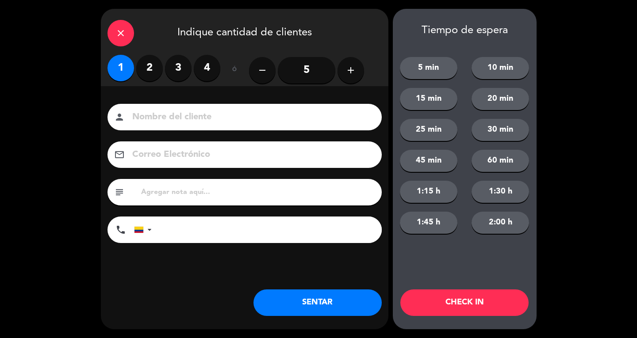
click at [165, 117] on input at bounding box center [250, 117] width 239 height 15
type input "SR EXT"
click at [348, 302] on button "SENTAR" at bounding box center [317, 303] width 128 height 27
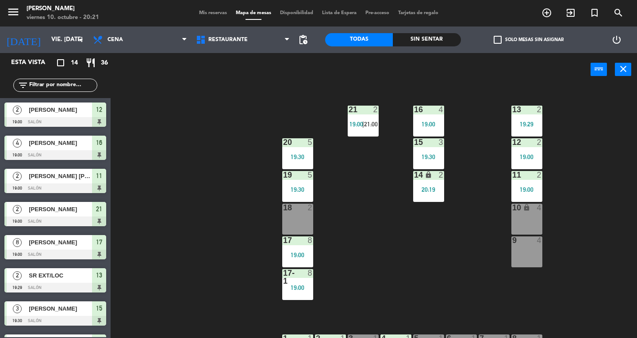
scroll to position [28, 0]
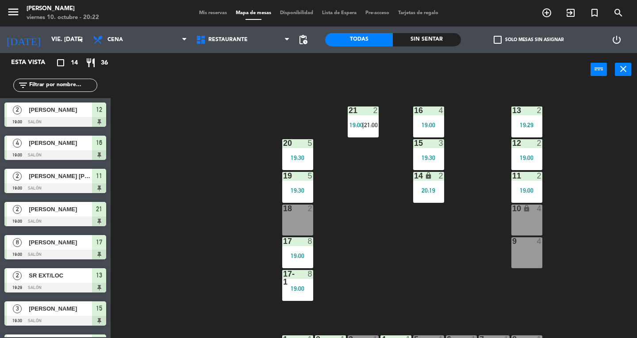
click at [9, 12] on icon "menu" at bounding box center [13, 11] width 13 height 13
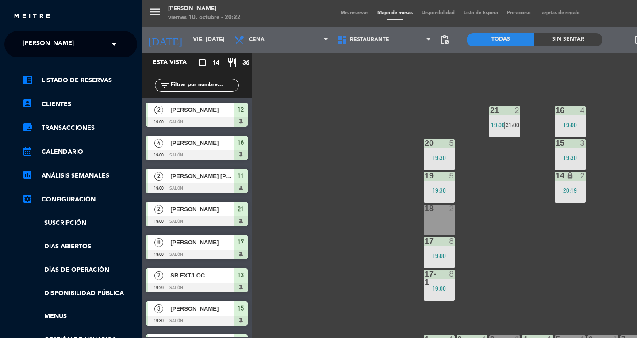
click at [29, 42] on span "[PERSON_NAME]" at bounding box center [48, 44] width 51 height 19
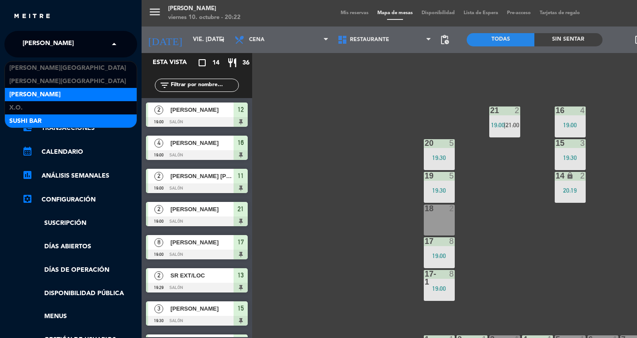
click at [19, 120] on span "SUSHI BAR" at bounding box center [25, 121] width 32 height 10
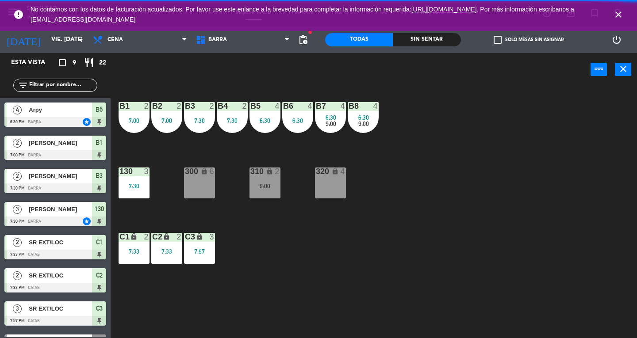
scroll to position [0, 0]
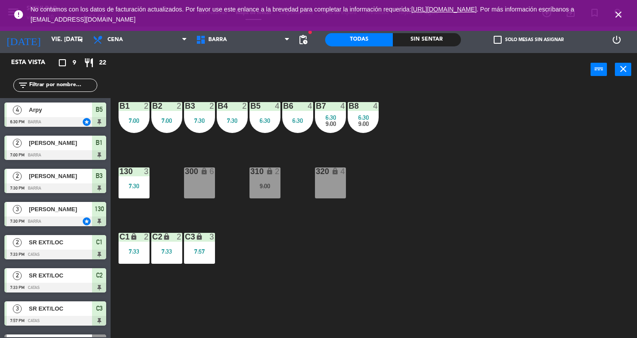
click at [370, 110] on div "B8 4" at bounding box center [363, 106] width 31 height 9
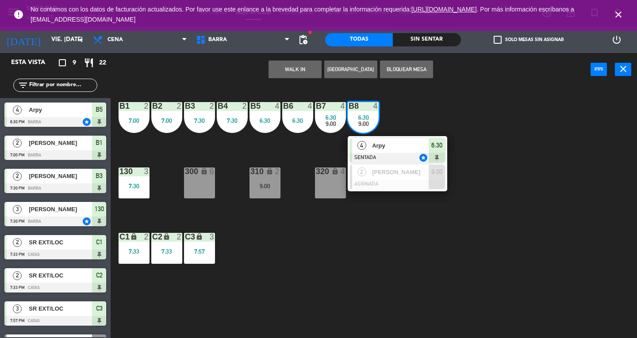
click at [430, 146] on div "6:30" at bounding box center [436, 145] width 16 height 15
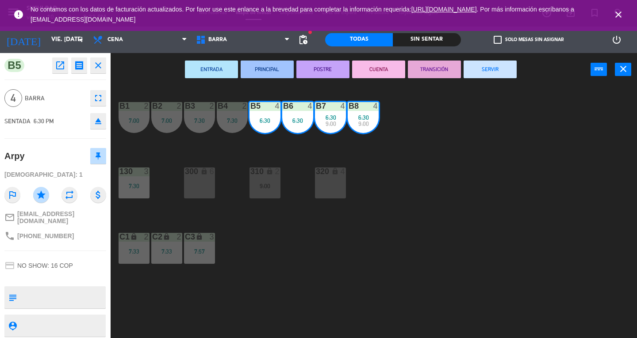
click at [506, 73] on button "SERVIR" at bounding box center [489, 70] width 53 height 18
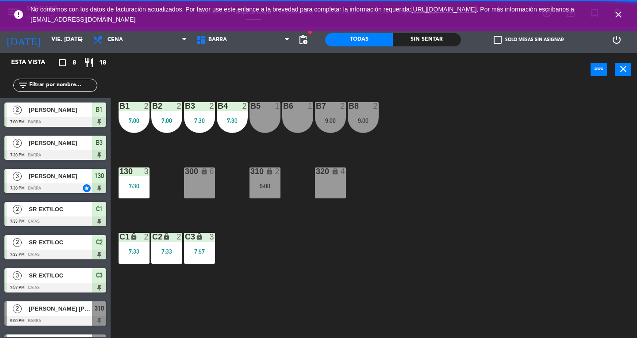
scroll to position [26, 0]
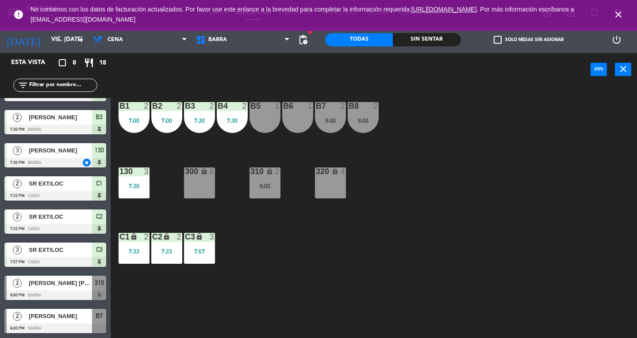
click at [98, 292] on div at bounding box center [55, 296] width 102 height 10
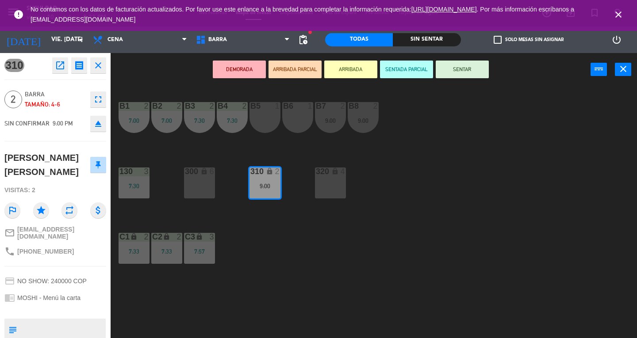
click at [408, 153] on div "B1 2 7:00 B2 2 7:00 B3 2 7:30 B4 2 7:30 B5 1 B6 1 B7 2 9:00 B8 2 9:00 130 3 7:3…" at bounding box center [377, 212] width 520 height 252
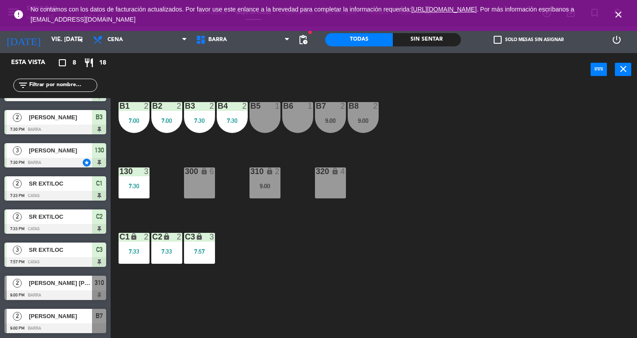
click at [372, 126] on div "B8 2 9:00" at bounding box center [363, 117] width 31 height 31
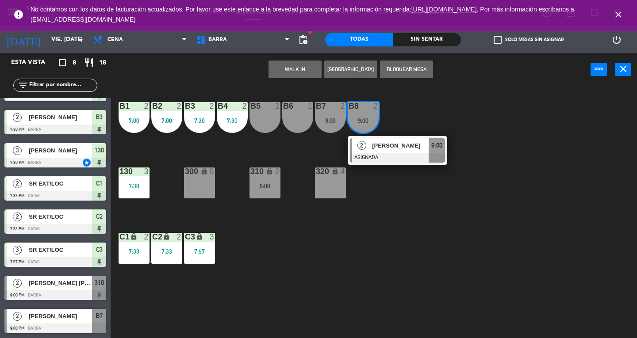
click at [400, 156] on div at bounding box center [397, 158] width 95 height 10
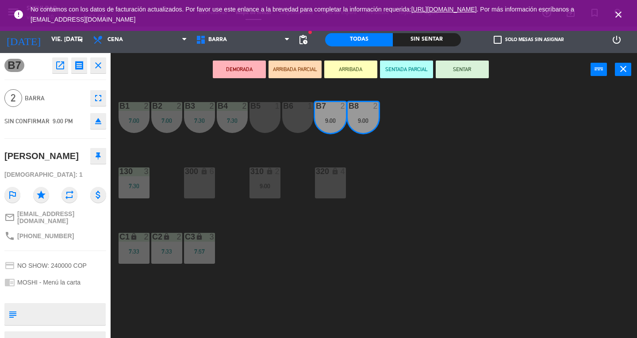
click at [267, 117] on div "B5 1" at bounding box center [264, 117] width 31 height 31
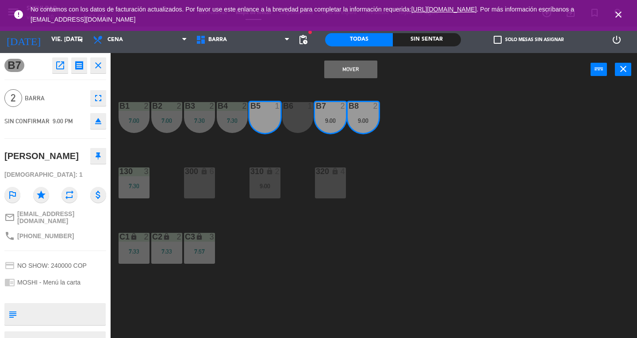
click at [290, 125] on div "B6 1" at bounding box center [297, 117] width 31 height 31
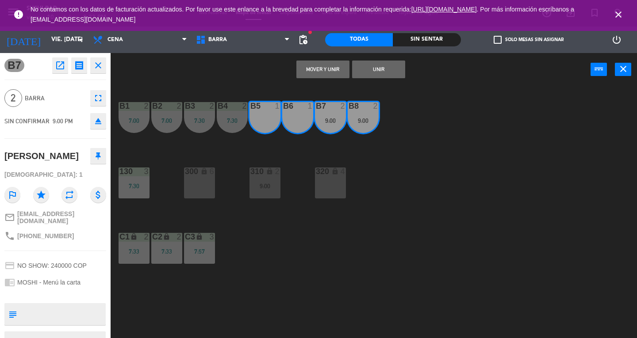
click at [362, 72] on button "Unir" at bounding box center [378, 70] width 53 height 18
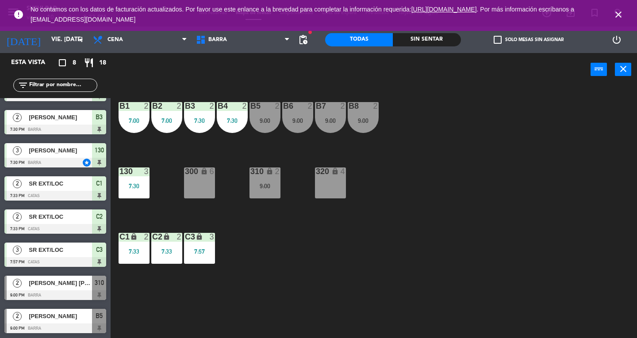
click at [364, 118] on div "9:00" at bounding box center [363, 121] width 31 height 6
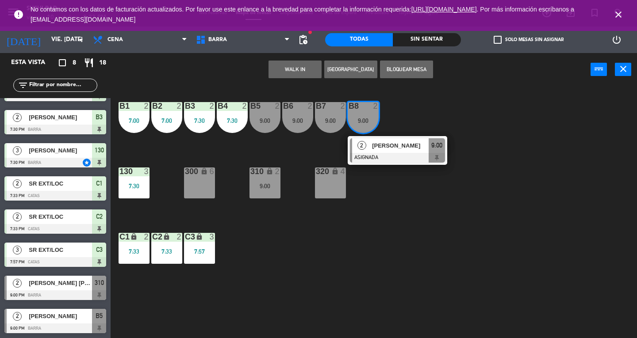
click at [409, 146] on span "[PERSON_NAME]" at bounding box center [400, 145] width 57 height 9
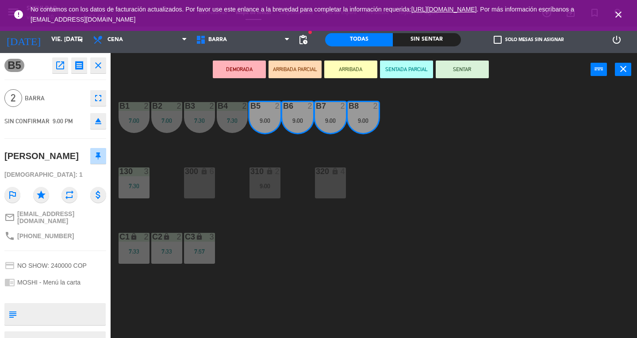
click at [344, 189] on div "320 lock 4" at bounding box center [330, 183] width 31 height 31
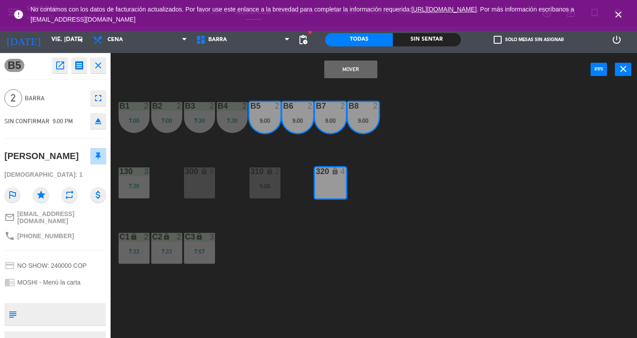
click at [357, 72] on button "Mover" at bounding box center [350, 70] width 53 height 18
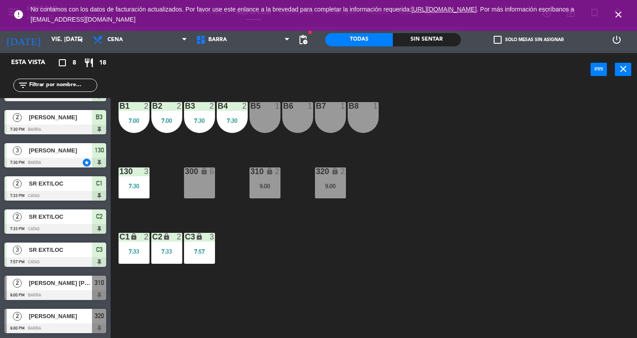
click at [275, 184] on div "9:00" at bounding box center [264, 186] width 31 height 6
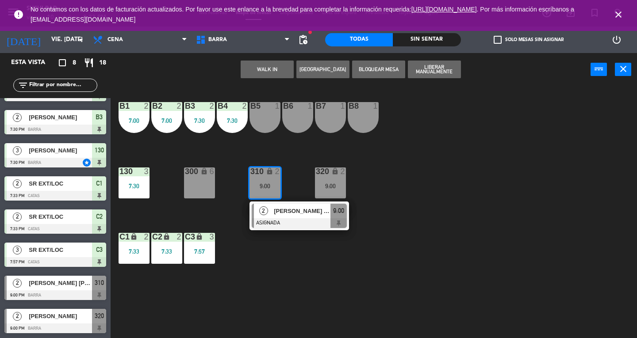
click at [291, 226] on div at bounding box center [299, 223] width 95 height 10
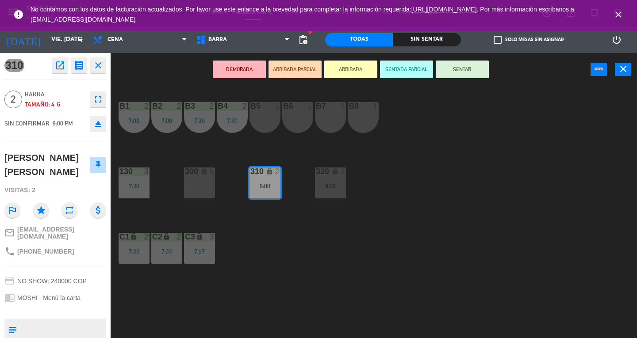
click at [336, 116] on div "B7 1" at bounding box center [330, 117] width 31 height 31
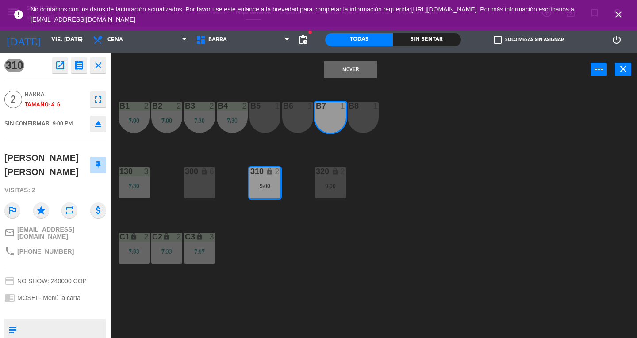
click at [362, 117] on div "B8 1" at bounding box center [363, 117] width 31 height 31
click at [352, 62] on button "Mover y Unir" at bounding box center [350, 70] width 53 height 18
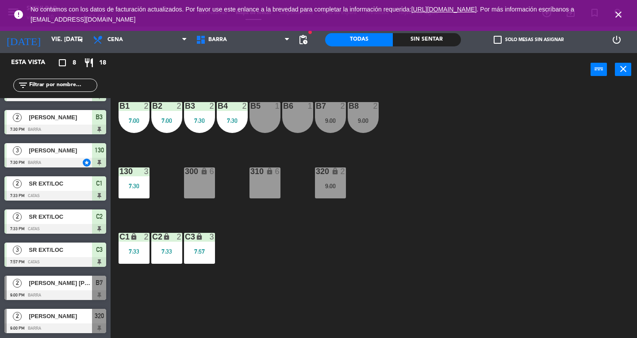
click at [329, 196] on div "320 lock 2 9:00" at bounding box center [330, 183] width 31 height 31
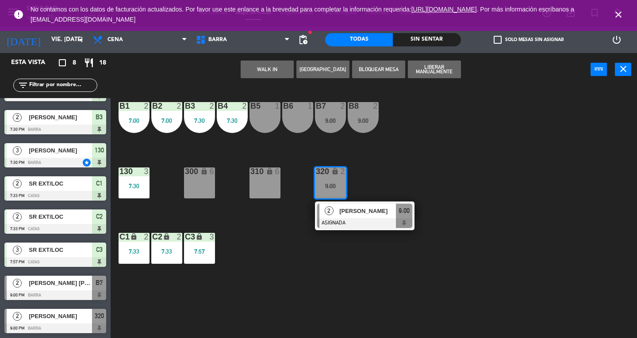
click at [370, 221] on div at bounding box center [364, 223] width 95 height 10
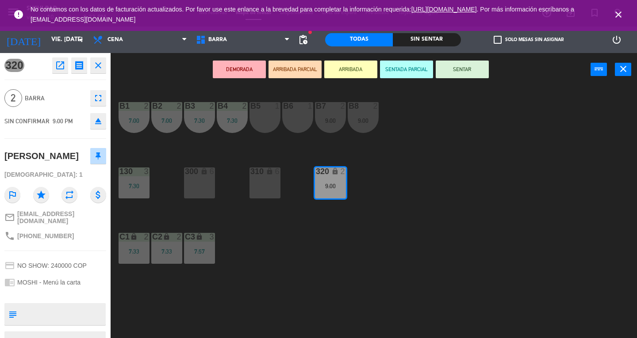
click at [259, 117] on div "B5 1" at bounding box center [264, 117] width 31 height 31
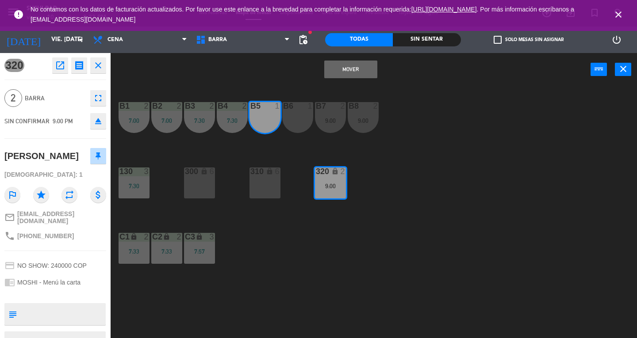
click at [296, 124] on div "B6 1" at bounding box center [297, 117] width 31 height 31
click at [360, 69] on button "Mover y Unir" at bounding box center [350, 70] width 53 height 18
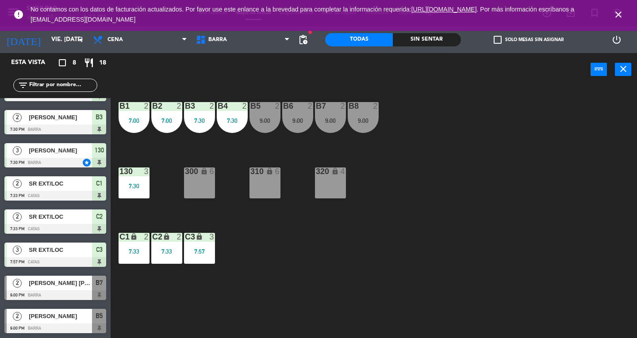
click at [631, 102] on div "B1 2 7:00 B2 2 7:00 B3 2 7:30 B4 2 7:30 B5 2 9:00 B6 2 9:00 B7 2 9:00 B8 2 9:00…" at bounding box center [377, 212] width 520 height 252
click at [367, 118] on div "9:00" at bounding box center [363, 121] width 31 height 6
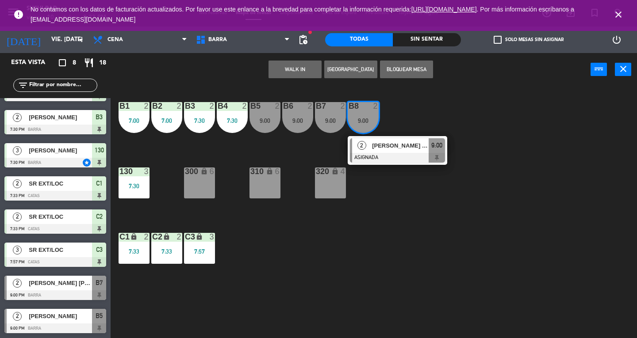
click at [417, 157] on div at bounding box center [397, 158] width 95 height 10
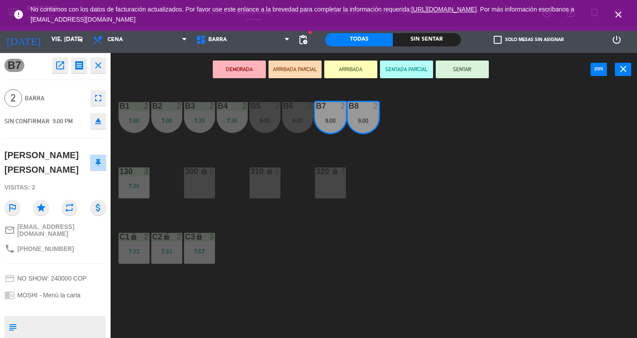
click at [289, 126] on div "B6 2 9:00" at bounding box center [297, 117] width 31 height 31
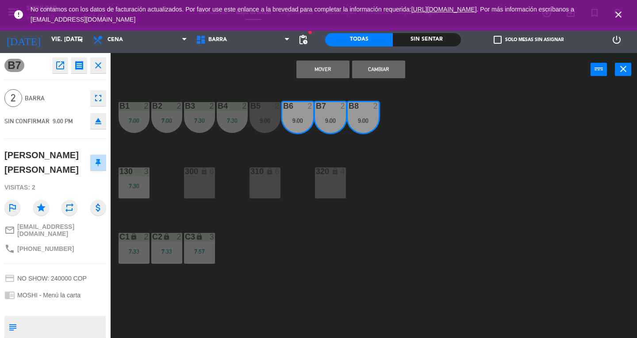
click at [384, 73] on button "Cambiar" at bounding box center [378, 70] width 53 height 18
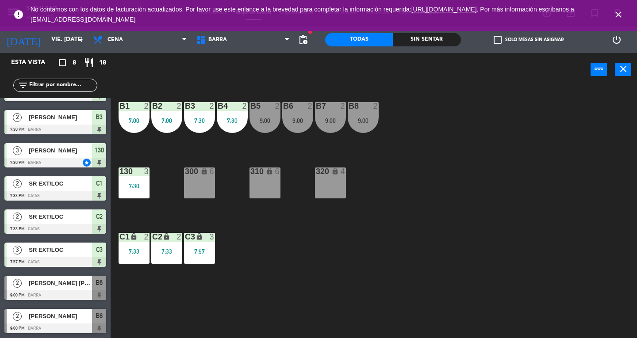
click at [372, 121] on div "9:00" at bounding box center [363, 121] width 31 height 6
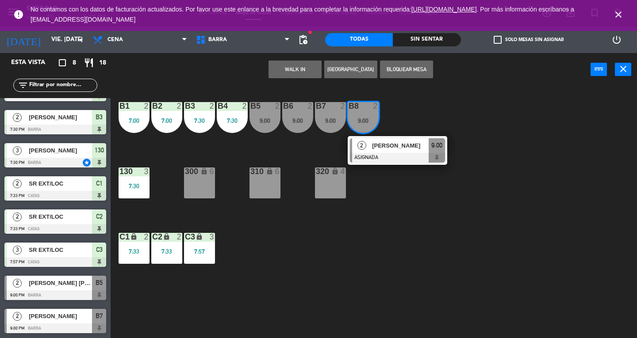
click at [436, 154] on div at bounding box center [397, 158] width 95 height 10
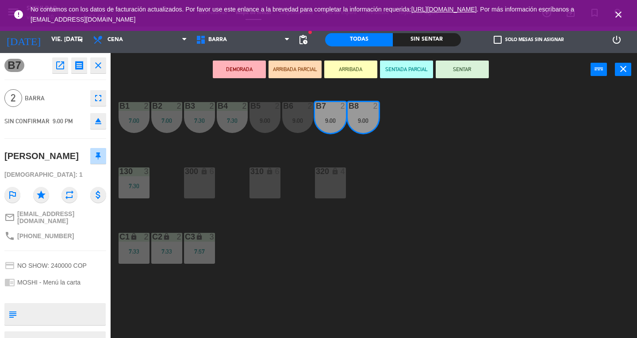
click at [472, 69] on button "SENTAR" at bounding box center [462, 70] width 53 height 18
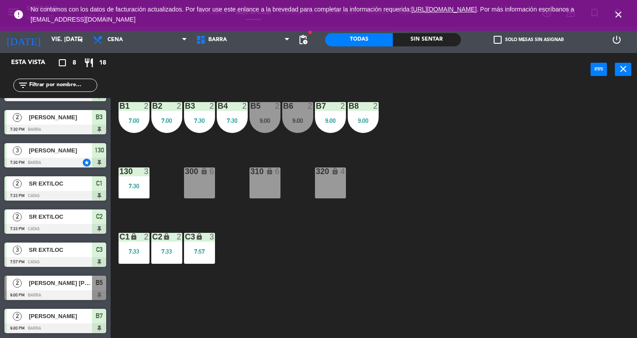
click at [620, 75] on button "close" at bounding box center [623, 69] width 16 height 13
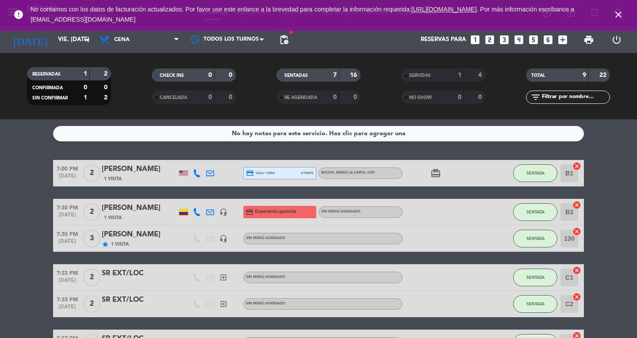
scroll to position [127, 0]
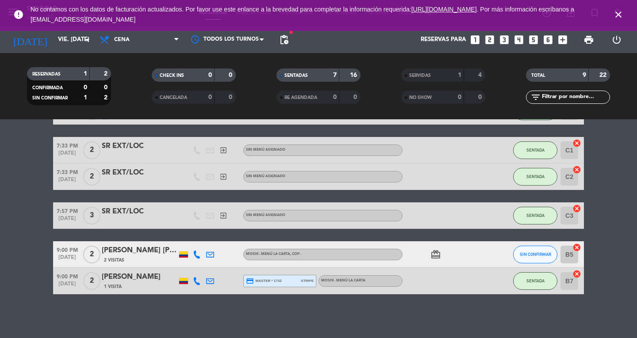
click at [617, 19] on icon "close" at bounding box center [618, 14] width 11 height 11
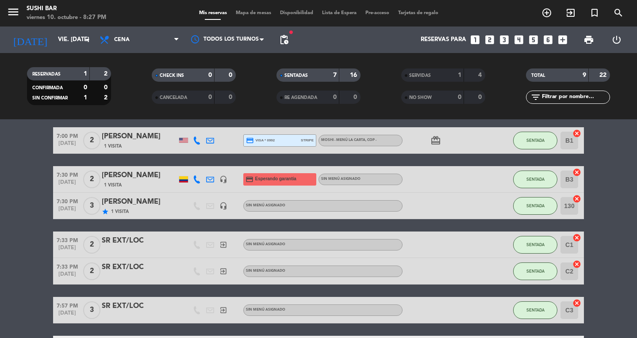
scroll to position [0, 0]
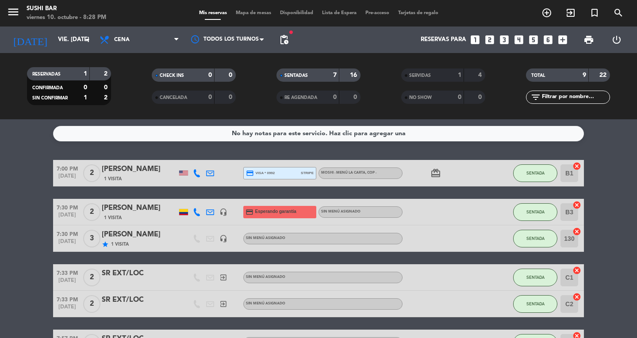
click at [12, 8] on icon "menu" at bounding box center [13, 11] width 13 height 13
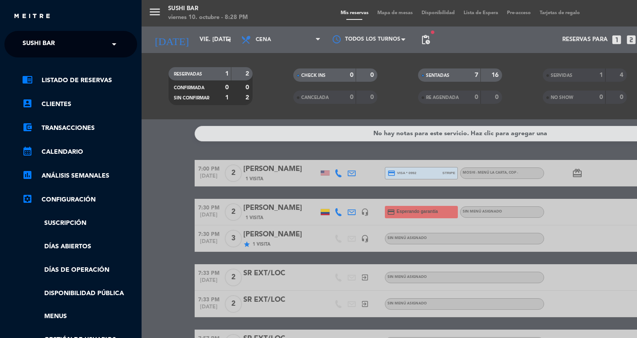
click at [38, 43] on span "SUSHI BAR" at bounding box center [39, 44] width 32 height 19
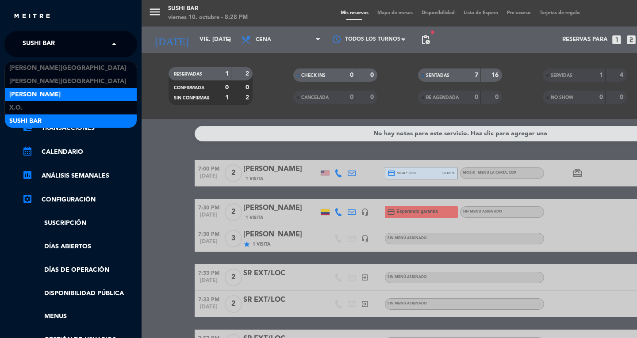
click at [20, 96] on span "[PERSON_NAME]" at bounding box center [34, 95] width 51 height 10
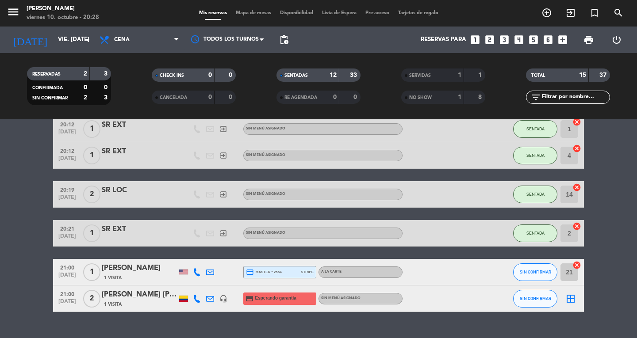
scroll to position [306, 0]
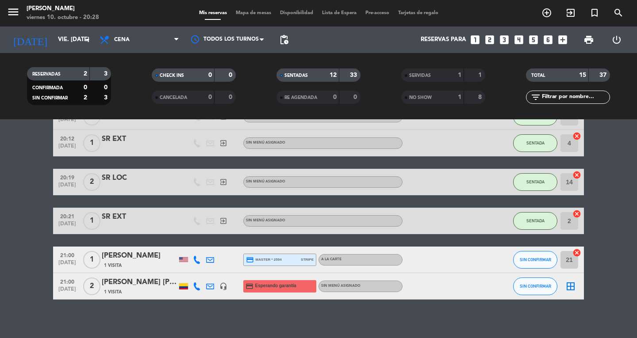
click at [266, 13] on span "Mapa de mesas" at bounding box center [253, 13] width 44 height 5
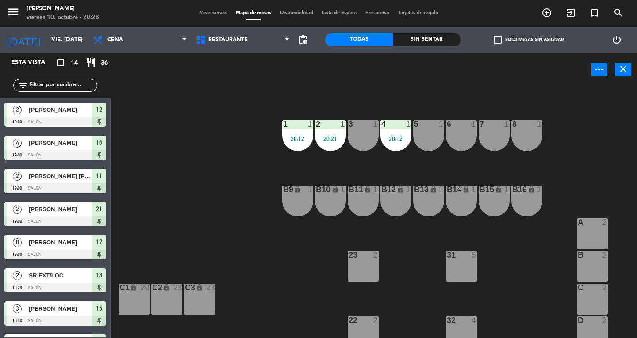
scroll to position [252, 0]
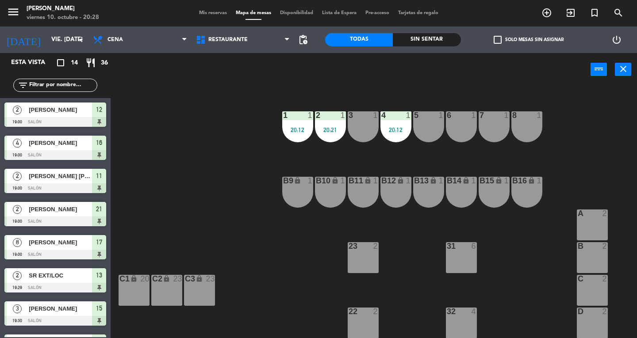
click at [364, 318] on div "22 2" at bounding box center [363, 323] width 31 height 31
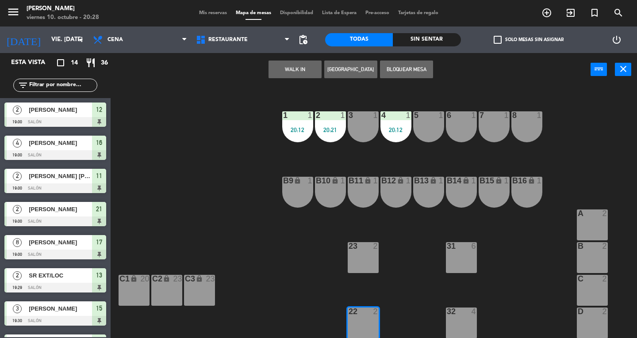
click at [291, 70] on button "WALK IN" at bounding box center [294, 70] width 53 height 18
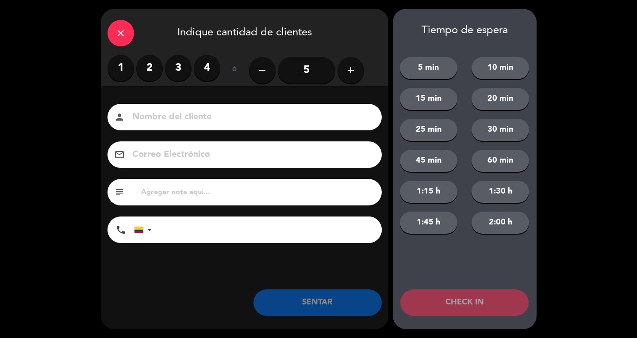
click at [152, 77] on label "2" at bounding box center [149, 68] width 27 height 27
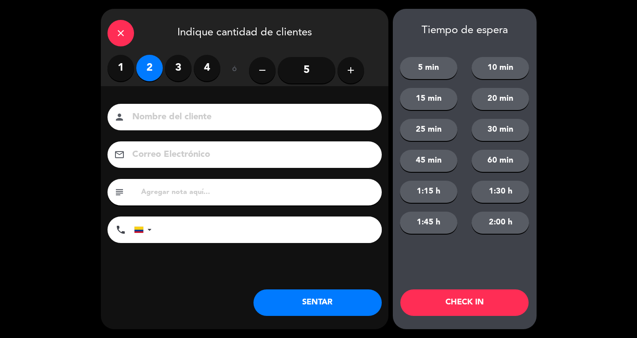
click at [166, 113] on input at bounding box center [250, 117] width 239 height 15
type input "SR EXT/LOC"
click at [344, 303] on button "SENTAR" at bounding box center [317, 303] width 128 height 27
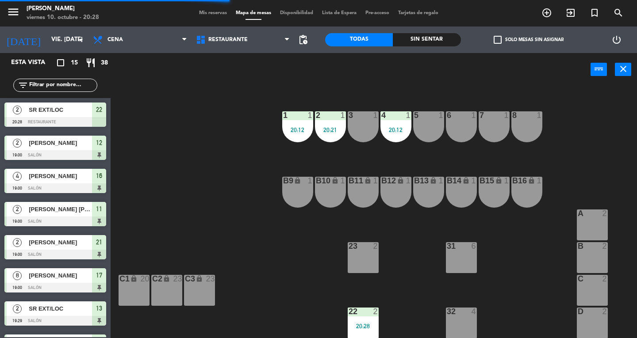
click at [629, 73] on button "close" at bounding box center [623, 69] width 16 height 13
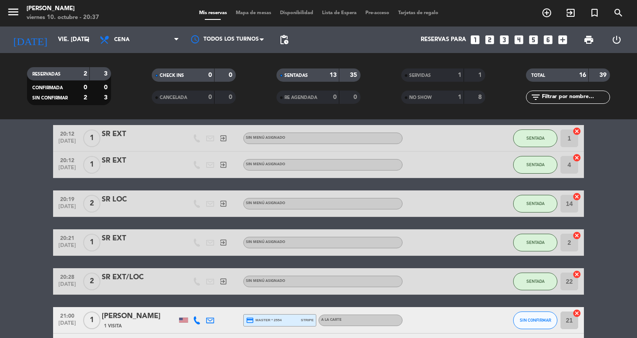
scroll to position [350, 0]
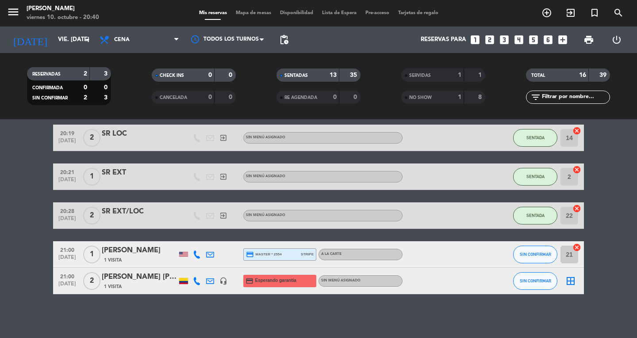
click at [568, 10] on icon "exit_to_app" at bounding box center [570, 13] width 11 height 11
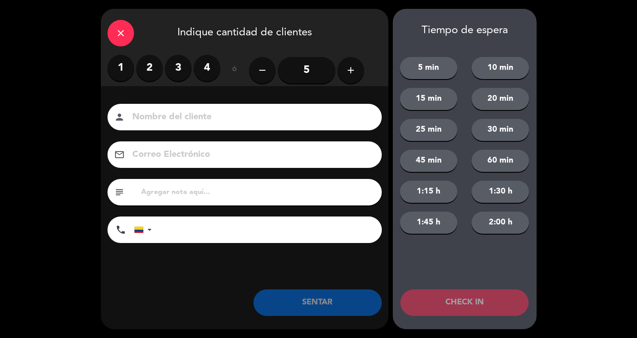
click at [145, 78] on label "2" at bounding box center [149, 68] width 27 height 27
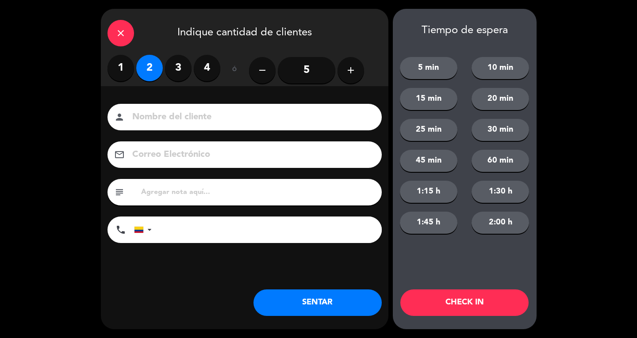
click at [157, 121] on input at bounding box center [250, 117] width 239 height 15
type input "s"
click at [146, 112] on input "STR EXT" at bounding box center [250, 117] width 239 height 15
type input "SR EXT"
click at [344, 306] on button "SENTAR" at bounding box center [317, 303] width 128 height 27
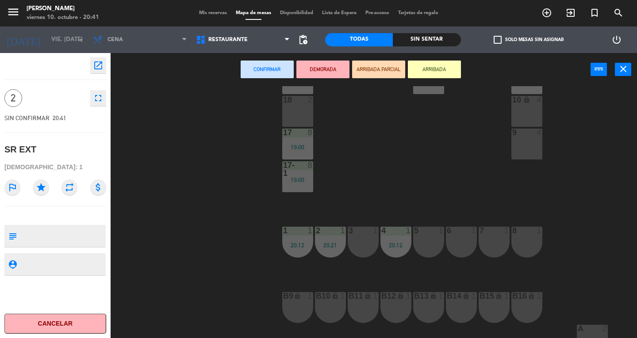
scroll to position [252, 0]
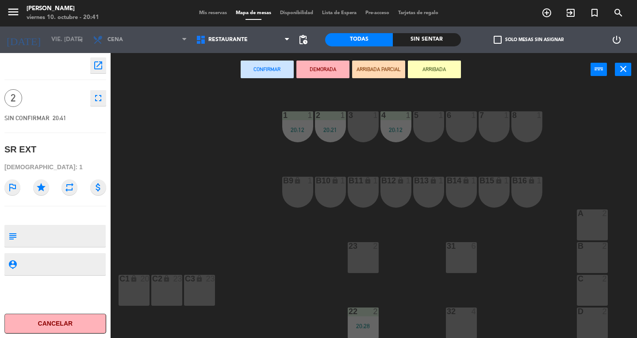
click at [463, 264] on div "31 6" at bounding box center [461, 257] width 31 height 31
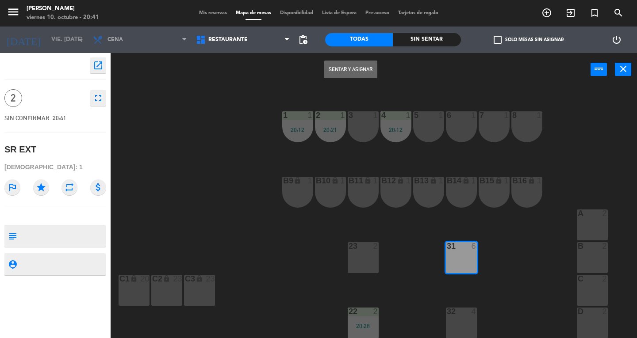
click at [333, 69] on button "Sentar y Asignar" at bounding box center [350, 70] width 53 height 18
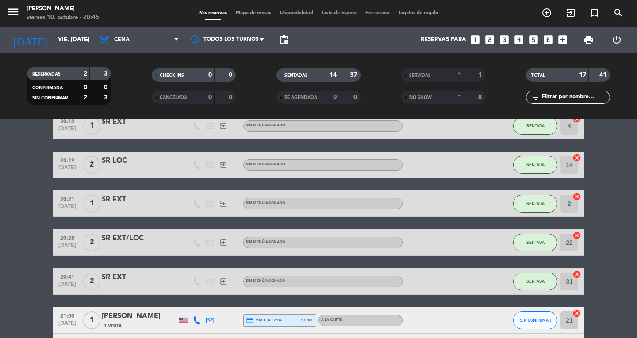
scroll to position [389, 0]
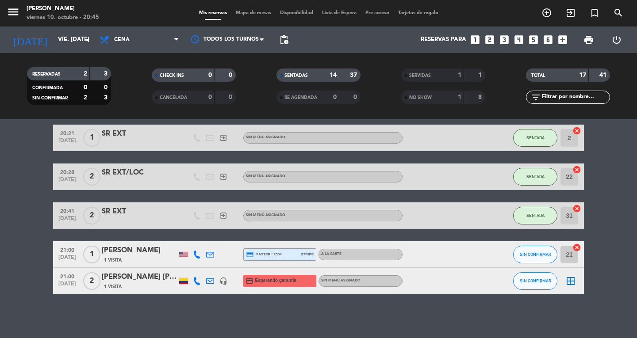
click at [13, 16] on icon "menu" at bounding box center [13, 11] width 13 height 13
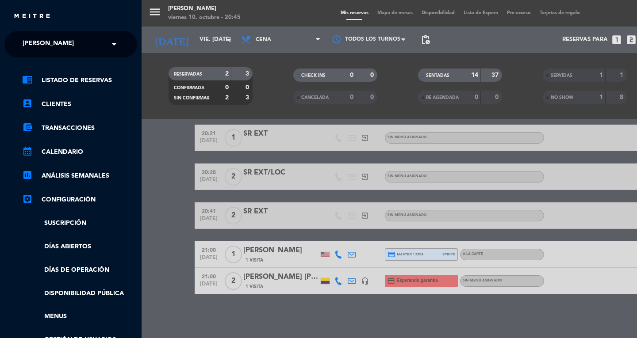
click at [28, 47] on span "[PERSON_NAME]" at bounding box center [48, 44] width 51 height 19
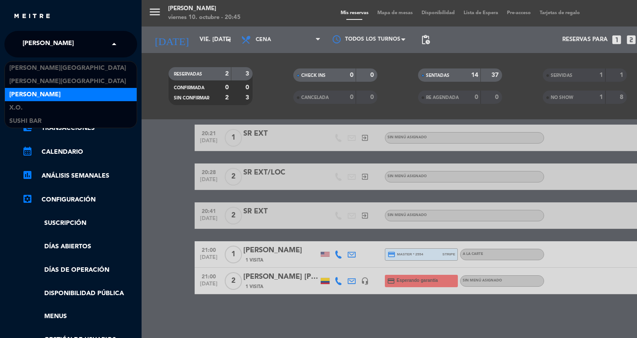
click at [165, 215] on div "menu Don Diablo viernes 10. octubre - 20:45 Mis reservas Mapa de mesas Disponib…" at bounding box center [459, 169] width 637 height 338
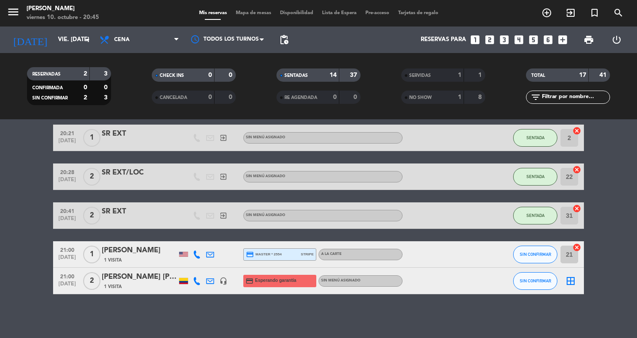
click at [252, 12] on span "Mapa de mesas" at bounding box center [253, 13] width 44 height 5
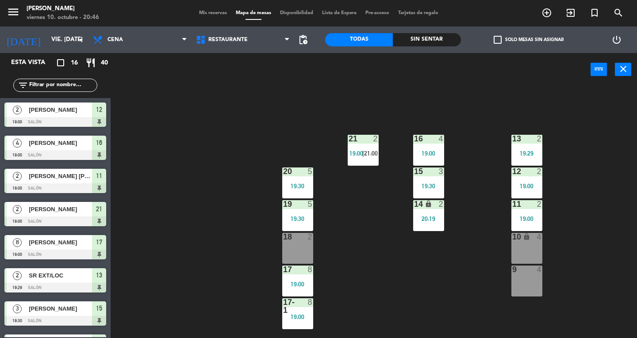
click at [19, 13] on icon "menu" at bounding box center [13, 11] width 13 height 13
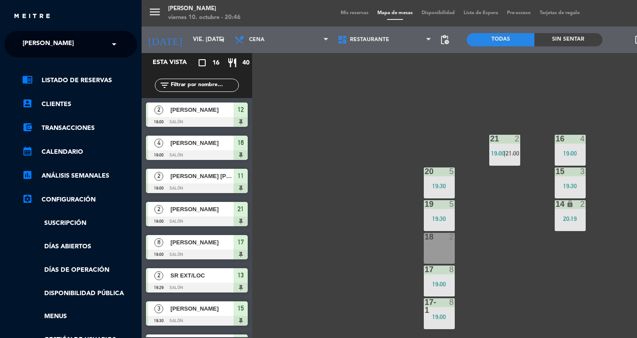
click at [27, 47] on span "[PERSON_NAME]" at bounding box center [48, 44] width 51 height 19
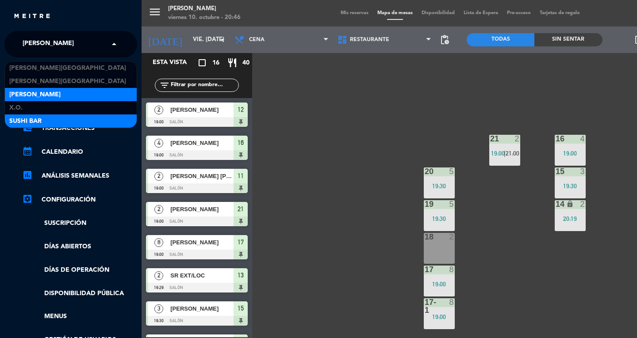
click at [17, 124] on span "SUSHI BAR" at bounding box center [25, 121] width 32 height 10
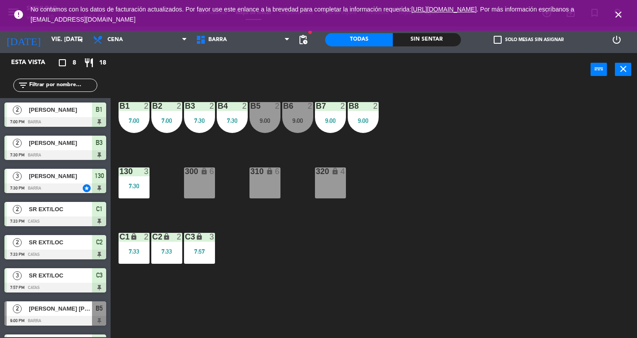
scroll to position [26, 0]
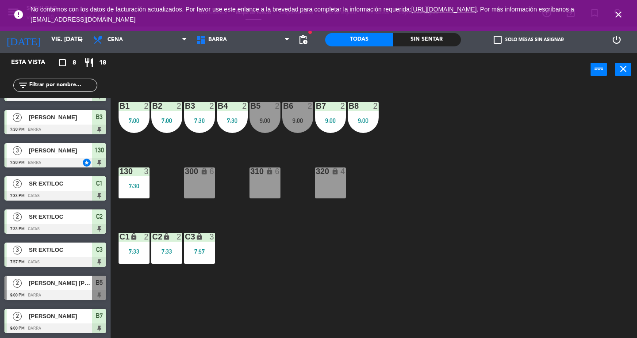
click at [620, 72] on icon "close" at bounding box center [623, 69] width 11 height 11
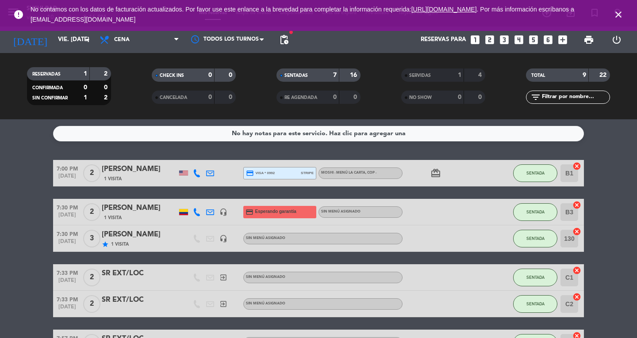
click at [627, 10] on span "close" at bounding box center [618, 15] width 24 height 24
click at [618, 18] on icon "close" at bounding box center [618, 14] width 11 height 11
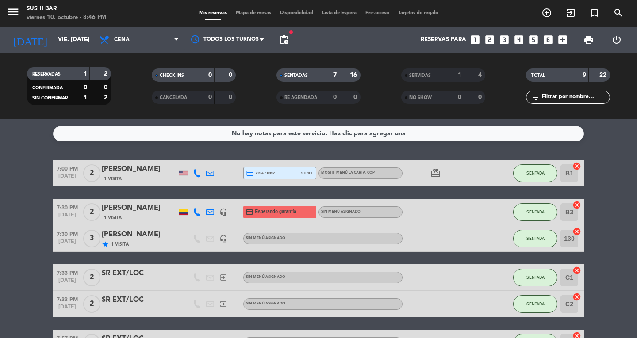
click at [10, 19] on icon "menu" at bounding box center [13, 11] width 13 height 13
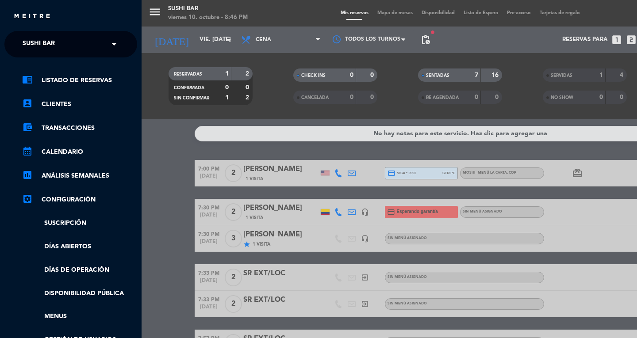
click at [28, 45] on span "SUSHI BAR" at bounding box center [39, 44] width 32 height 19
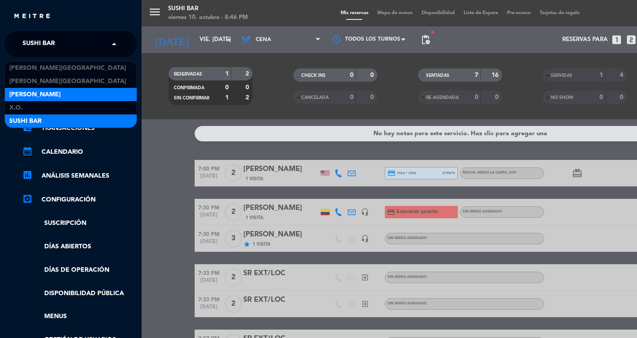
click at [23, 92] on span "[PERSON_NAME]" at bounding box center [34, 95] width 51 height 10
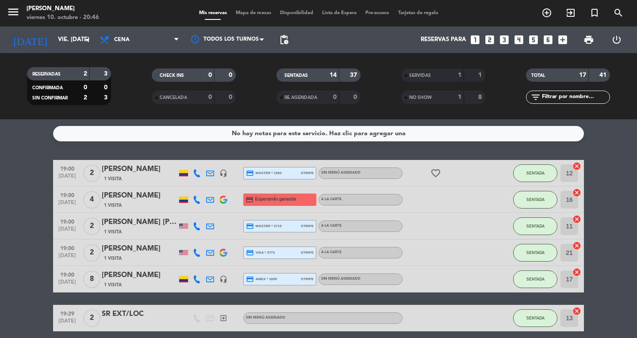
click at [259, 14] on span "Mapa de mesas" at bounding box center [253, 13] width 44 height 5
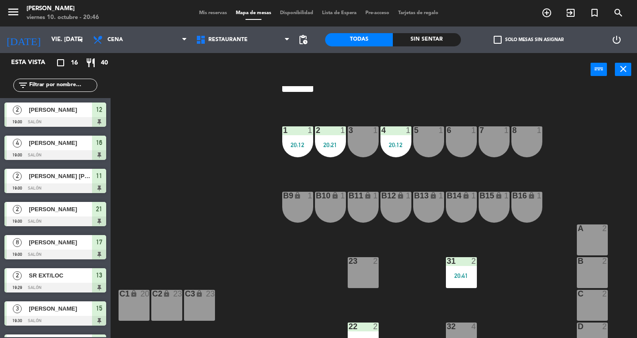
scroll to position [252, 0]
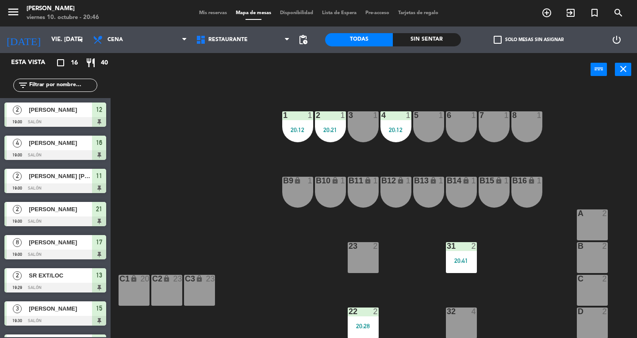
click at [591, 251] on div "B 2" at bounding box center [592, 257] width 31 height 31
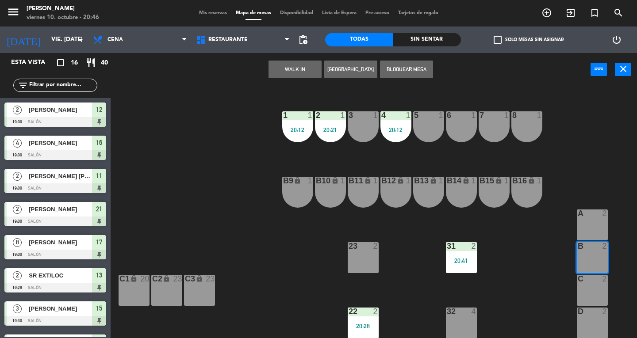
click at [287, 71] on button "WALK IN" at bounding box center [294, 70] width 53 height 18
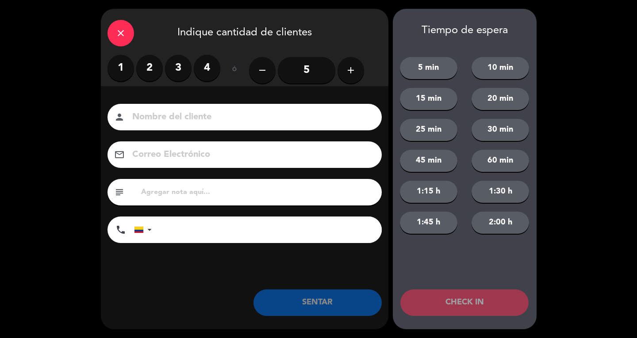
click at [145, 78] on label "2" at bounding box center [149, 68] width 27 height 27
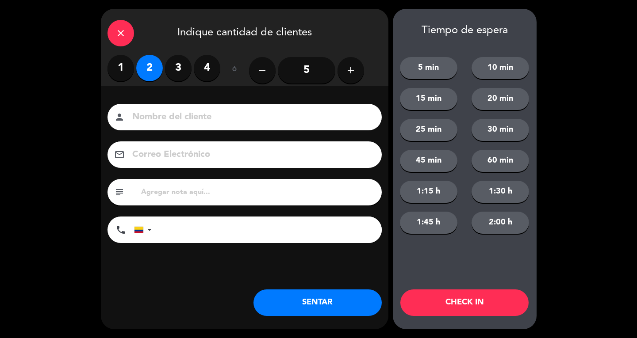
click at [189, 122] on input at bounding box center [250, 117] width 239 height 15
type input "SR EXT/LOC"
click at [335, 298] on button "SENTAR" at bounding box center [317, 303] width 128 height 27
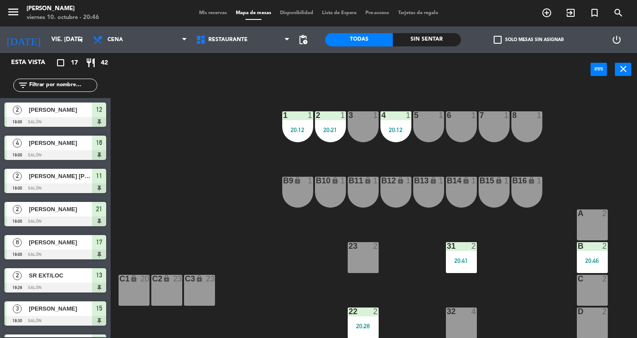
click at [630, 68] on button "close" at bounding box center [623, 69] width 16 height 13
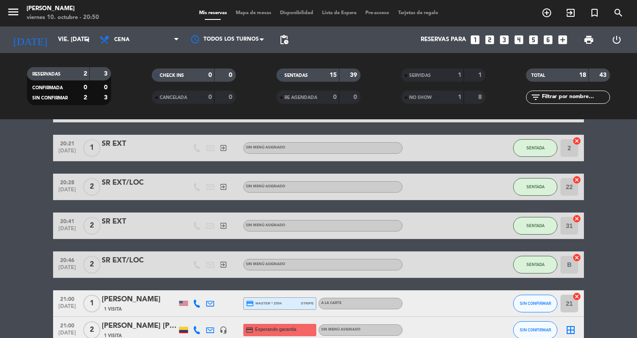
scroll to position [428, 0]
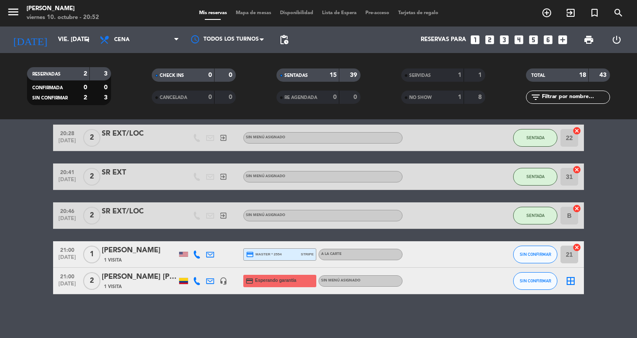
click at [258, 12] on span "Mapa de mesas" at bounding box center [253, 13] width 44 height 5
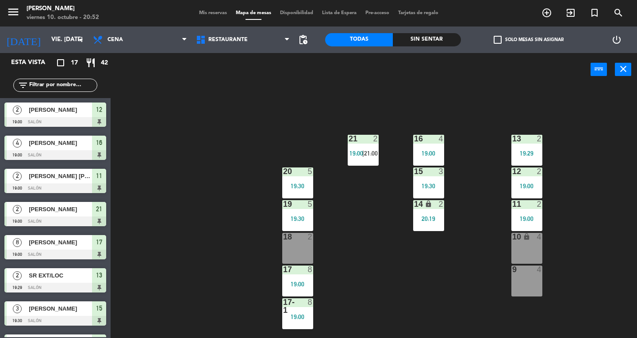
click at [359, 155] on span "19:00" at bounding box center [356, 153] width 14 height 7
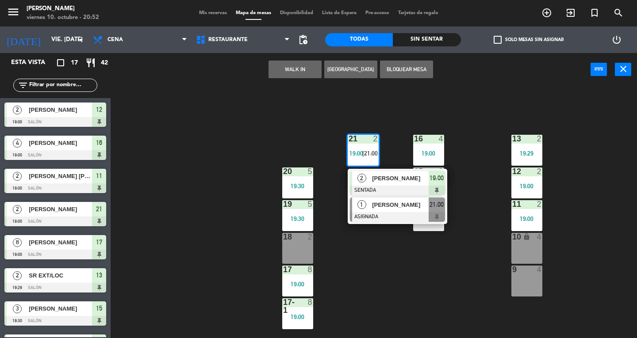
click at [372, 211] on div "[PERSON_NAME]" at bounding box center [399, 205] width 57 height 15
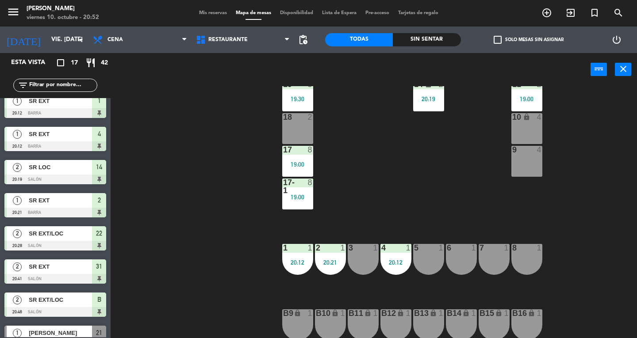
scroll to position [325, 0]
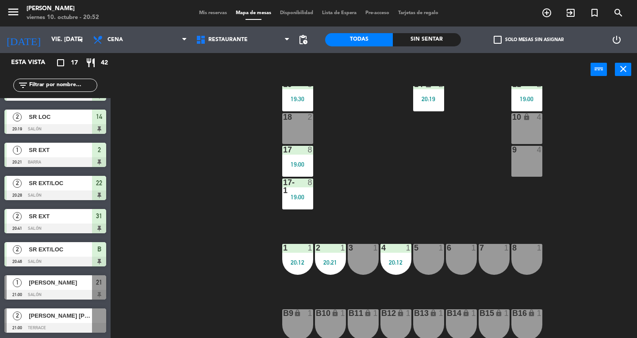
click at [64, 282] on span "[PERSON_NAME]" at bounding box center [60, 282] width 63 height 9
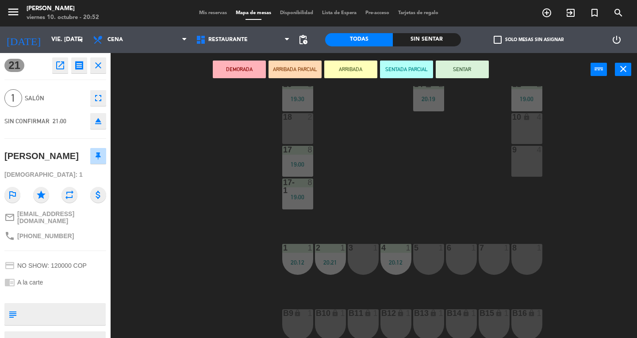
click at [364, 260] on div "3 1" at bounding box center [363, 259] width 31 height 31
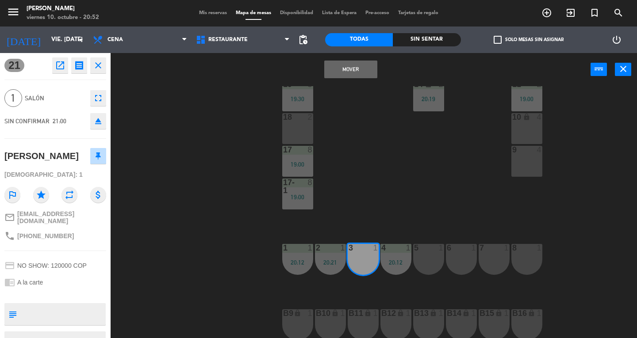
click at [382, 310] on div "B12" at bounding box center [381, 314] width 0 height 8
click at [431, 259] on div "5 1" at bounding box center [428, 259] width 31 height 31
click at [357, 254] on div "3 1" at bounding box center [363, 259] width 31 height 31
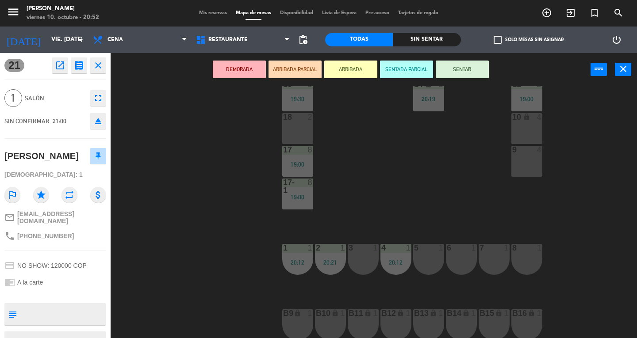
click at [427, 260] on div "5 1" at bounding box center [428, 259] width 31 height 31
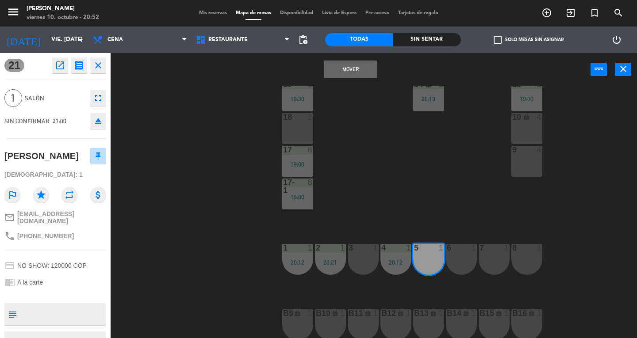
click at [349, 69] on button "Mover" at bounding box center [350, 70] width 53 height 18
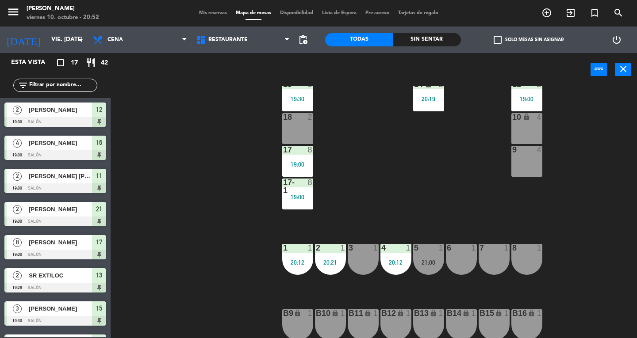
scroll to position [134, 0]
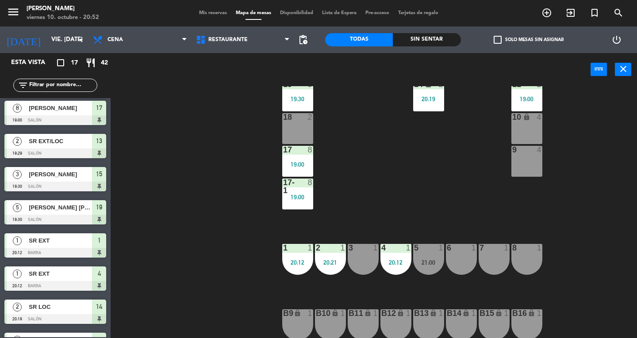
click at [434, 258] on div "5 1 21:00" at bounding box center [428, 259] width 31 height 31
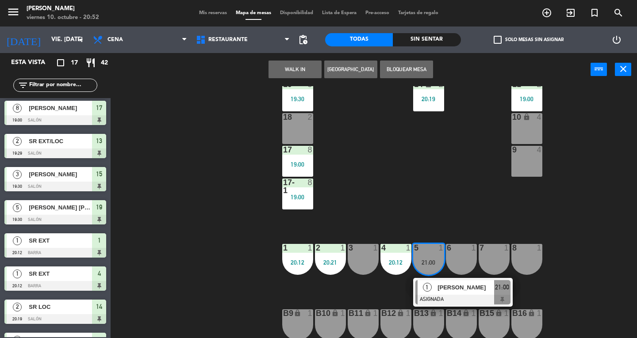
click at [446, 304] on div at bounding box center [462, 300] width 95 height 10
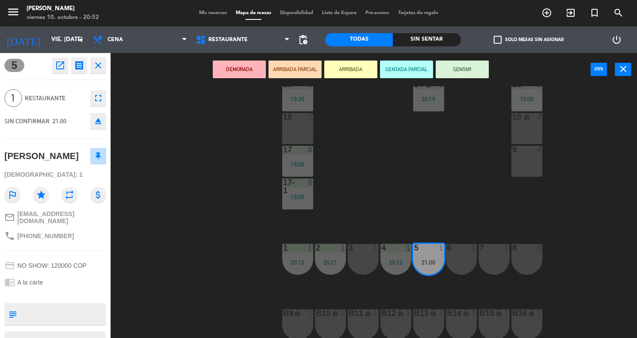
click at [468, 74] on button "SENTAR" at bounding box center [462, 70] width 53 height 18
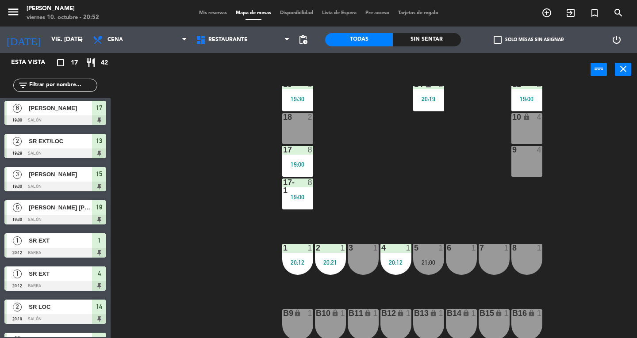
click at [628, 74] on button "close" at bounding box center [623, 69] width 16 height 13
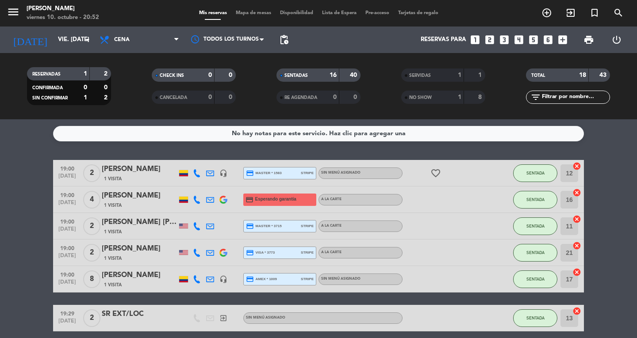
click at [268, 11] on span "Mapa de mesas" at bounding box center [253, 13] width 44 height 5
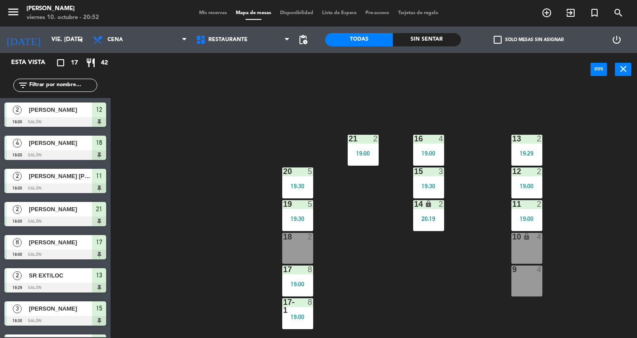
click at [539, 180] on div "12 2 19:00" at bounding box center [526, 183] width 31 height 31
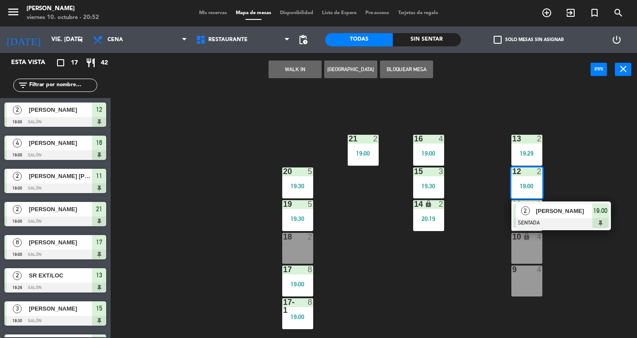
click at [590, 205] on div "[PERSON_NAME]" at bounding box center [563, 211] width 57 height 15
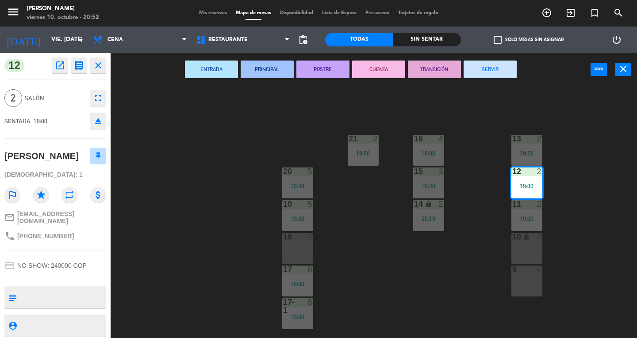
click at [504, 63] on button "SERVIR" at bounding box center [489, 70] width 53 height 18
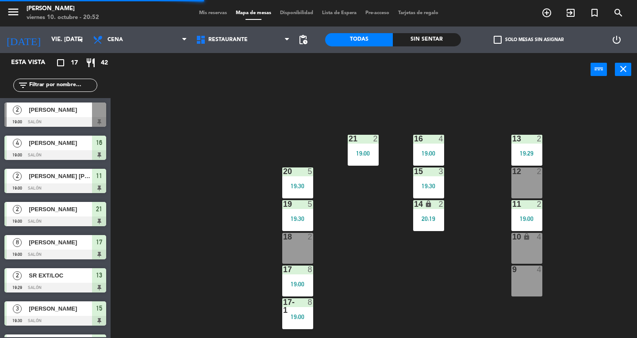
click at [619, 74] on icon "close" at bounding box center [623, 69] width 11 height 11
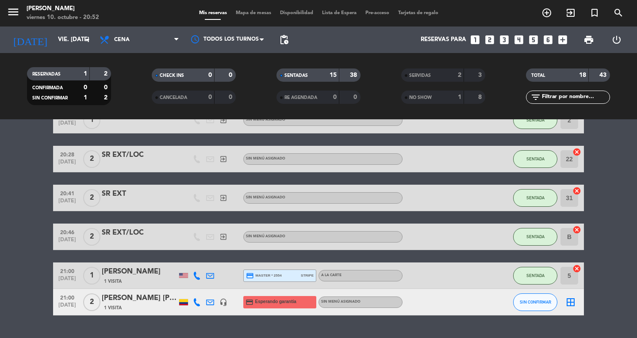
scroll to position [401, 0]
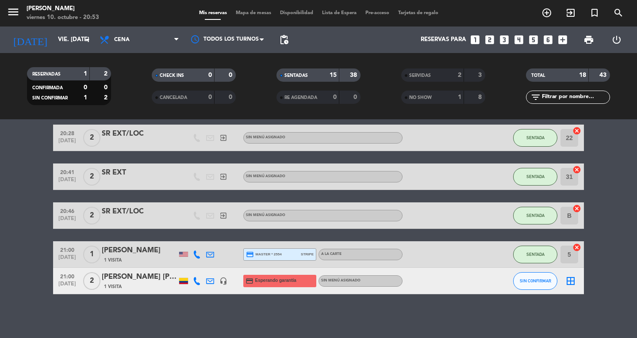
click at [241, 313] on div "No hay notas para este servicio. Haz clic para agregar una 19:00 [DATE] 4 [PERS…" at bounding box center [318, 228] width 637 height 219
click at [17, 15] on icon "menu" at bounding box center [13, 11] width 13 height 13
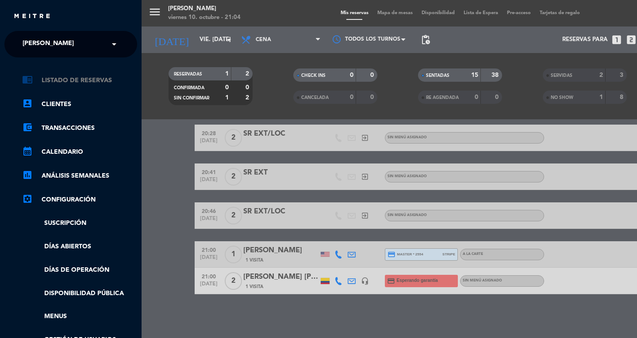
click at [28, 78] on icon "chrome_reader_mode" at bounding box center [27, 79] width 11 height 11
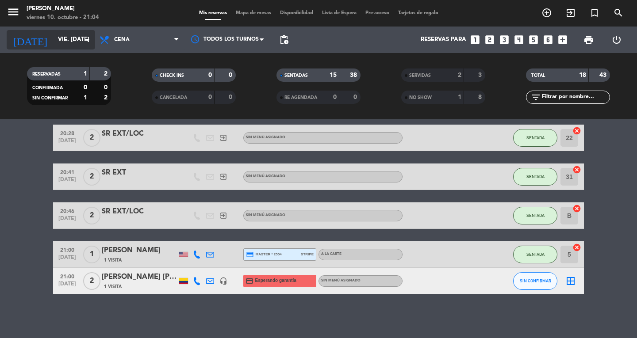
click at [30, 48] on div "[DATE] vie. [DATE] arrow_drop_down" at bounding box center [51, 39] width 88 height 19
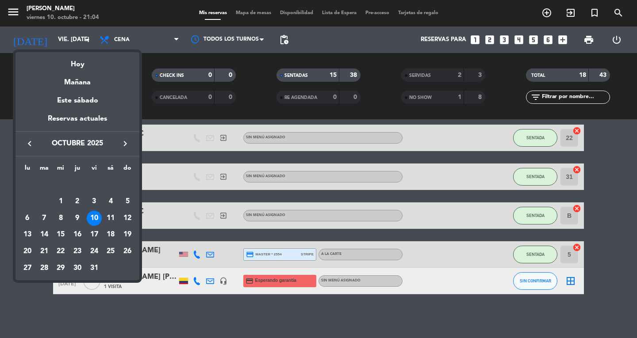
click at [113, 23] on div at bounding box center [318, 169] width 637 height 338
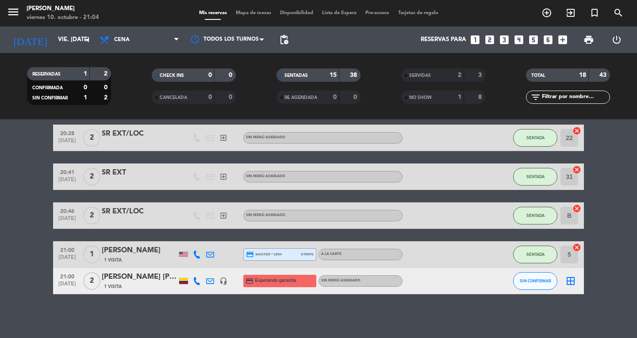
click at [17, 12] on icon "menu" at bounding box center [13, 11] width 13 height 13
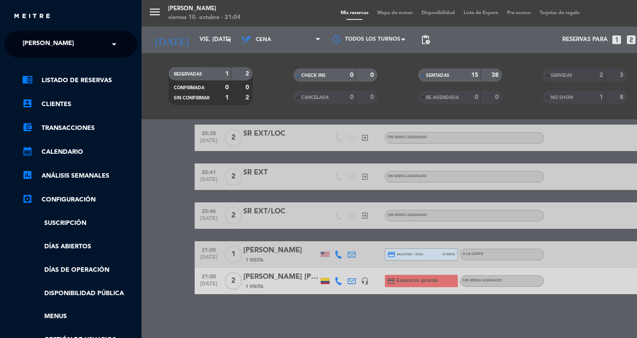
click at [28, 46] on span "[PERSON_NAME]" at bounding box center [48, 44] width 51 height 19
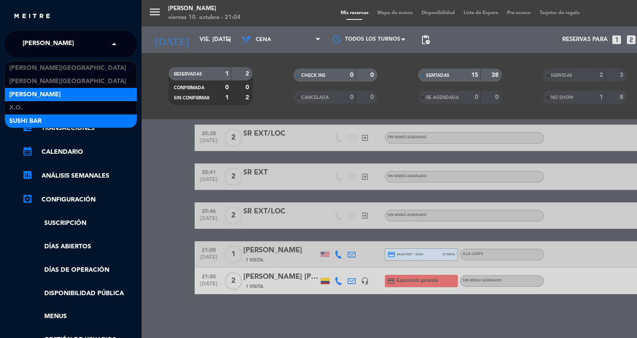
click at [16, 120] on span "SUSHI BAR" at bounding box center [25, 121] width 32 height 10
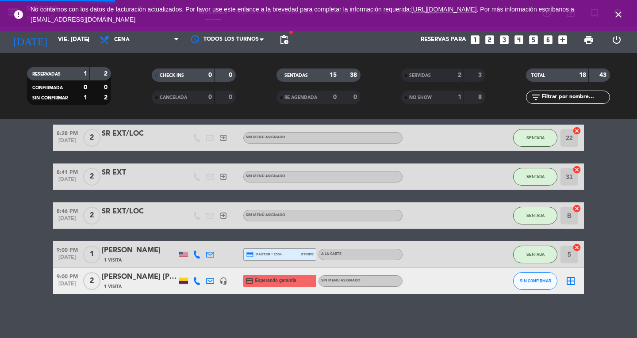
scroll to position [127, 0]
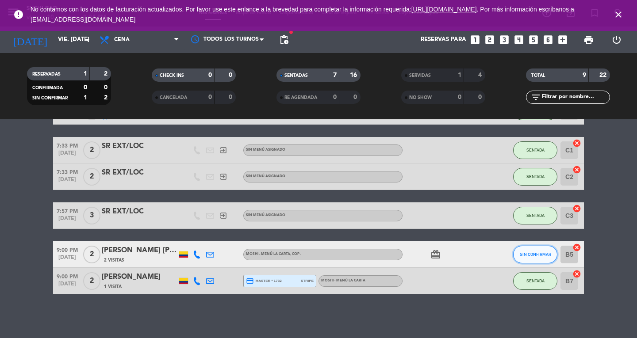
click at [533, 252] on span "SIN CONFIRMAR" at bounding box center [535, 254] width 31 height 5
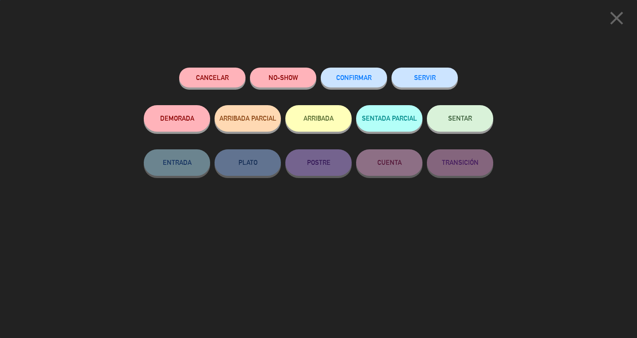
click at [478, 127] on button "SENTAR" at bounding box center [460, 118] width 66 height 27
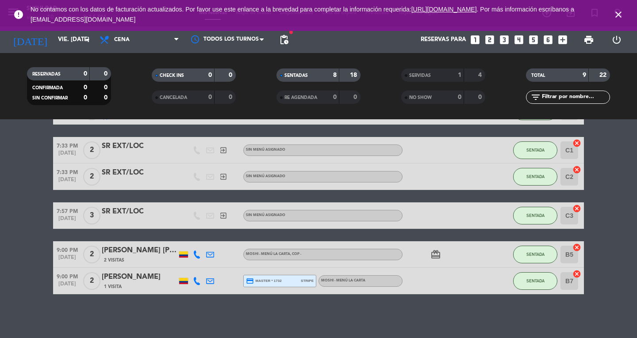
click at [620, 11] on icon "close" at bounding box center [618, 14] width 11 height 11
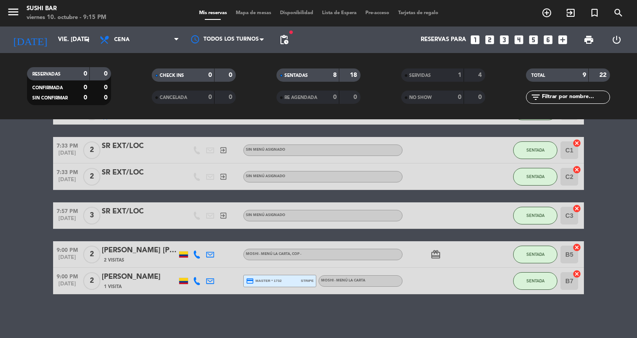
click at [9, 11] on icon "menu" at bounding box center [13, 11] width 13 height 13
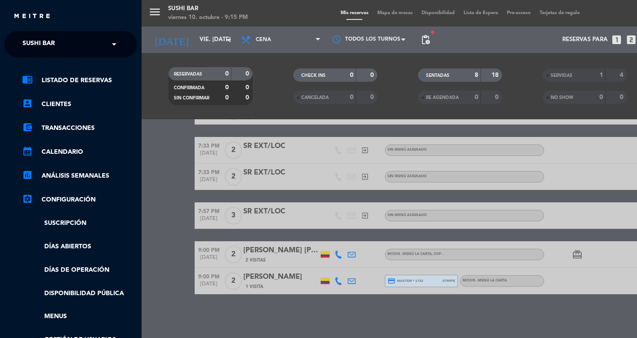
click at [26, 51] on span "SUSHI BAR" at bounding box center [39, 44] width 32 height 19
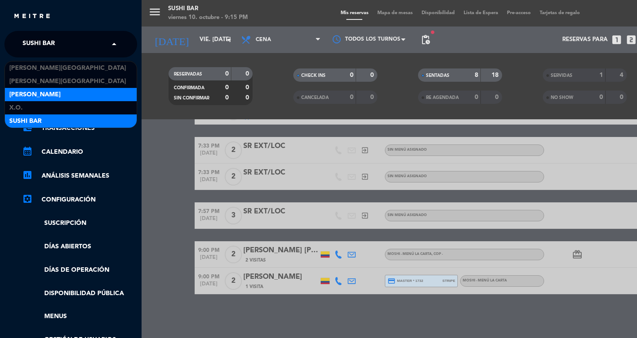
click at [31, 94] on span "[PERSON_NAME]" at bounding box center [34, 95] width 51 height 10
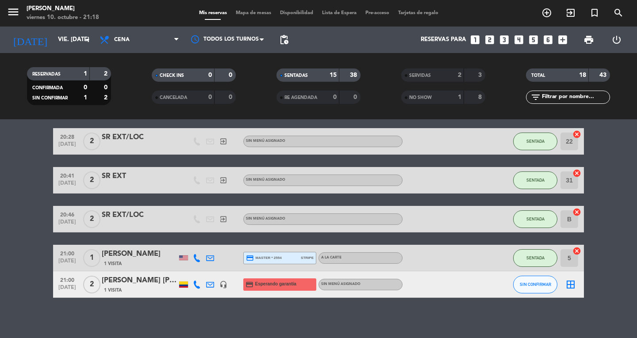
scroll to position [401, 0]
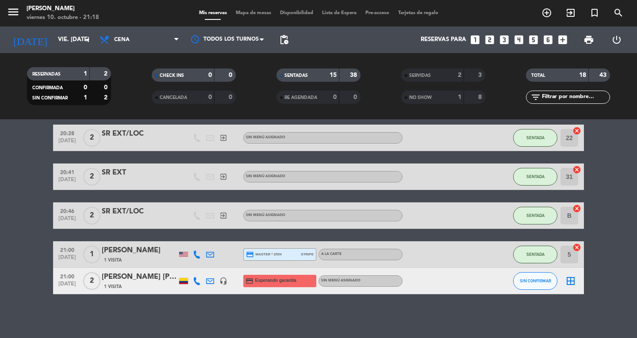
click at [260, 11] on span "Mapa de mesas" at bounding box center [253, 13] width 44 height 5
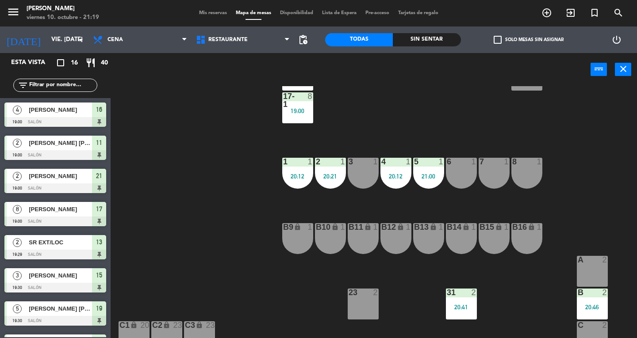
scroll to position [209, 0]
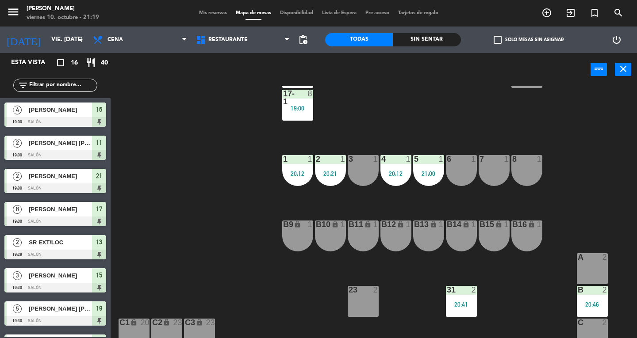
click at [437, 235] on div "B13 lock 1" at bounding box center [428, 236] width 31 height 31
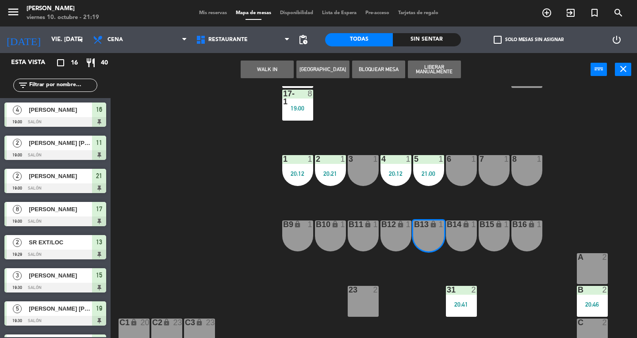
click at [405, 235] on div "B12 lock 1" at bounding box center [395, 236] width 31 height 31
click at [260, 72] on button "WALK IN" at bounding box center [267, 70] width 53 height 18
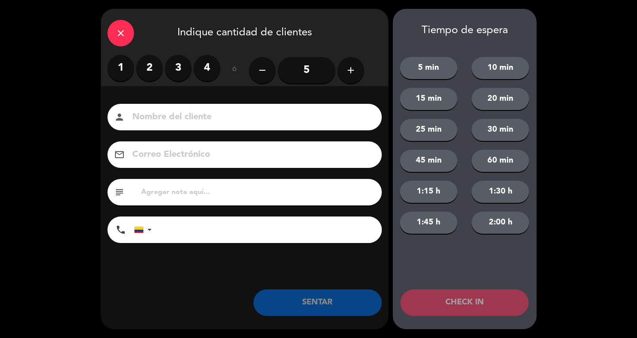
click at [147, 67] on label "2" at bounding box center [149, 68] width 27 height 27
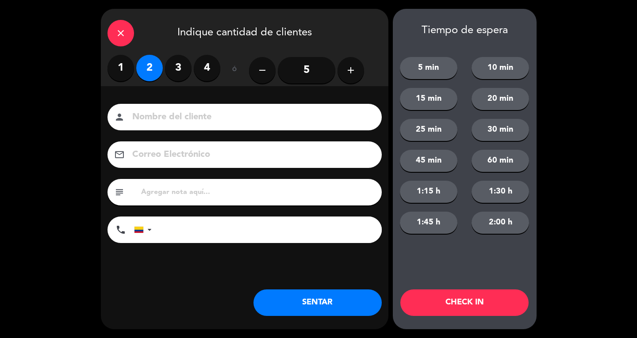
click at [184, 121] on input at bounding box center [250, 117] width 239 height 15
type input "SR EXT/LOC"
click at [354, 306] on button "SENTAR" at bounding box center [317, 303] width 128 height 27
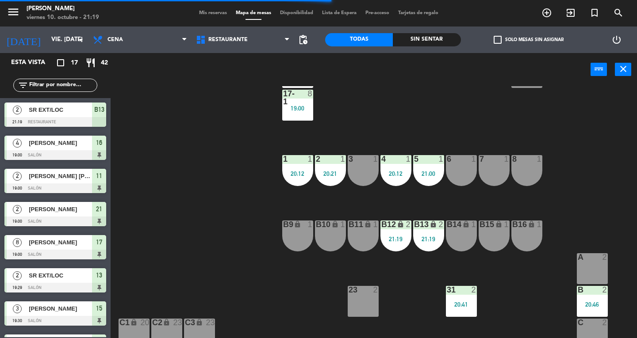
scroll to position [252, 0]
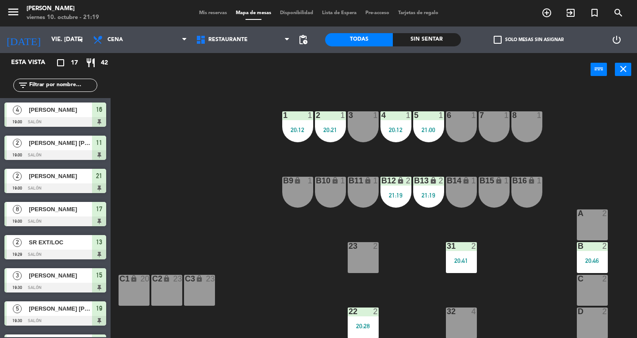
click at [624, 74] on icon "close" at bounding box center [623, 69] width 11 height 11
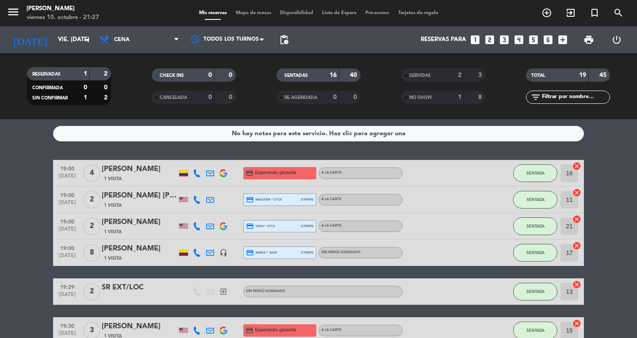
click at [17, 14] on icon "menu" at bounding box center [13, 11] width 13 height 13
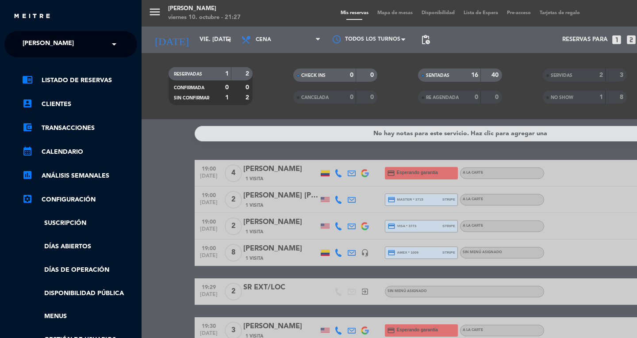
click at [34, 47] on span "[PERSON_NAME]" at bounding box center [48, 44] width 51 height 19
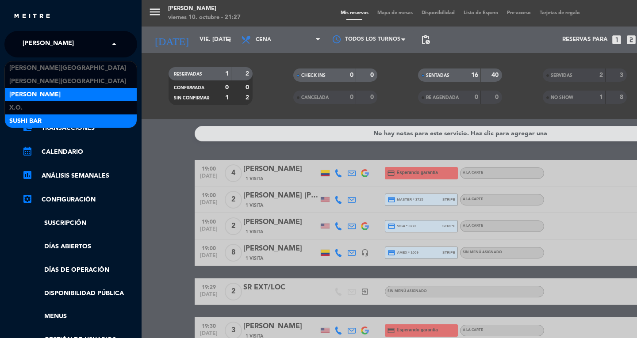
click at [26, 126] on span "SUSHI BAR" at bounding box center [25, 121] width 32 height 10
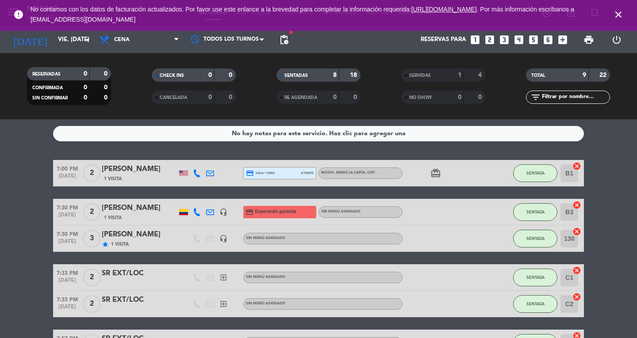
click at [619, 18] on icon "close" at bounding box center [618, 14] width 11 height 11
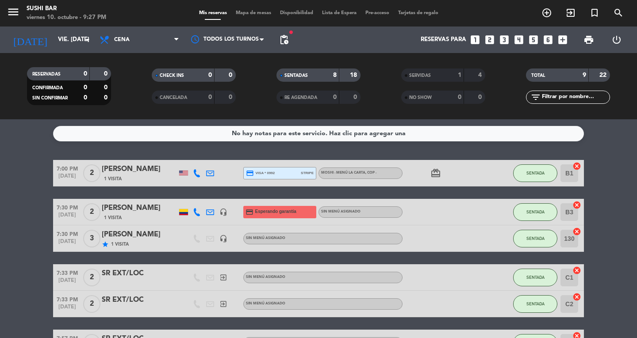
click at [9, 15] on icon "menu" at bounding box center [13, 11] width 13 height 13
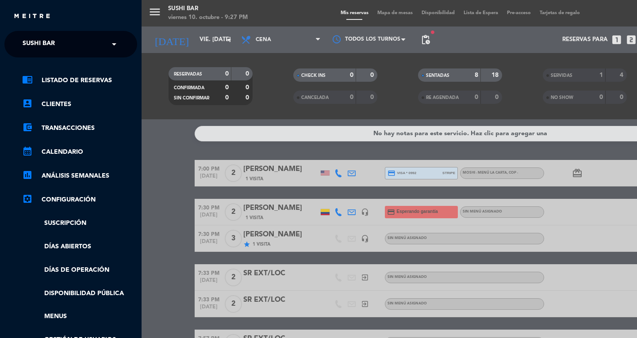
click at [33, 46] on span "SUSHI BAR" at bounding box center [39, 44] width 32 height 19
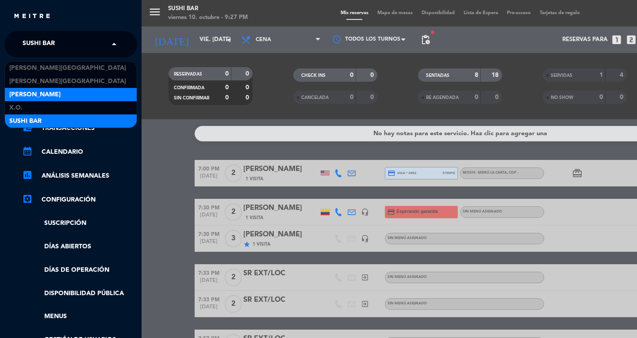
click at [18, 96] on span "[PERSON_NAME]" at bounding box center [34, 95] width 51 height 10
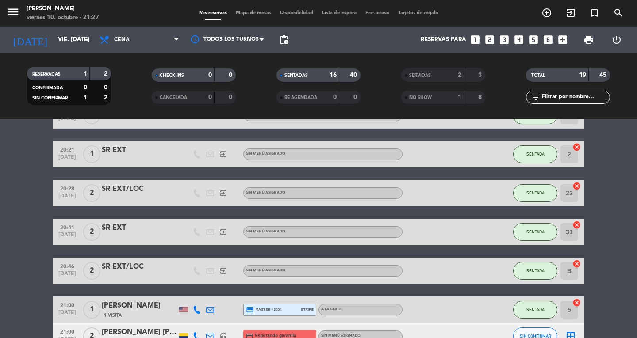
scroll to position [345, 0]
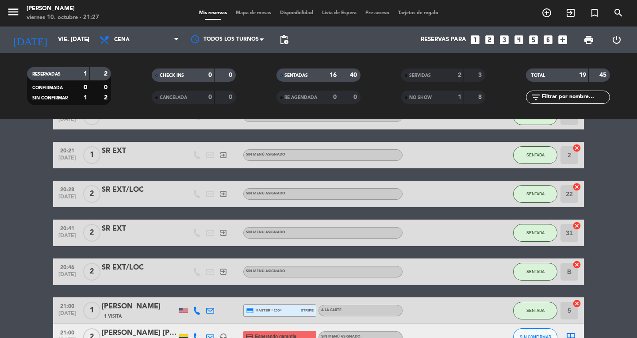
click at [8, 13] on icon "menu" at bounding box center [13, 11] width 13 height 13
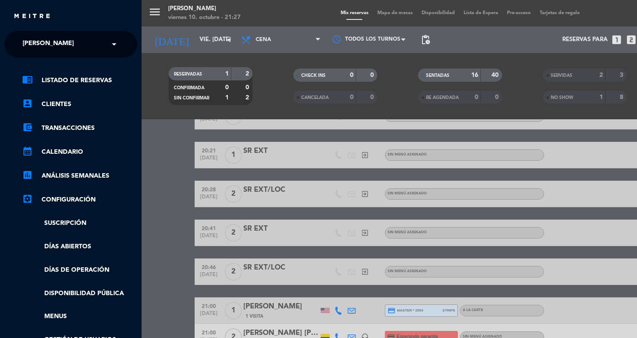
click at [34, 45] on span "[PERSON_NAME]" at bounding box center [48, 44] width 51 height 19
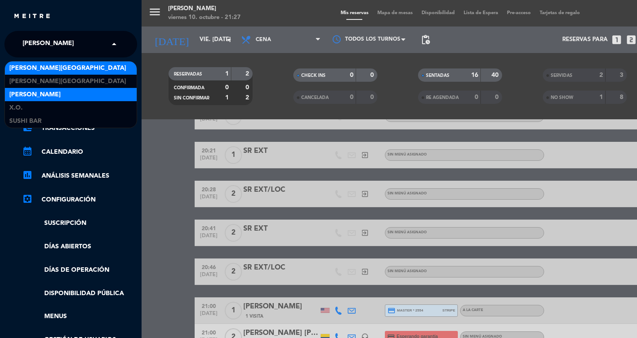
click at [25, 70] on span "[PERSON_NAME][GEOGRAPHIC_DATA]" at bounding box center [67, 68] width 117 height 10
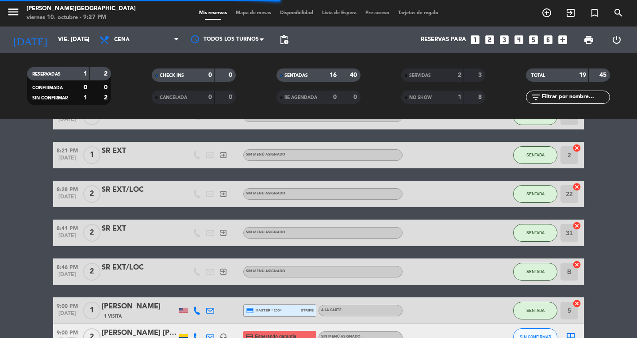
scroll to position [0, 0]
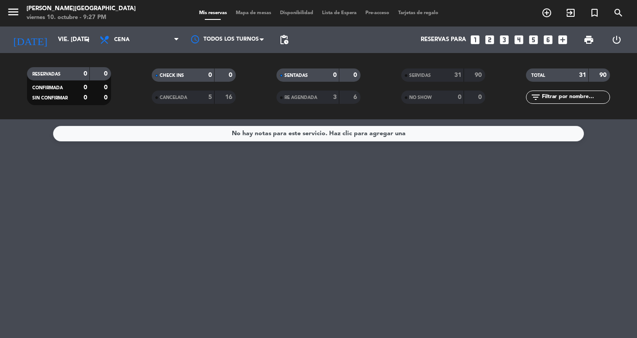
click at [12, 16] on icon "menu" at bounding box center [13, 11] width 13 height 13
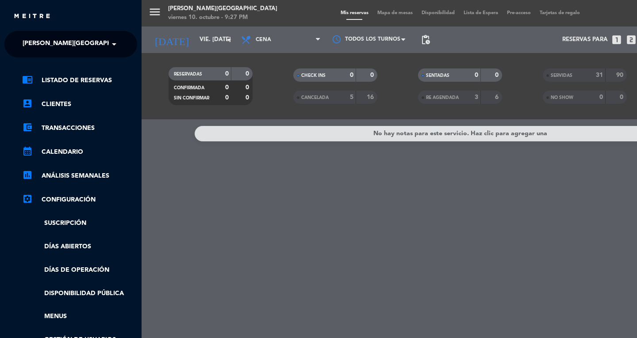
click at [40, 45] on span "[PERSON_NAME][GEOGRAPHIC_DATA]" at bounding box center [81, 44] width 117 height 19
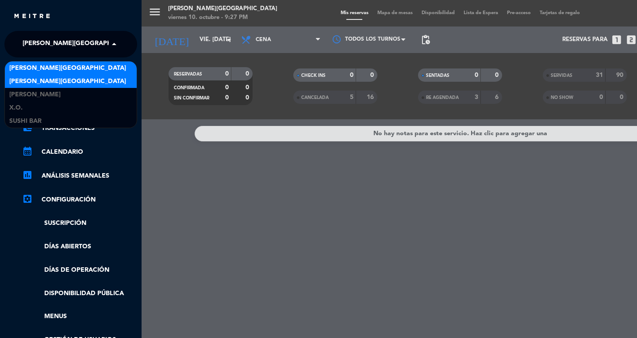
click at [20, 81] on span "[PERSON_NAME][GEOGRAPHIC_DATA]" at bounding box center [67, 81] width 117 height 10
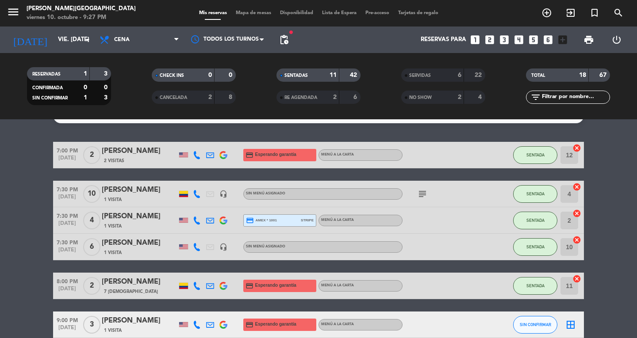
scroll to position [18, 0]
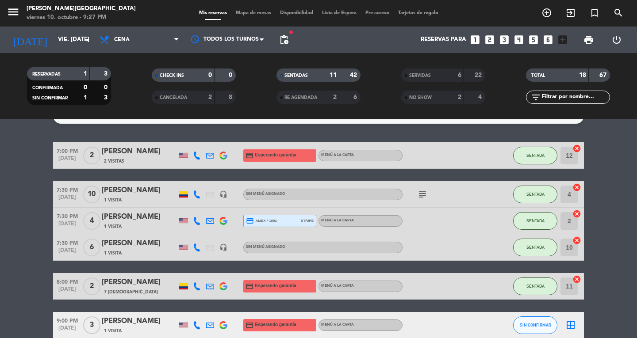
click at [16, 13] on icon "menu" at bounding box center [13, 11] width 13 height 13
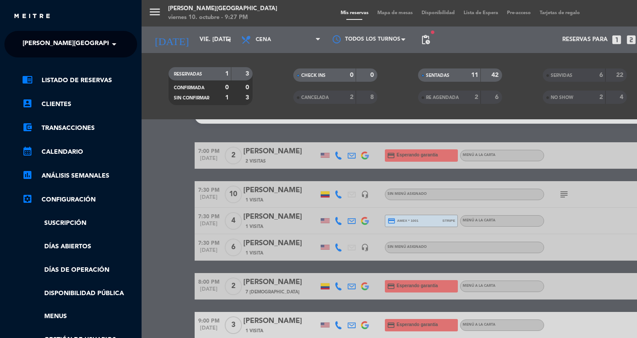
click at [40, 45] on span "[PERSON_NAME][GEOGRAPHIC_DATA]" at bounding box center [81, 44] width 117 height 19
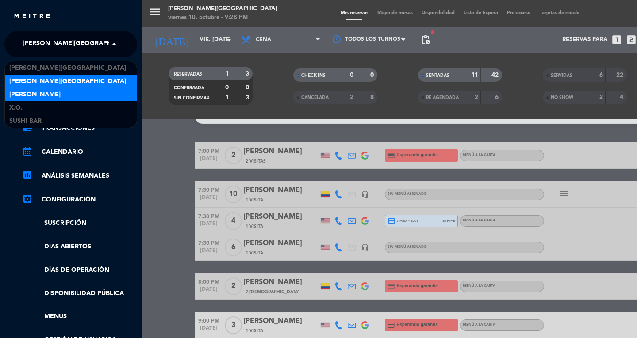
click at [11, 96] on span "[PERSON_NAME]" at bounding box center [34, 95] width 51 height 10
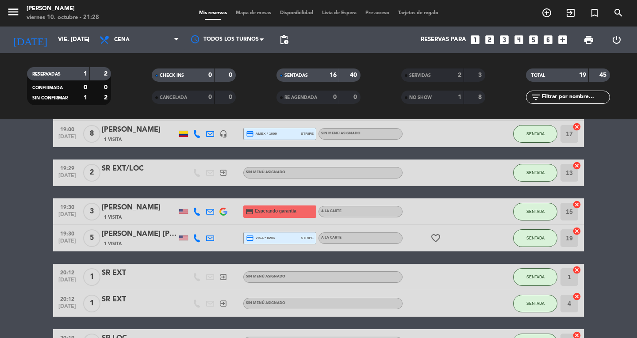
scroll to position [0, 0]
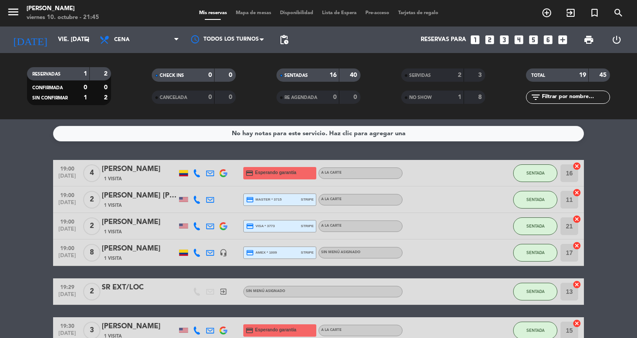
click at [572, 15] on icon "exit_to_app" at bounding box center [570, 13] width 11 height 11
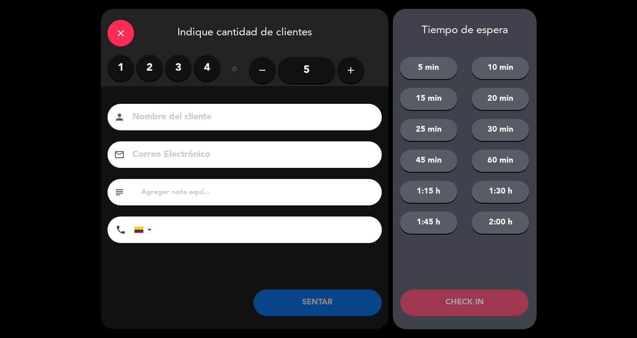
click at [183, 72] on label "3" at bounding box center [178, 68] width 27 height 27
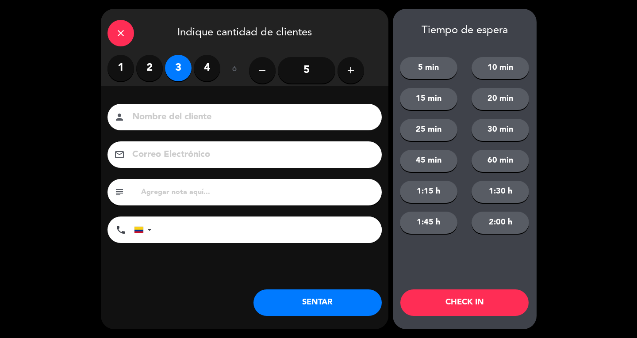
click at [191, 123] on input at bounding box center [250, 117] width 239 height 15
type input "SR EXT"
click at [327, 305] on button "SENTAR" at bounding box center [317, 303] width 128 height 27
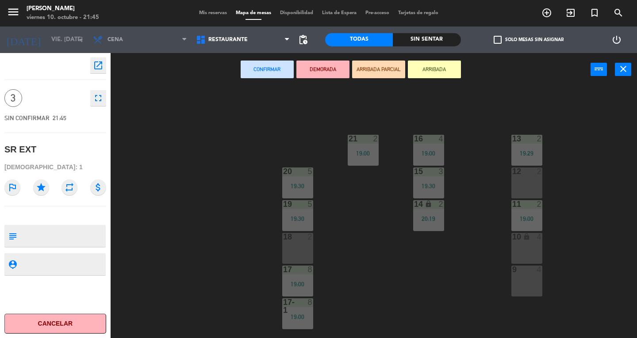
click at [525, 253] on div "10 lock 4" at bounding box center [526, 248] width 31 height 31
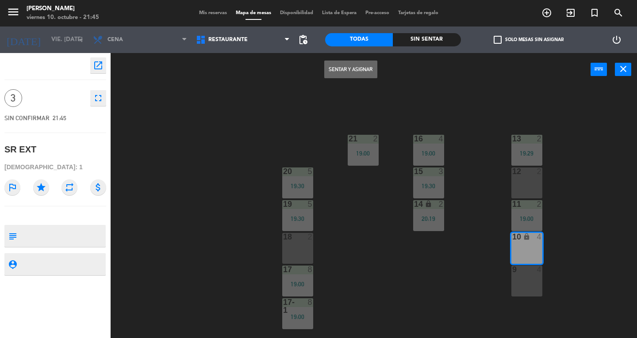
click at [348, 70] on button "Sentar y Asignar" at bounding box center [350, 70] width 53 height 18
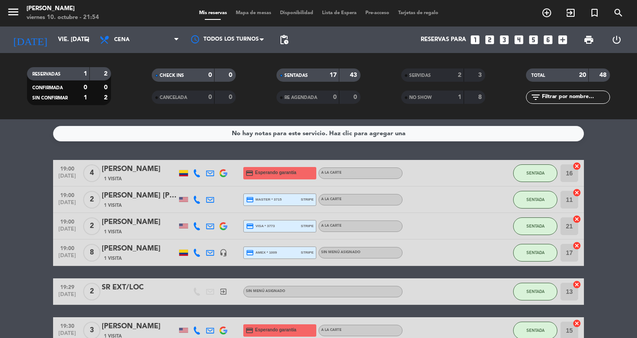
click at [134, 139] on div "No hay notas para este servicio. Haz clic para agregar una" at bounding box center [318, 133] width 531 height 15
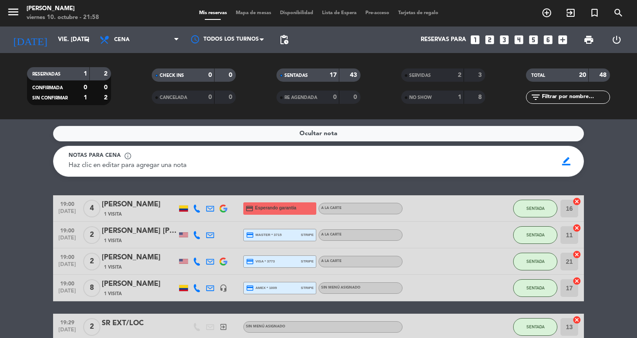
click at [571, 18] on icon "exit_to_app" at bounding box center [570, 13] width 11 height 11
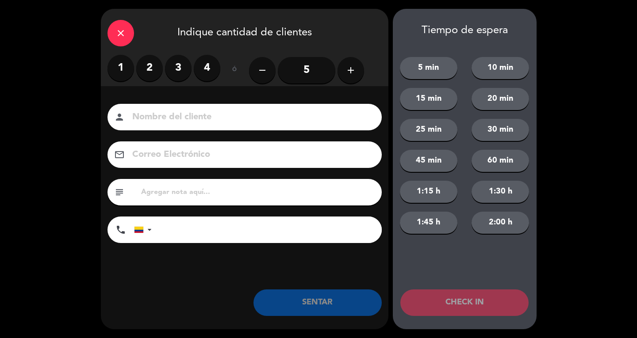
click at [150, 74] on label "2" at bounding box center [149, 68] width 27 height 27
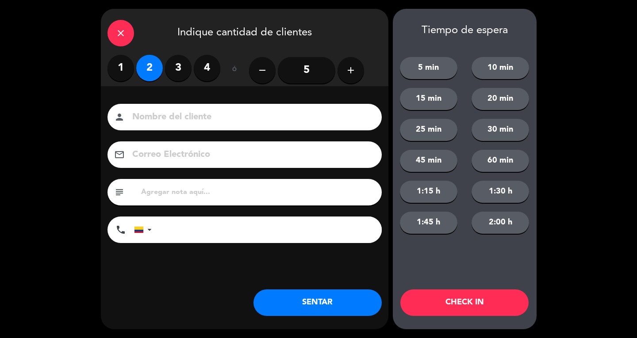
click at [145, 99] on div "Nombre del cliente person Correo Electrónico email subject phone [GEOGRAPHIC_DA…" at bounding box center [244, 188] width 287 height 204
click at [317, 102] on div "Nombre del cliente person Correo Electrónico email subject phone [GEOGRAPHIC_DA…" at bounding box center [244, 188] width 287 height 204
click at [342, 119] on input at bounding box center [250, 117] width 239 height 15
type input "SR LOC"
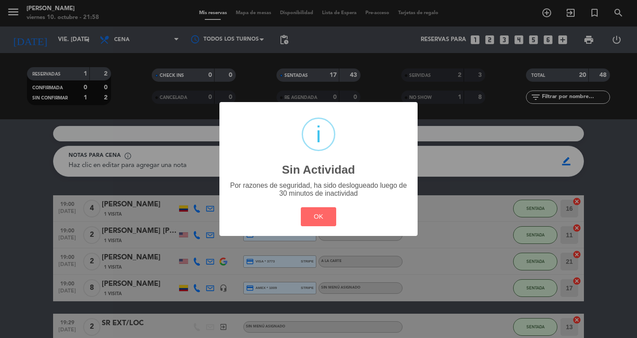
click at [340, 305] on div "? ! i Sin Actividad × Por razones de seguridad, ha sido deslogueado luego de 30…" at bounding box center [318, 169] width 637 height 338
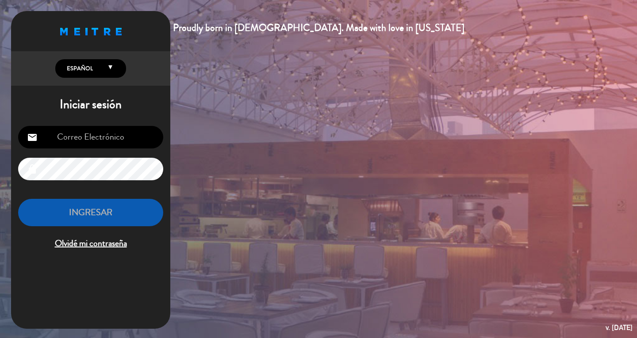
type input "[EMAIL_ADDRESS][DOMAIN_NAME]"
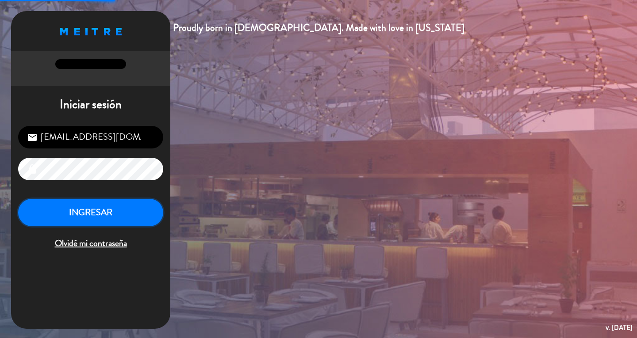
click at [79, 214] on button "INGRESAR" at bounding box center [90, 213] width 145 height 28
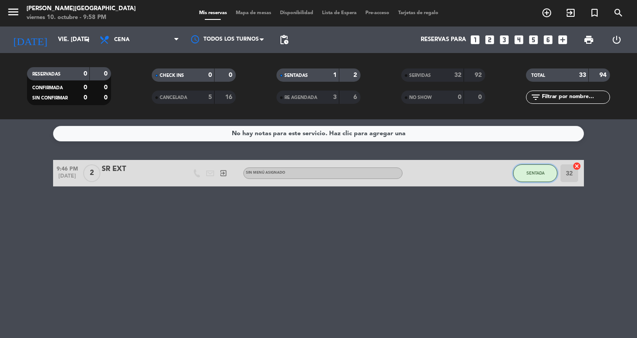
click at [529, 170] on button "SENTADA" at bounding box center [535, 173] width 44 height 18
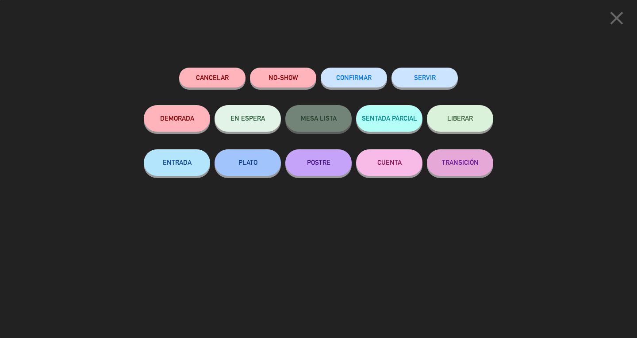
click at [428, 78] on button "SERVIR" at bounding box center [424, 78] width 66 height 20
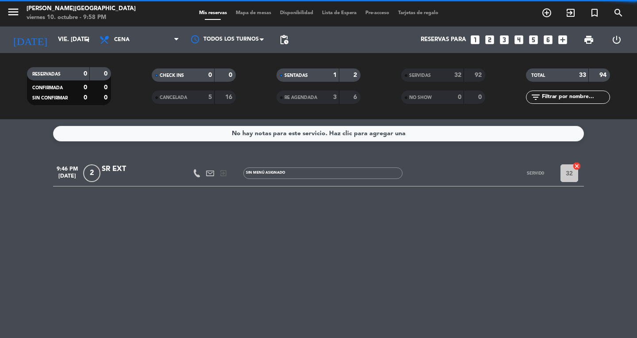
click at [14, 16] on icon "menu" at bounding box center [13, 11] width 13 height 13
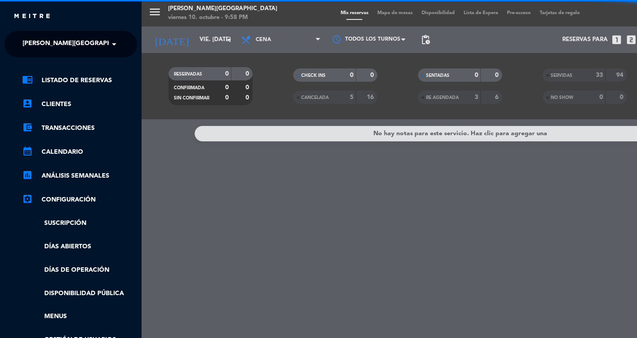
click at [29, 36] on span "[PERSON_NAME][GEOGRAPHIC_DATA]" at bounding box center [81, 44] width 117 height 19
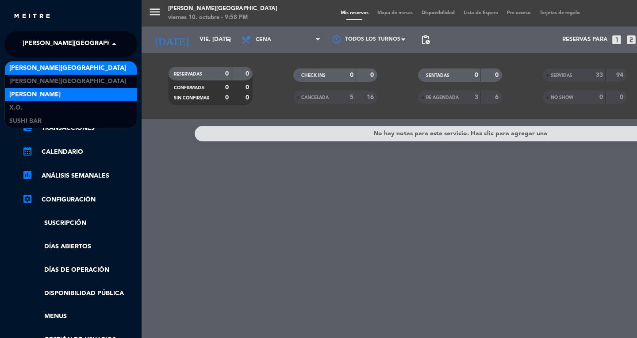
click at [26, 95] on span "[PERSON_NAME]" at bounding box center [34, 95] width 51 height 10
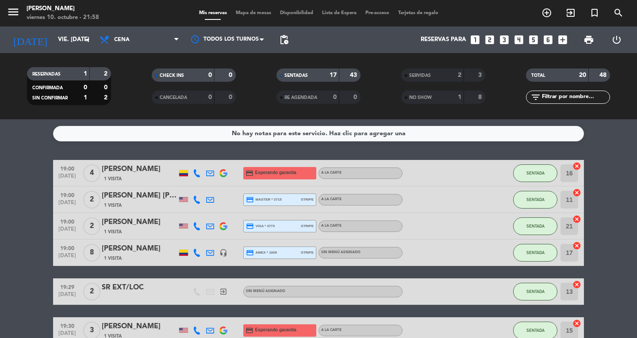
click at [565, 16] on icon "exit_to_app" at bounding box center [570, 13] width 11 height 11
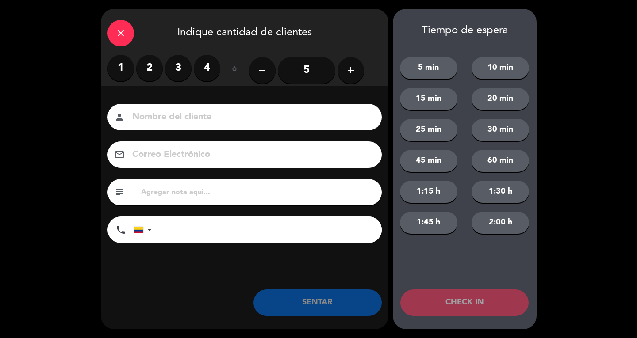
click at [159, 69] on label "2" at bounding box center [149, 68] width 27 height 27
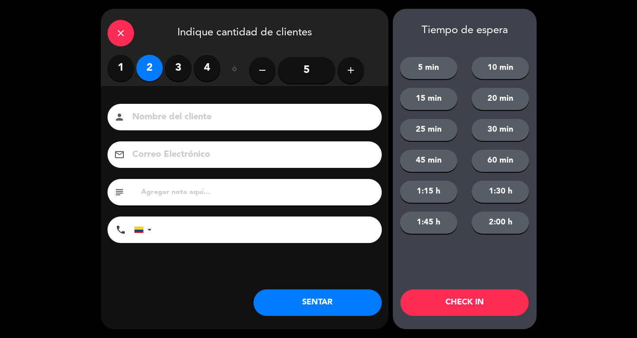
click at [157, 111] on input at bounding box center [250, 117] width 239 height 15
click at [349, 122] on input at bounding box center [250, 117] width 239 height 15
type input "SR LOC"
click at [343, 305] on button "SENTAR" at bounding box center [317, 303] width 128 height 27
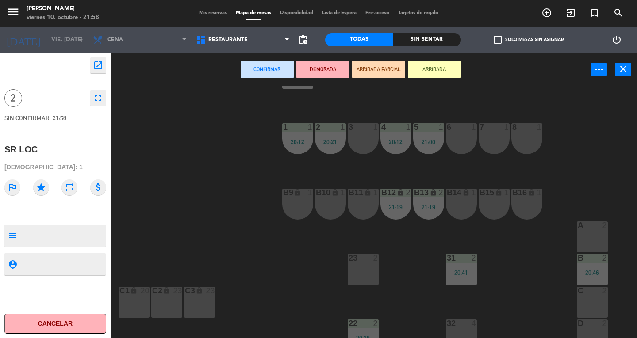
scroll to position [242, 0]
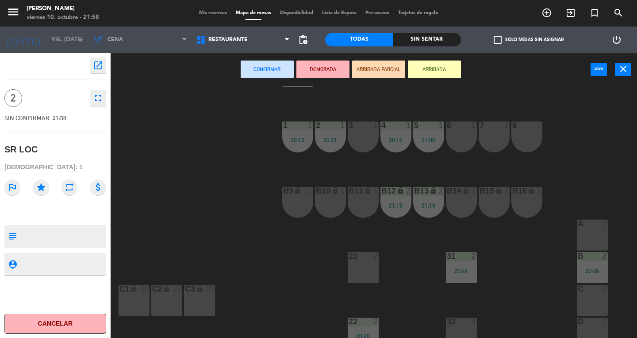
click at [357, 276] on div "23 2" at bounding box center [363, 267] width 31 height 31
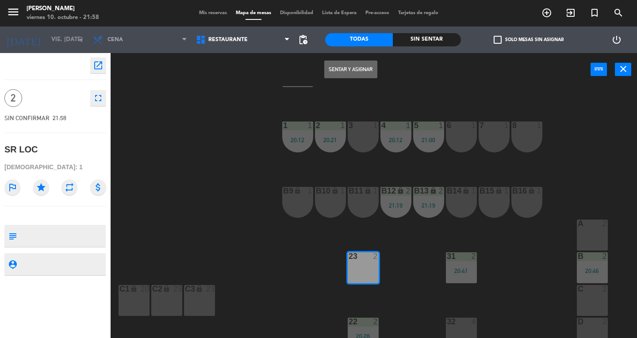
click at [352, 71] on button "Sentar y Asignar" at bounding box center [350, 70] width 53 height 18
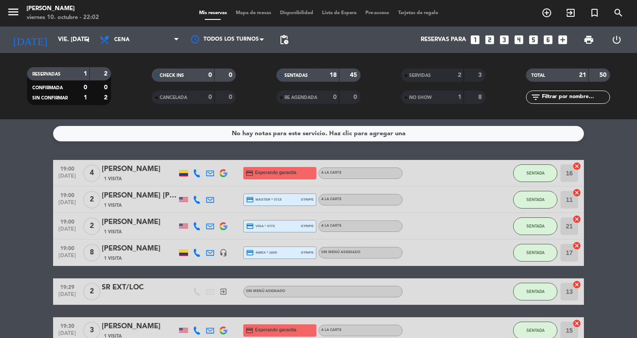
click at [35, 138] on service-notes "No hay notas para este servicio. Haz clic para agregar una" at bounding box center [318, 133] width 637 height 15
click at [252, 15] on span "Mapa de mesas" at bounding box center [253, 13] width 44 height 5
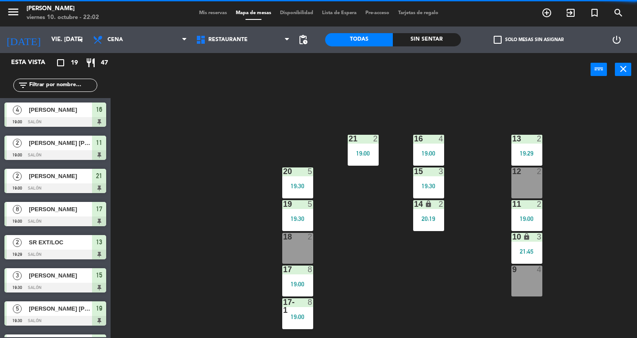
click at [440, 150] on div "19:00" at bounding box center [428, 153] width 31 height 6
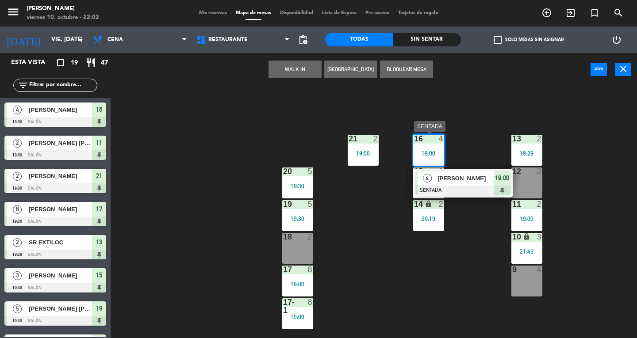
click at [481, 193] on div at bounding box center [462, 191] width 95 height 10
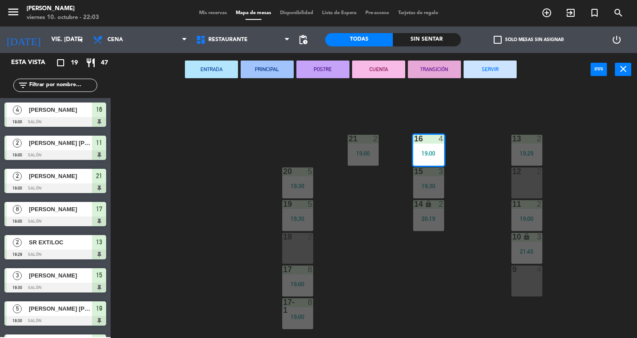
click at [434, 70] on button "TRANSICIÓN" at bounding box center [434, 70] width 53 height 18
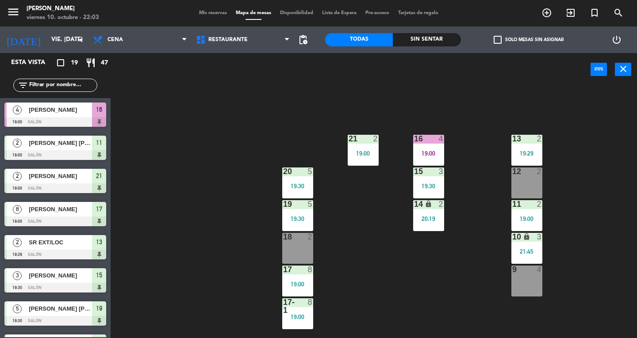
click at [436, 146] on div "16 4 19:00" at bounding box center [428, 150] width 31 height 31
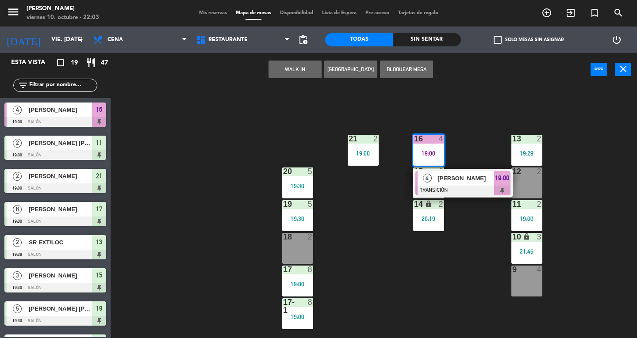
click at [476, 184] on div "[PERSON_NAME]" at bounding box center [464, 178] width 57 height 15
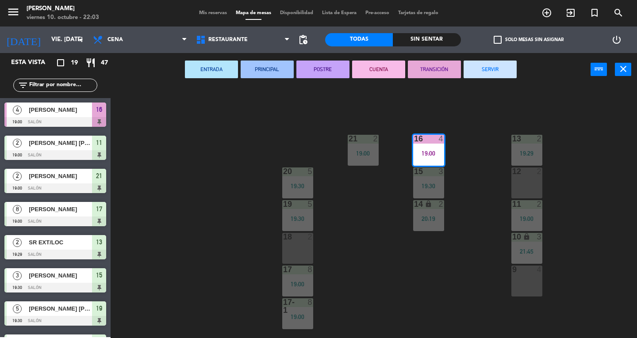
click at [501, 66] on button "SERVIR" at bounding box center [489, 70] width 53 height 18
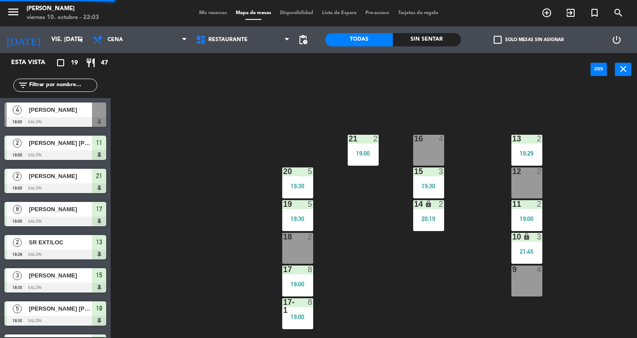
click at [441, 190] on div "15 3 19:30" at bounding box center [428, 183] width 31 height 31
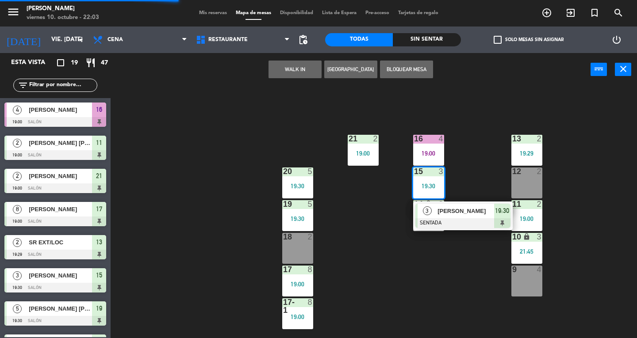
click at [480, 225] on div at bounding box center [462, 223] width 95 height 10
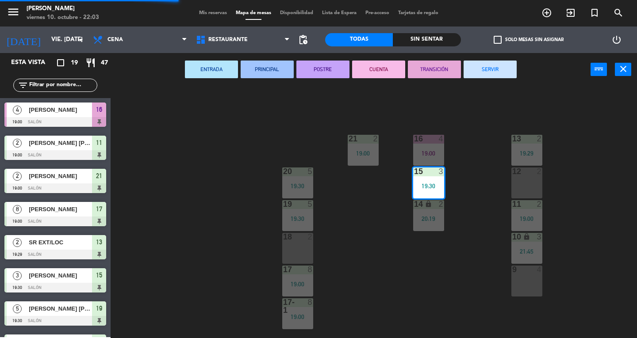
click at [498, 71] on button "SERVIR" at bounding box center [489, 70] width 53 height 18
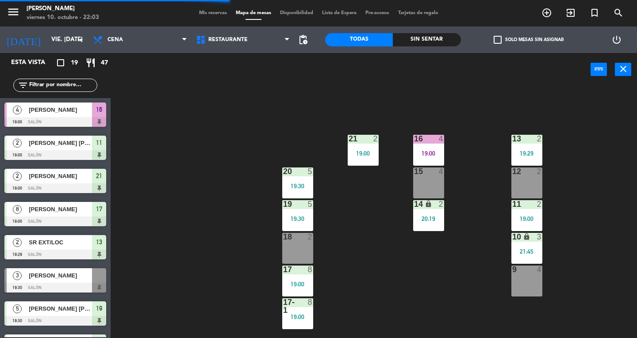
click at [440, 207] on div "2" at bounding box center [441, 204] width 5 height 8
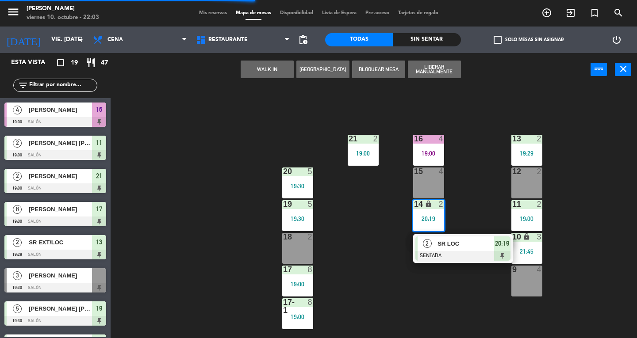
click at [477, 249] on div "SR LOC" at bounding box center [464, 244] width 57 height 15
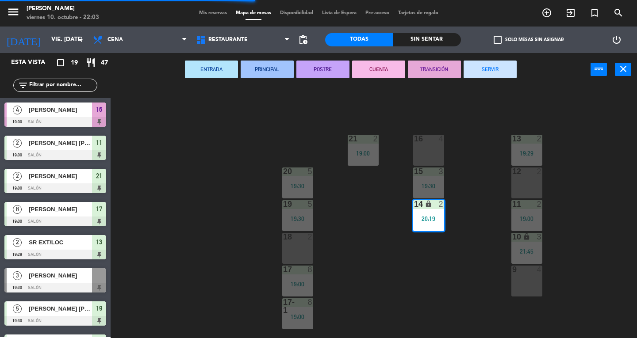
click at [493, 73] on button "SERVIR" at bounding box center [489, 70] width 53 height 18
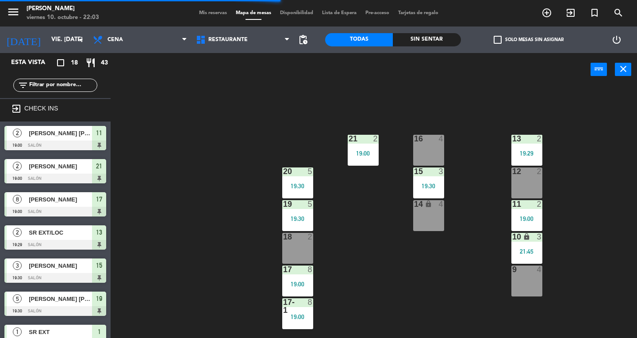
click at [436, 149] on div "16 4" at bounding box center [428, 150] width 31 height 31
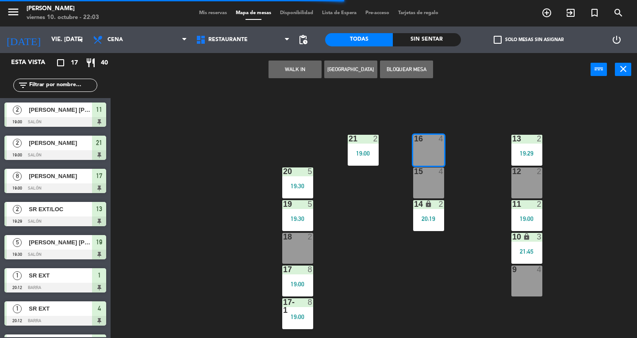
click at [543, 141] on div "2" at bounding box center [541, 139] width 15 height 8
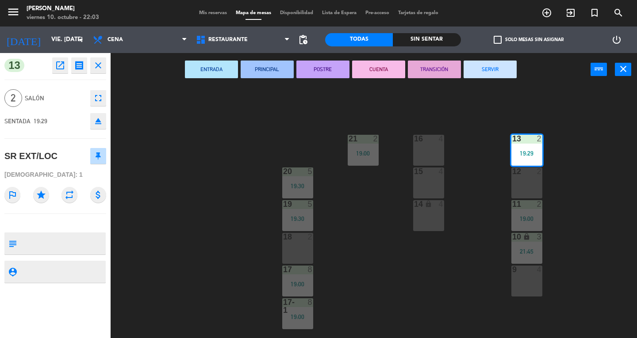
click at [507, 86] on div "ENTRADA PRINCIPAL POSTRE CUENTA TRANSICIÓN SERVIR power_input close" at bounding box center [351, 70] width 480 height 34
click at [539, 220] on div "19:00" at bounding box center [526, 219] width 31 height 6
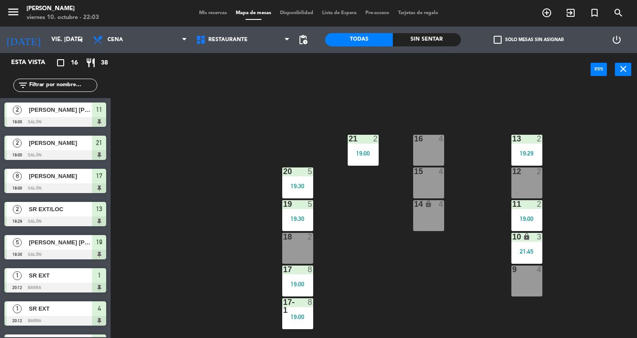
click at [602, 138] on div "13 2 19:29 16 4 21 2 19:00 12 2 15 4 20 5 19:30 11 2 19:00 14 lock 4 19 5 19:30…" at bounding box center [377, 212] width 520 height 252
click at [531, 141] on div at bounding box center [526, 139] width 15 height 8
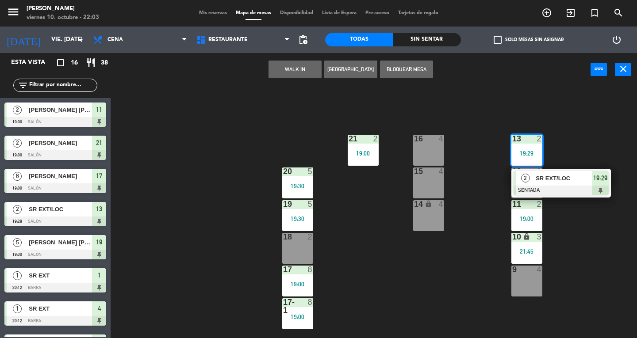
click at [593, 188] on div at bounding box center [560, 191] width 95 height 10
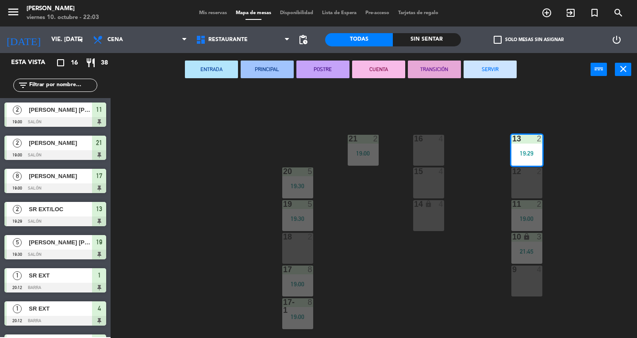
click at [482, 72] on button "SERVIR" at bounding box center [489, 70] width 53 height 18
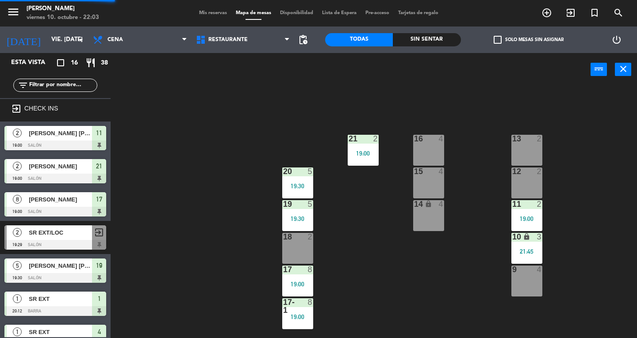
click at [539, 212] on div "11 2 19:00" at bounding box center [526, 215] width 31 height 31
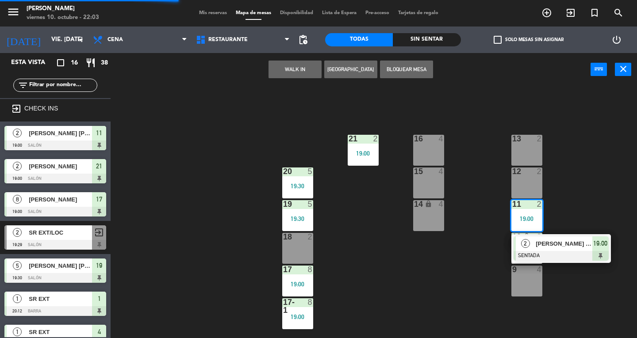
click at [621, 226] on div "13 2 16 4 21 2 19:00 12 2 15 4 20 5 19:30 11 2 19:00 2 [PERSON_NAME] [PERSON_NA…" at bounding box center [377, 212] width 520 height 252
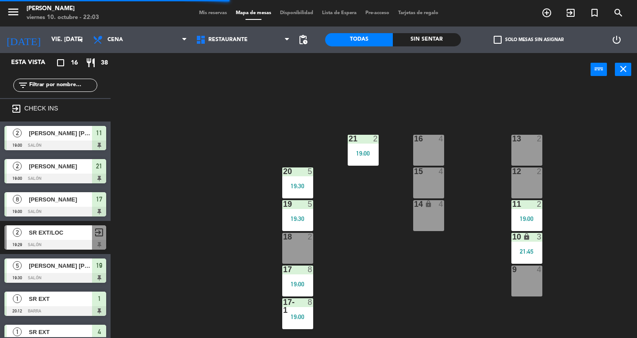
click at [524, 212] on div "11 2 19:00" at bounding box center [526, 215] width 31 height 31
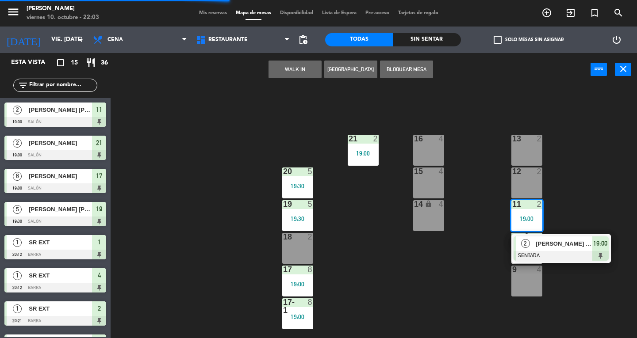
click at [574, 249] on span "[PERSON_NAME] [PERSON_NAME]" at bounding box center [563, 243] width 57 height 9
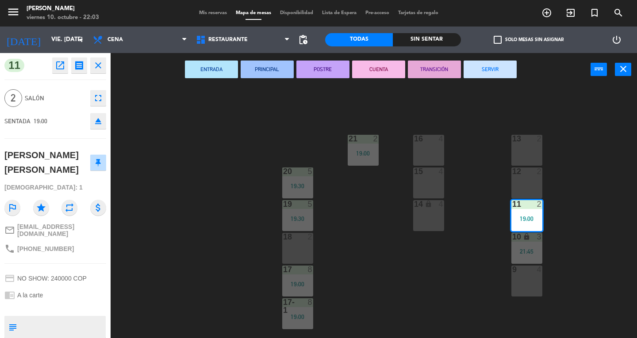
click at [512, 75] on button "SERVIR" at bounding box center [489, 70] width 53 height 18
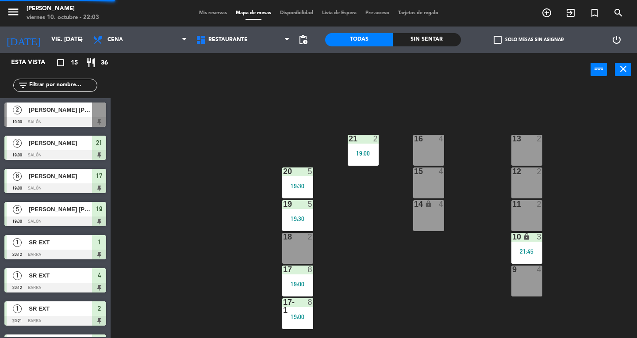
click at [537, 241] on div "3" at bounding box center [539, 237] width 5 height 8
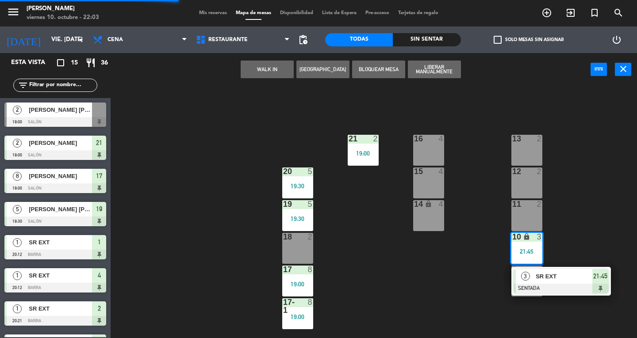
click at [595, 279] on span "21:45" at bounding box center [600, 276] width 14 height 11
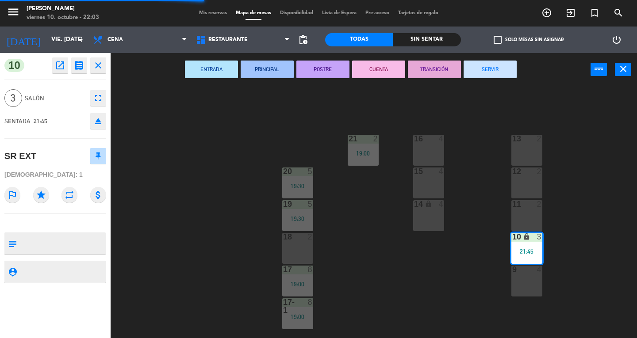
click at [503, 77] on button "SERVIR" at bounding box center [489, 70] width 53 height 18
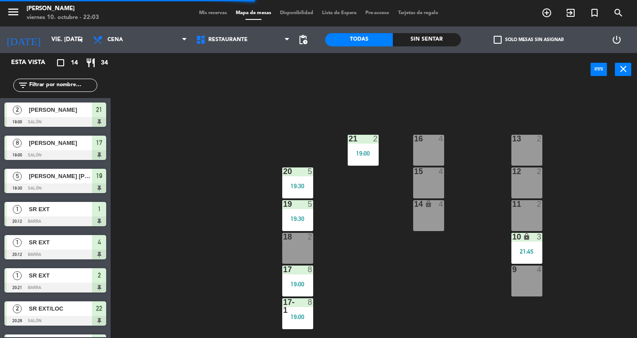
scroll to position [119, 0]
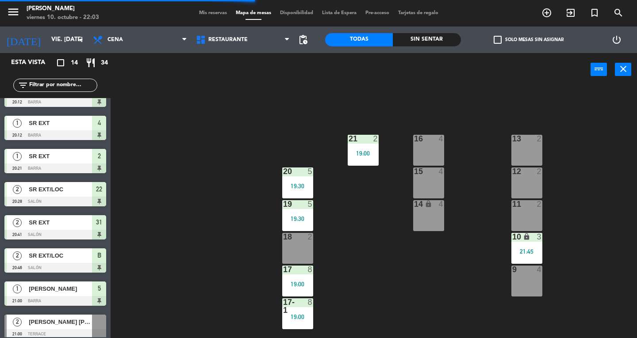
click at [390, 214] on div "13 2 16 4 21 2 19:00 12 2 15 4 20 5 19:30 11 2 14 lock 4 19 5 19:30 10 lock 3 2…" at bounding box center [377, 212] width 520 height 252
click at [371, 154] on div "19:00" at bounding box center [363, 153] width 31 height 6
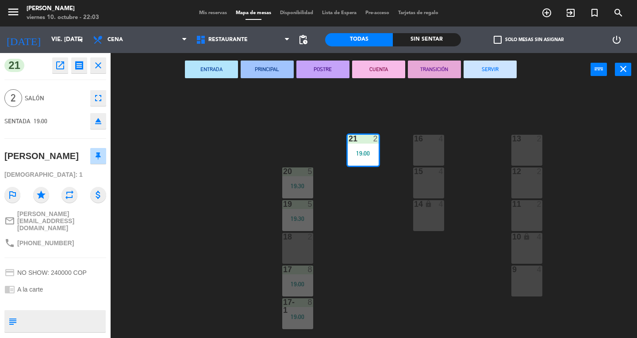
click at [497, 68] on button "SERVIR" at bounding box center [489, 70] width 53 height 18
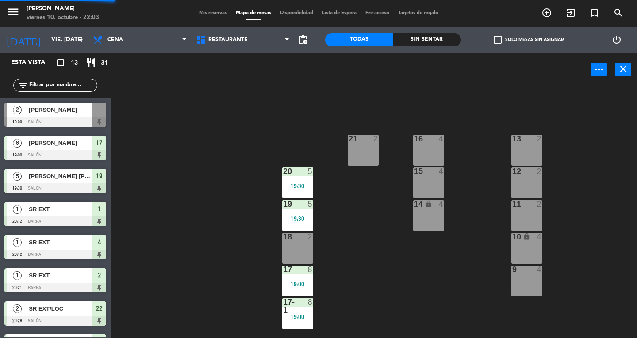
click at [302, 178] on div "20 5 19:30" at bounding box center [297, 183] width 31 height 31
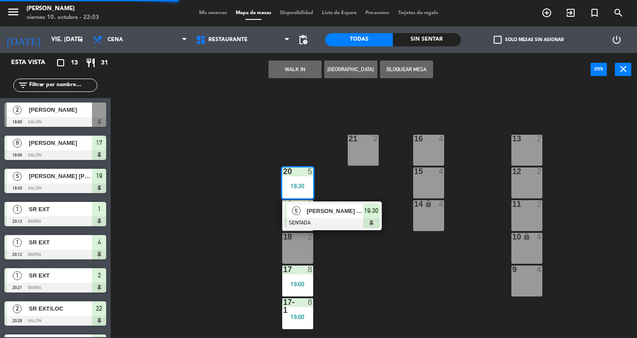
click at [342, 211] on span "[PERSON_NAME] [PERSON_NAME]" at bounding box center [334, 210] width 57 height 9
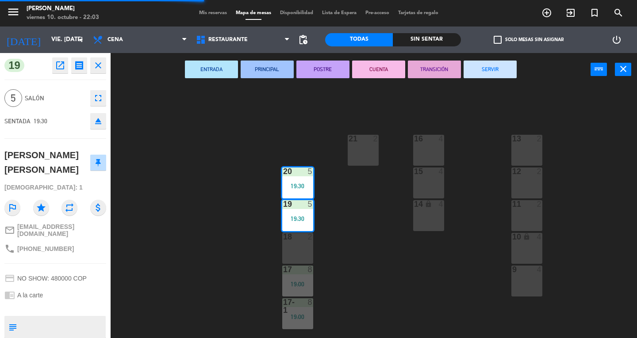
click at [493, 74] on button "SERVIR" at bounding box center [489, 70] width 53 height 18
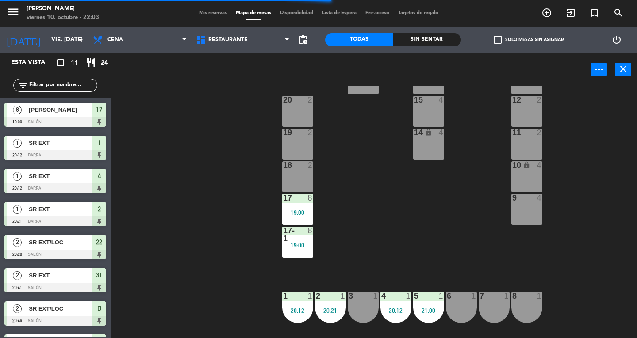
scroll to position [82, 0]
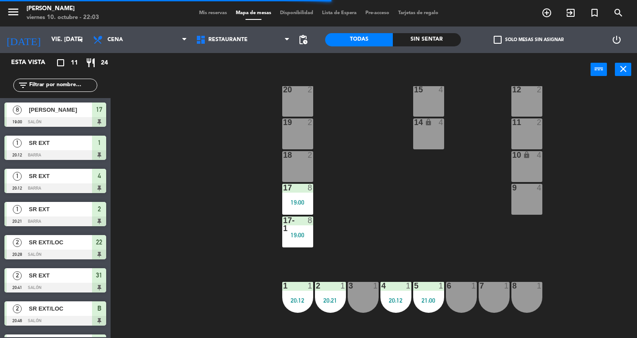
click at [309, 203] on div "19:00" at bounding box center [297, 202] width 31 height 6
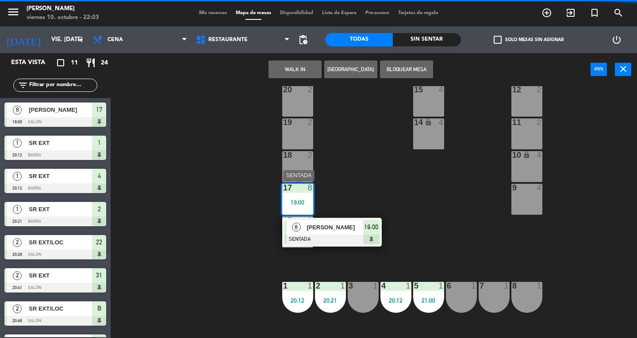
click at [362, 241] on div at bounding box center [331, 240] width 95 height 10
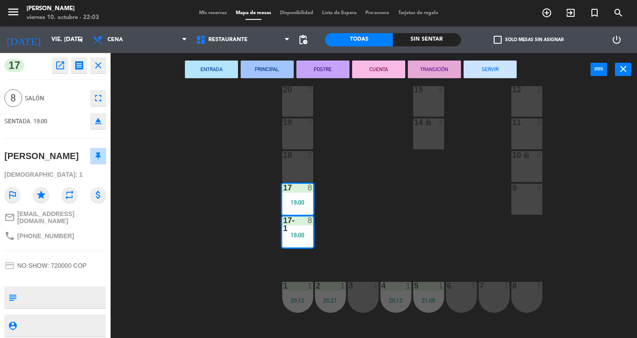
click at [487, 74] on button "SERVIR" at bounding box center [489, 70] width 53 height 18
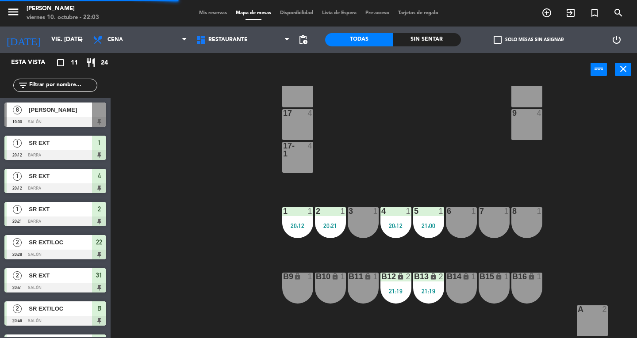
scroll to position [163, 0]
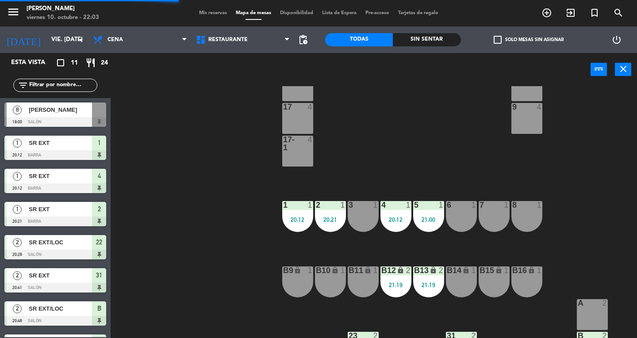
click at [440, 207] on div "6" at bounding box center [446, 205] width 15 height 8
click at [462, 250] on div "13 2 16 4 21 2 12 2 15 4 20 2 11 2 14 lock 4 19 2 10 lock 4 18 2 9 4 17 4 17-1 …" at bounding box center [377, 212] width 520 height 252
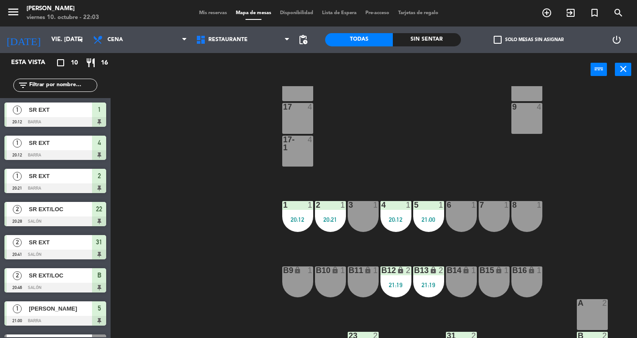
click at [425, 211] on div "5 1 21:00" at bounding box center [428, 216] width 31 height 31
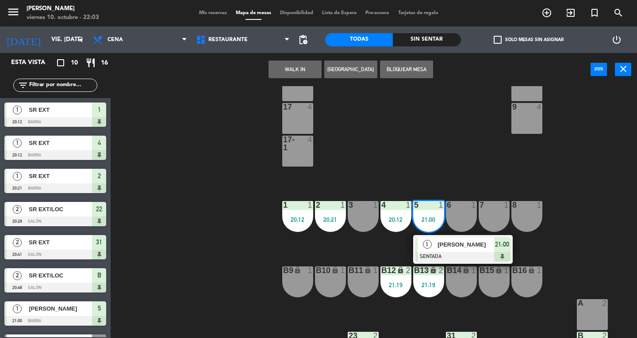
click at [445, 243] on span "[PERSON_NAME]" at bounding box center [465, 244] width 57 height 9
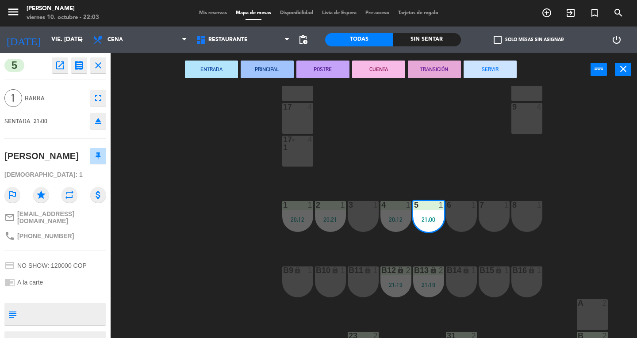
click at [490, 71] on button "SERVIR" at bounding box center [489, 70] width 53 height 18
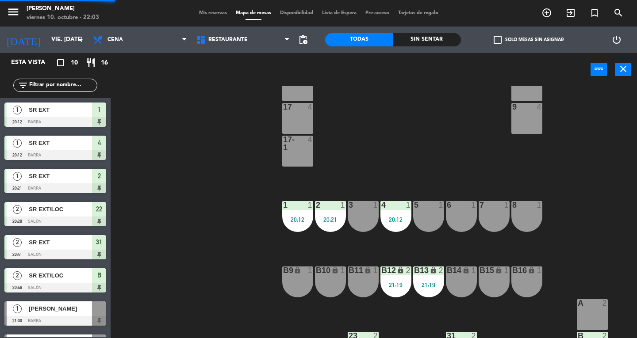
click at [400, 206] on div at bounding box center [395, 205] width 15 height 8
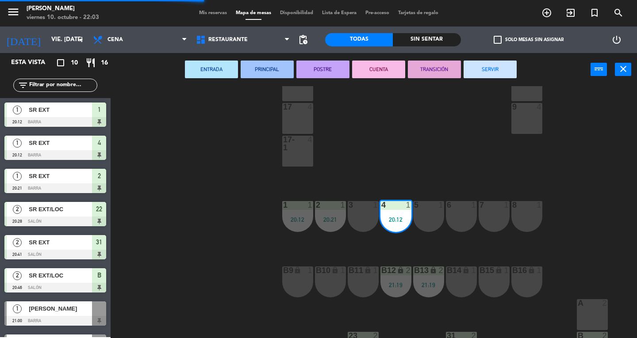
click at [497, 71] on button "SERVIR" at bounding box center [489, 70] width 53 height 18
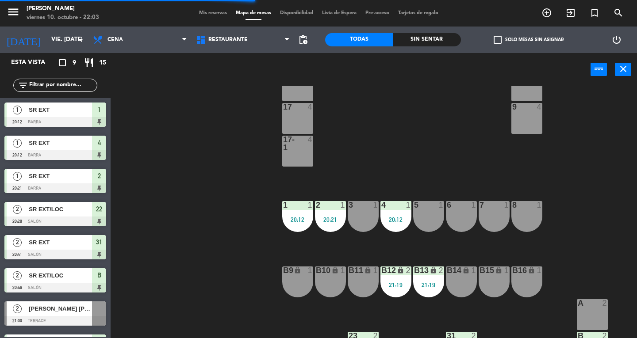
click at [310, 214] on div "1 1 20:12" at bounding box center [297, 216] width 31 height 31
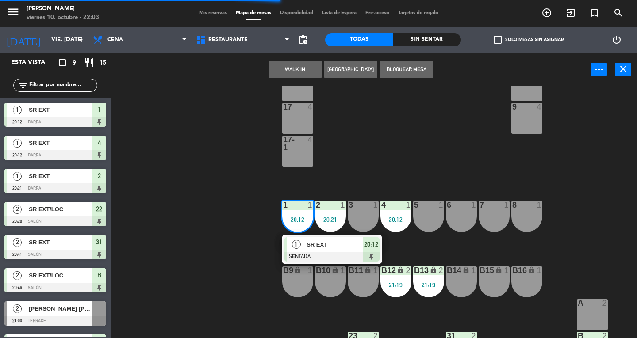
click at [365, 253] on div at bounding box center [331, 257] width 95 height 10
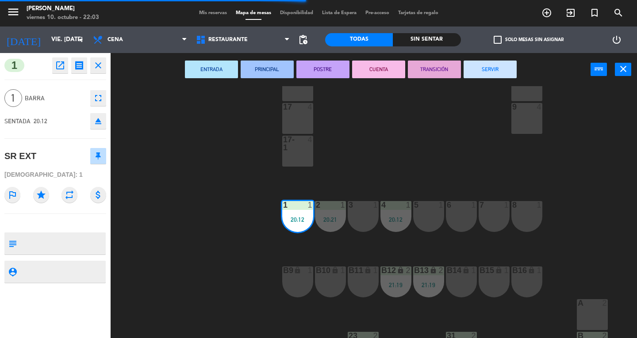
click at [491, 70] on button "SERVIR" at bounding box center [489, 70] width 53 height 18
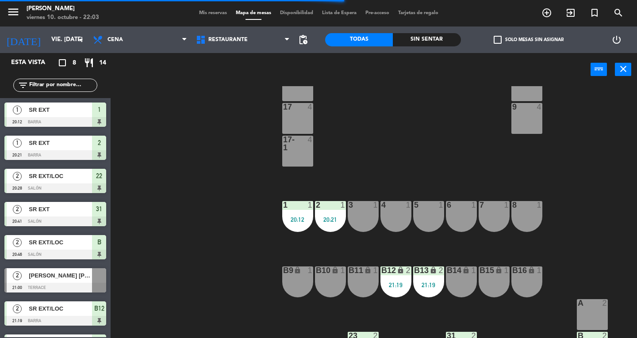
click at [335, 214] on div "2 1 20:21" at bounding box center [330, 216] width 31 height 31
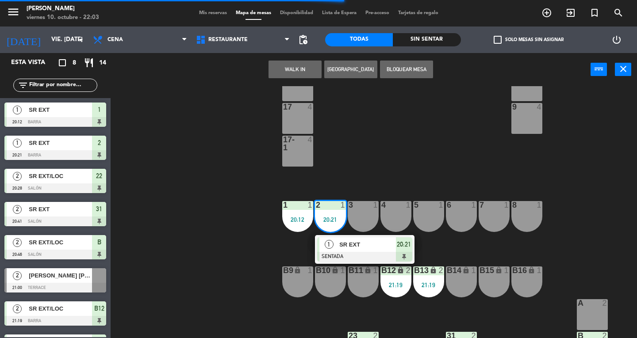
click at [350, 253] on div at bounding box center [364, 257] width 95 height 10
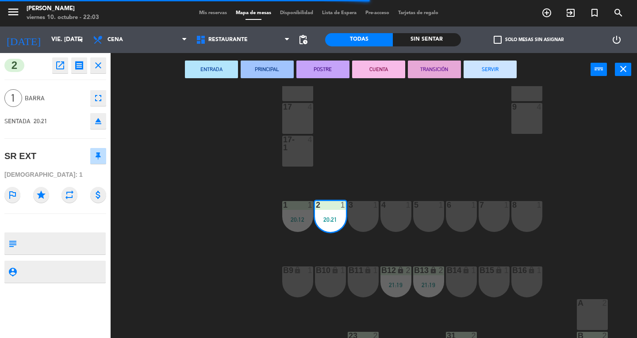
click at [492, 77] on button "SERVIR" at bounding box center [489, 70] width 53 height 18
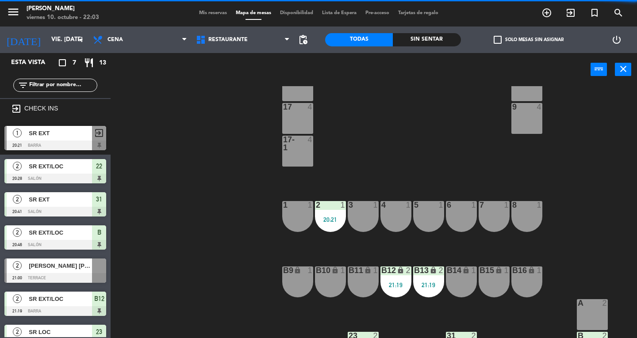
click at [405, 277] on div "B12 lock 2 21:19" at bounding box center [395, 282] width 31 height 31
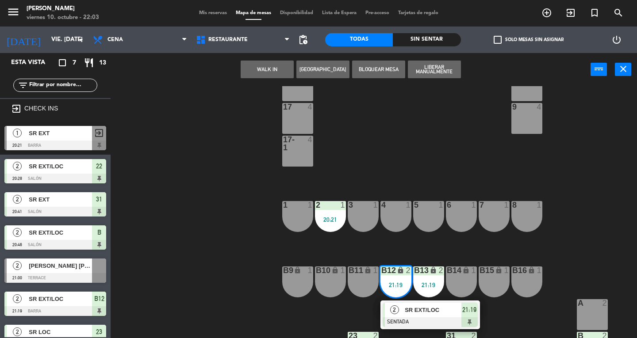
click at [439, 317] on div at bounding box center [429, 322] width 95 height 10
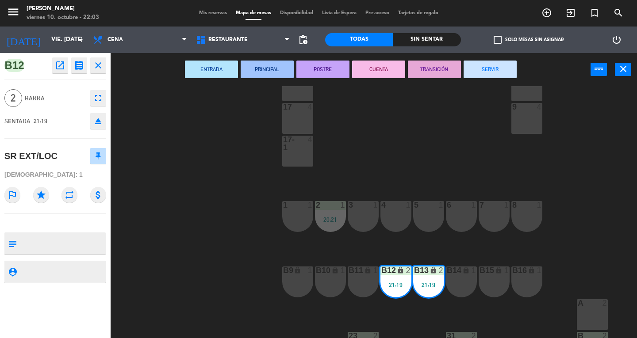
click at [501, 75] on button "SERVIR" at bounding box center [489, 70] width 53 height 18
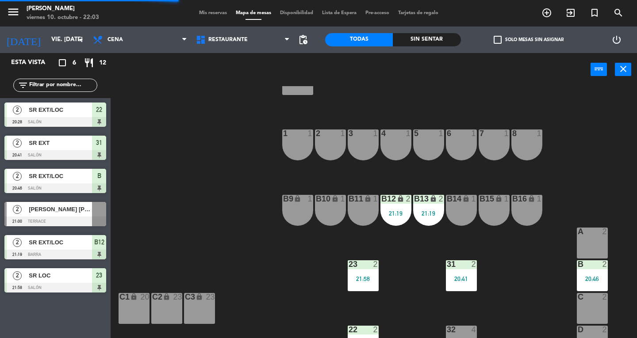
scroll to position [252, 0]
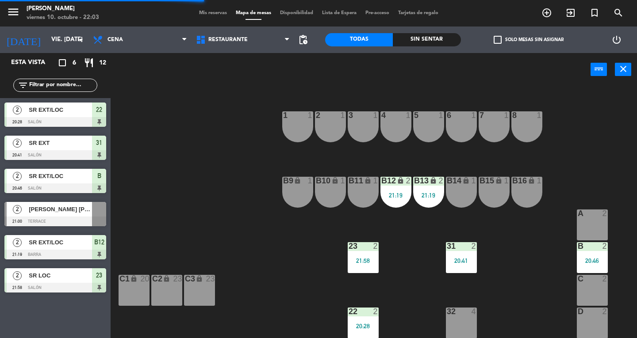
click at [367, 254] on div "23 2 21:58" at bounding box center [363, 257] width 31 height 31
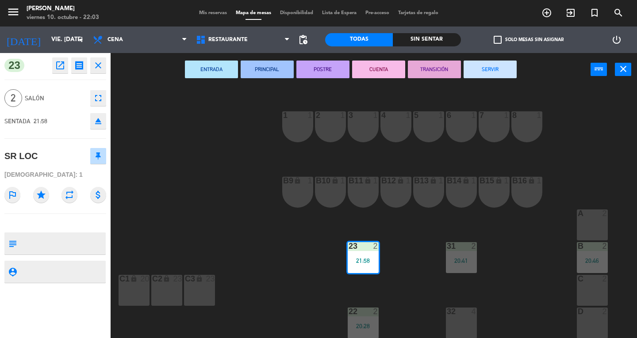
click at [496, 76] on button "SERVIR" at bounding box center [489, 70] width 53 height 18
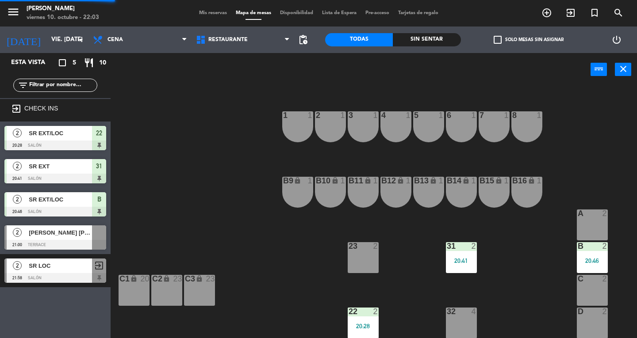
click at [369, 308] on div at bounding box center [363, 312] width 15 height 8
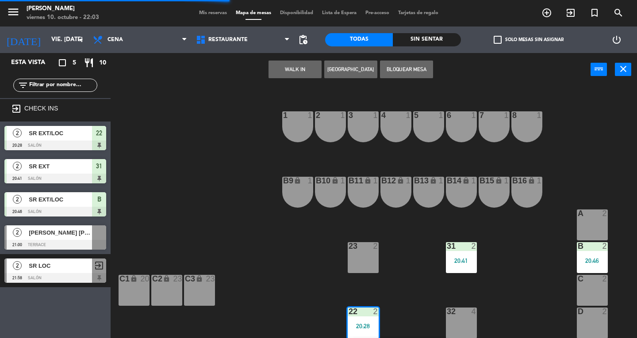
click at [359, 264] on div "23 2" at bounding box center [363, 257] width 31 height 31
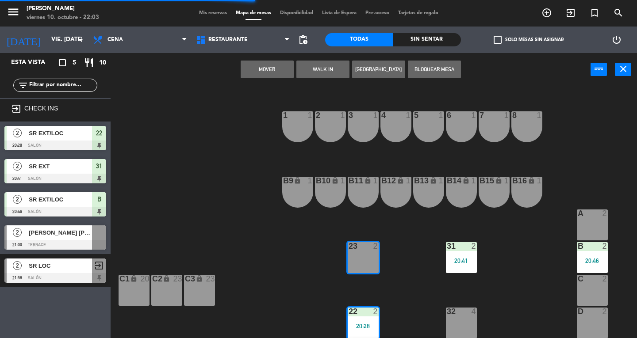
click at [287, 75] on button "Mover" at bounding box center [267, 70] width 53 height 18
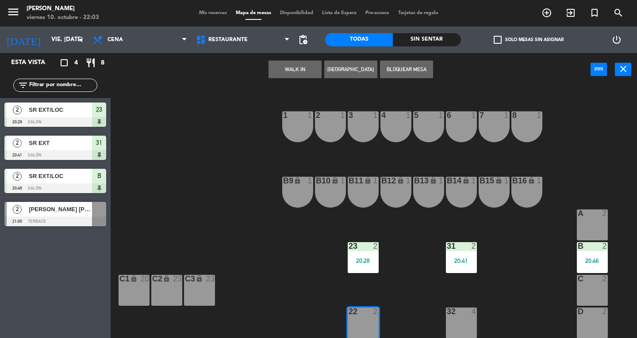
click at [405, 283] on div "13 2 16 4 21 2 12 2 15 4 20 2 11 2 14 lock 4 19 2 10 lock 4 18 2 9 4 17 4 17-1 …" at bounding box center [377, 212] width 520 height 252
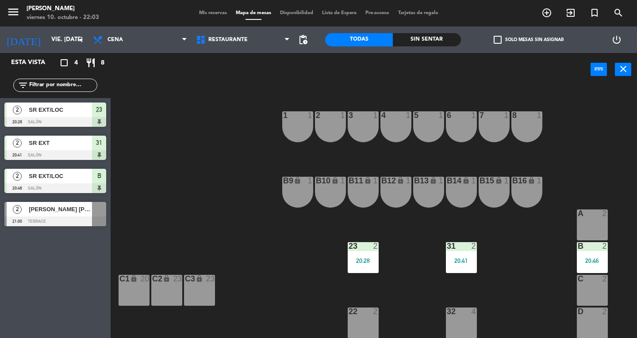
click at [368, 260] on div "20:28" at bounding box center [363, 261] width 31 height 6
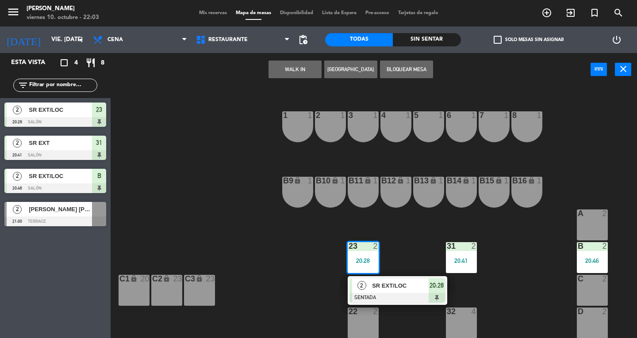
click at [405, 291] on div "SR EXT/LOC" at bounding box center [399, 286] width 57 height 15
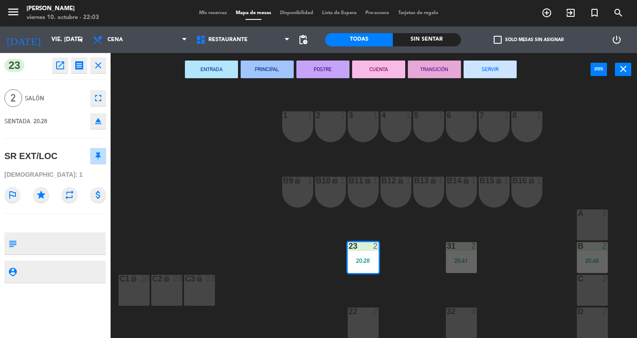
click at [492, 69] on button "SERVIR" at bounding box center [489, 70] width 53 height 18
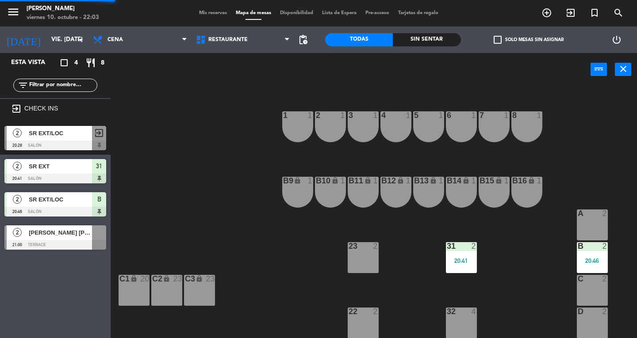
click at [465, 250] on div "31 2" at bounding box center [461, 246] width 31 height 9
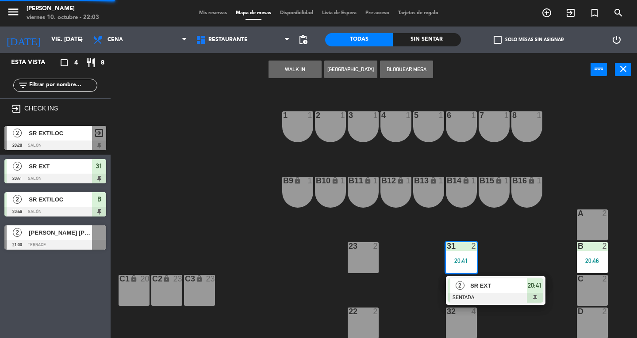
click at [508, 284] on span "SR EXT" at bounding box center [498, 285] width 57 height 9
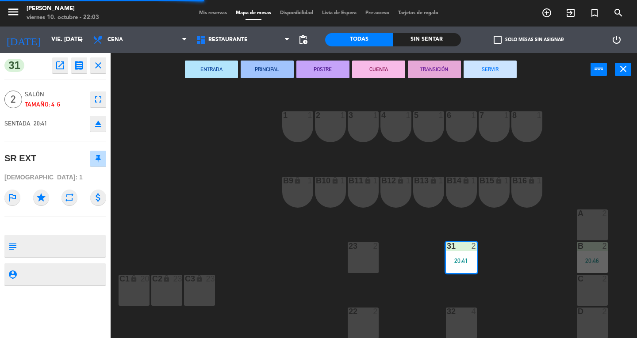
click at [508, 76] on button "SERVIR" at bounding box center [489, 70] width 53 height 18
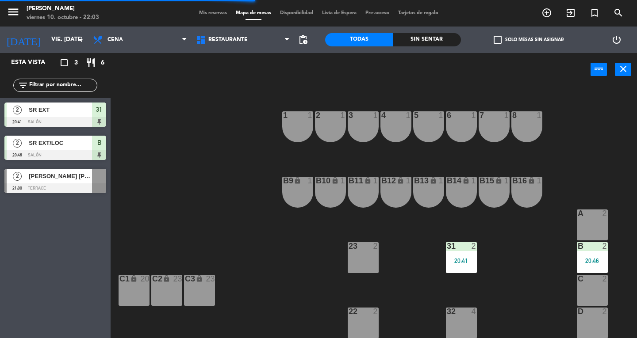
click at [578, 247] on div "B" at bounding box center [577, 246] width 0 height 8
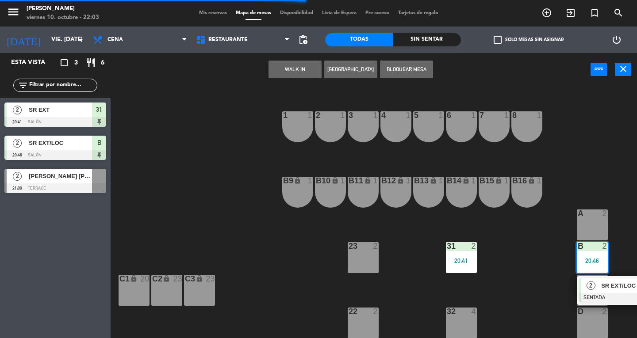
click at [621, 287] on span "SR EXT/LOC" at bounding box center [629, 285] width 57 height 9
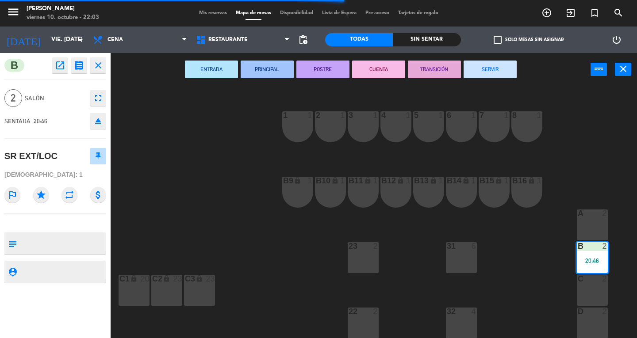
click at [496, 74] on button "SERVIR" at bounding box center [489, 70] width 53 height 18
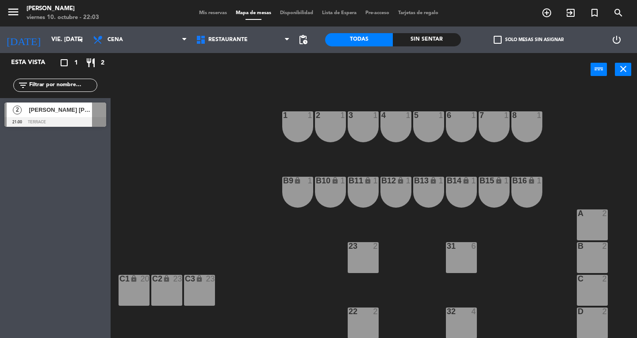
click at [604, 73] on icon "power_input" at bounding box center [598, 69] width 11 height 11
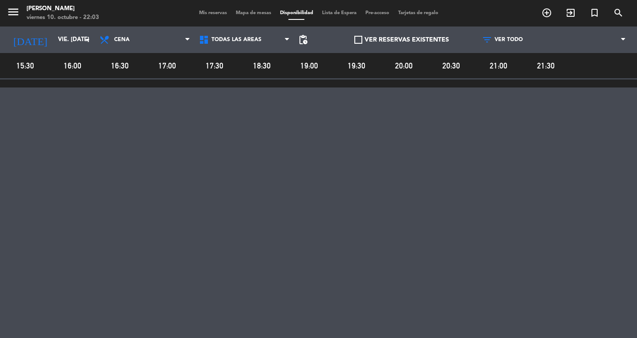
click at [10, 14] on icon "menu" at bounding box center [13, 11] width 13 height 13
click at [42, 41] on span "[PERSON_NAME]" at bounding box center [48, 44] width 51 height 19
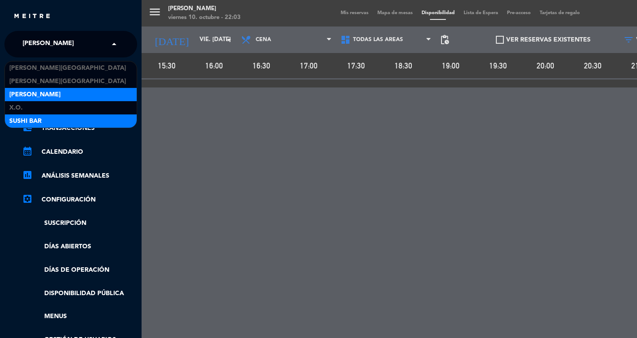
click at [39, 122] on span "SUSHI BAR" at bounding box center [25, 121] width 32 height 10
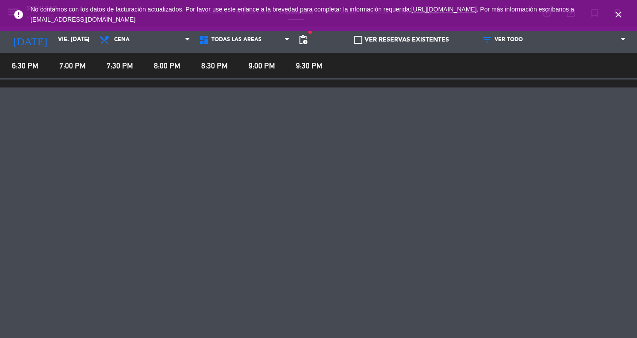
click at [621, 15] on icon "close" at bounding box center [618, 14] width 11 height 11
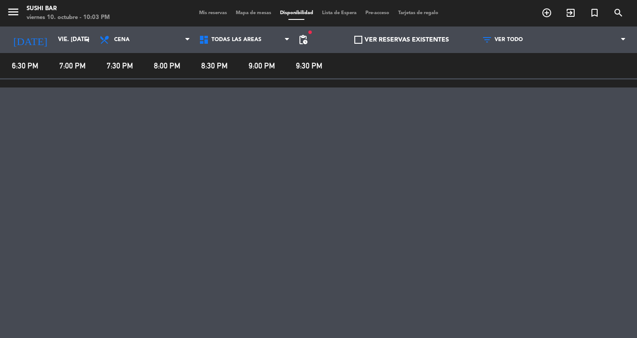
click at [208, 12] on span "Mis reservas" at bounding box center [213, 13] width 37 height 5
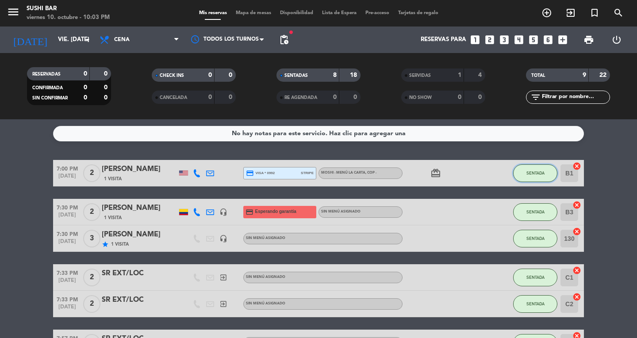
click at [542, 167] on button "SENTADA" at bounding box center [535, 173] width 44 height 18
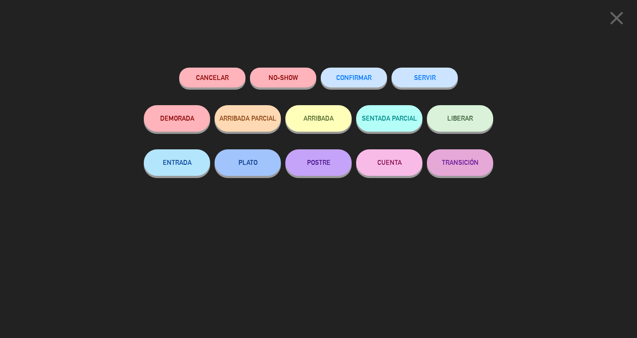
click at [431, 81] on button "SERVIR" at bounding box center [424, 78] width 66 height 20
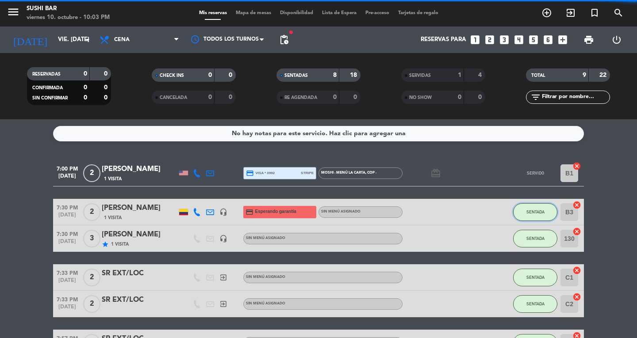
click at [529, 214] on span "SENTADA" at bounding box center [535, 212] width 18 height 5
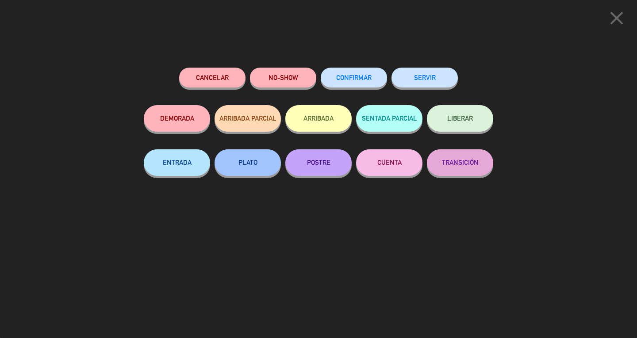
click at [449, 81] on button "SERVIR" at bounding box center [424, 78] width 66 height 20
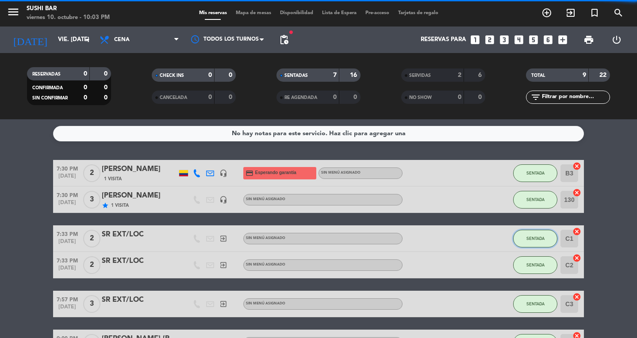
click at [546, 240] on button "SENTADA" at bounding box center [535, 239] width 44 height 18
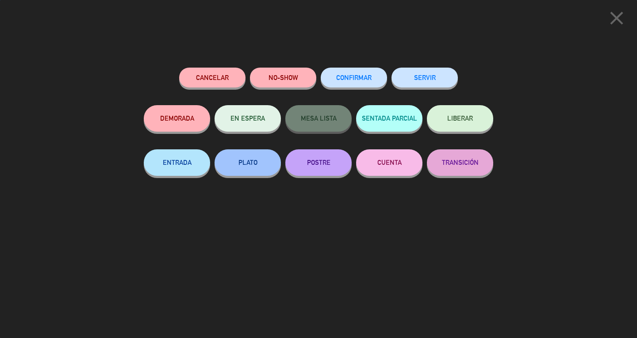
click at [446, 81] on button "SERVIR" at bounding box center [424, 78] width 66 height 20
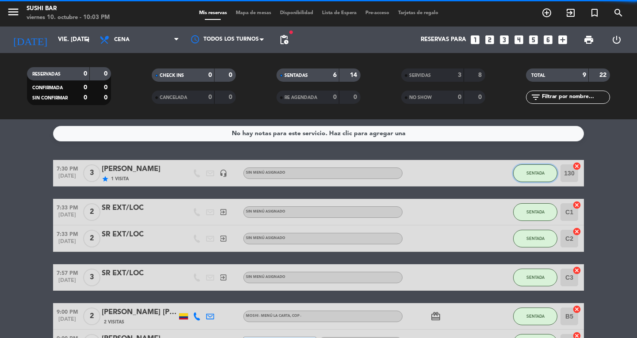
click at [541, 176] on button "SENTADA" at bounding box center [535, 173] width 44 height 18
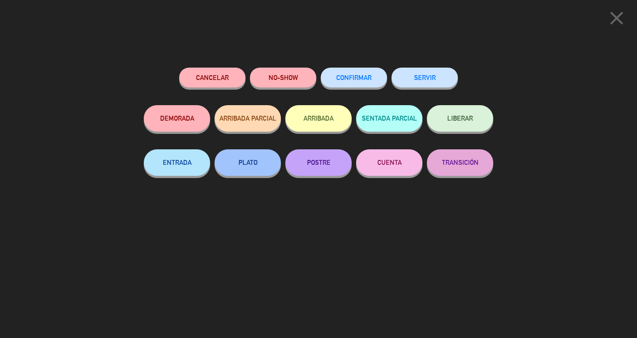
click at [432, 76] on button "SERVIR" at bounding box center [424, 78] width 66 height 20
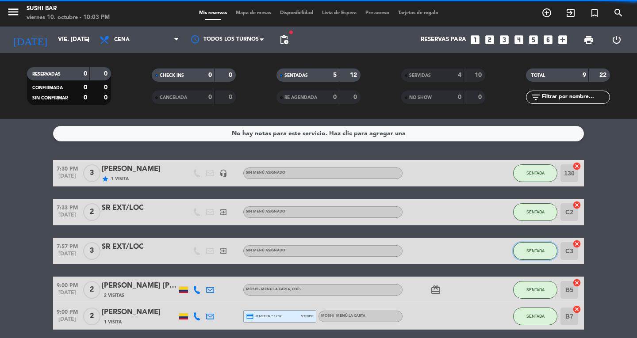
click at [539, 257] on button "SENTADA" at bounding box center [535, 251] width 44 height 18
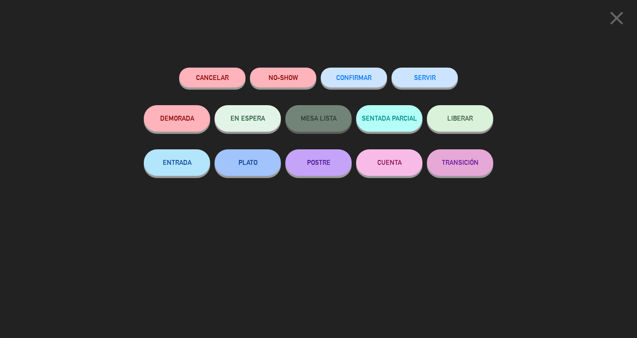
click at [446, 81] on button "SERVIR" at bounding box center [424, 78] width 66 height 20
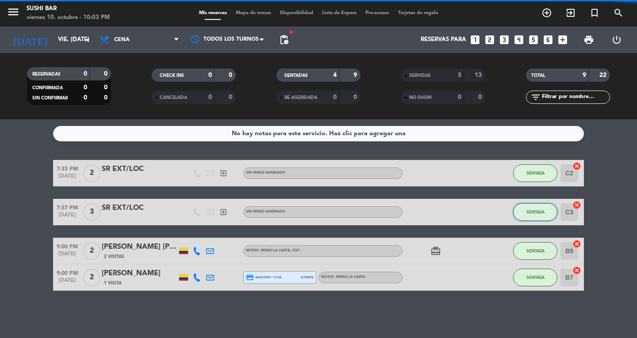
click at [530, 216] on button "SENTADA" at bounding box center [535, 212] width 44 height 18
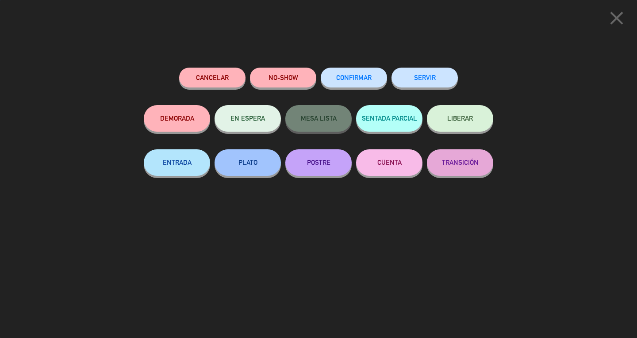
click at [444, 82] on button "SERVIR" at bounding box center [424, 78] width 66 height 20
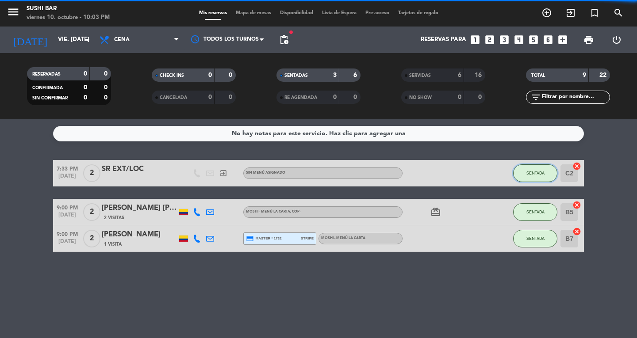
click at [526, 175] on span "SENTADA" at bounding box center [535, 173] width 18 height 5
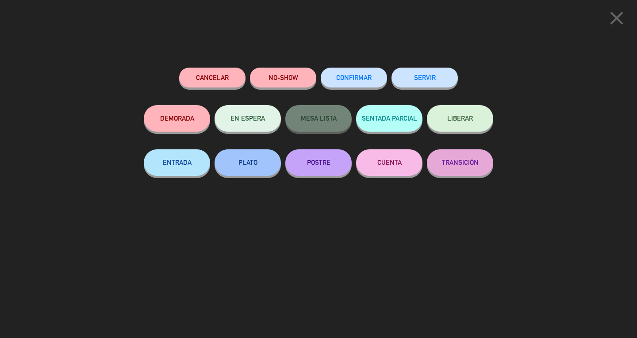
click at [418, 73] on button "SERVIR" at bounding box center [424, 78] width 66 height 20
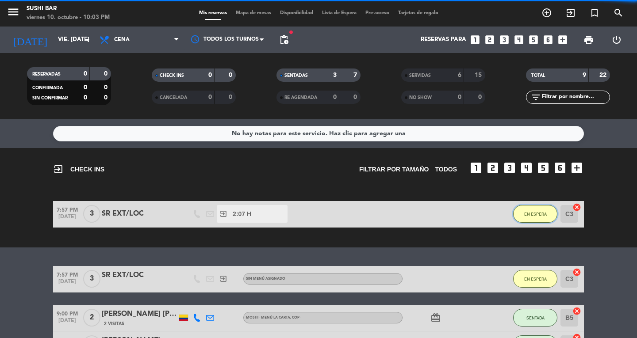
click at [535, 215] on span "EN ESPERA" at bounding box center [535, 214] width 23 height 5
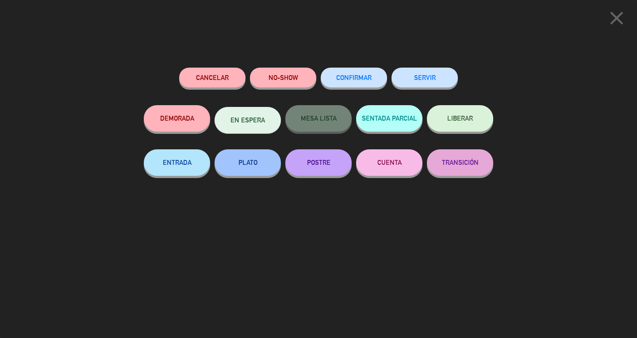
click at [443, 80] on button "SERVIR" at bounding box center [424, 78] width 66 height 20
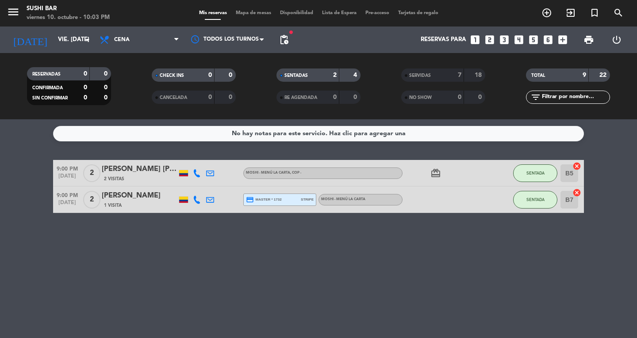
click at [538, 175] on span "SENTADA" at bounding box center [535, 173] width 18 height 5
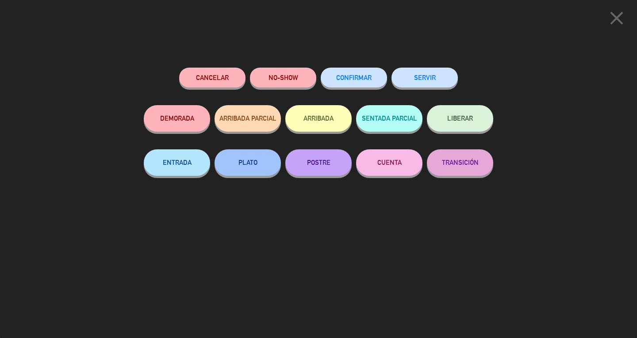
click at [455, 80] on button "SERVIR" at bounding box center [424, 78] width 66 height 20
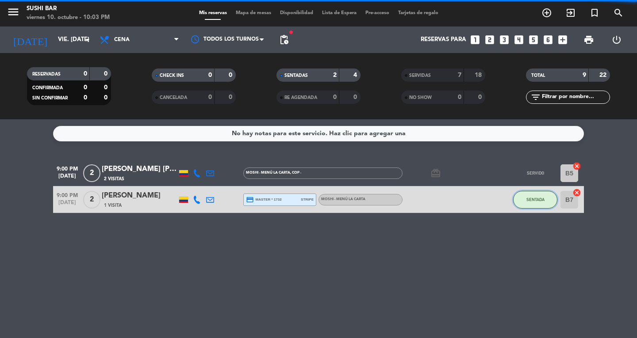
click at [540, 201] on span "SENTADA" at bounding box center [535, 199] width 18 height 5
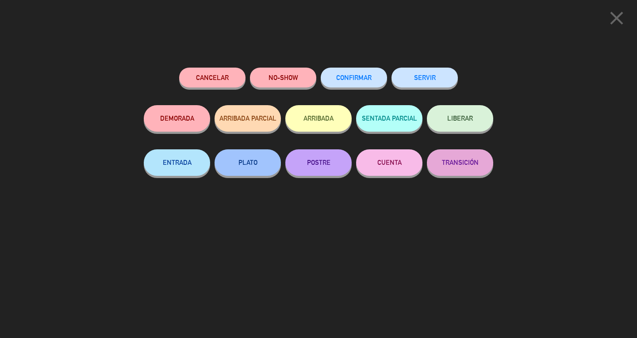
click at [444, 78] on button "SERVIR" at bounding box center [424, 78] width 66 height 20
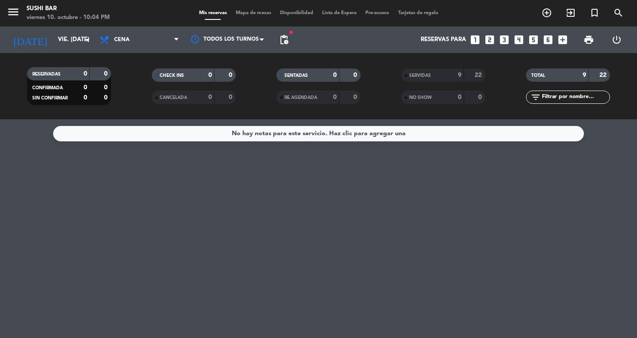
click at [13, 9] on icon "menu" at bounding box center [13, 11] width 13 height 13
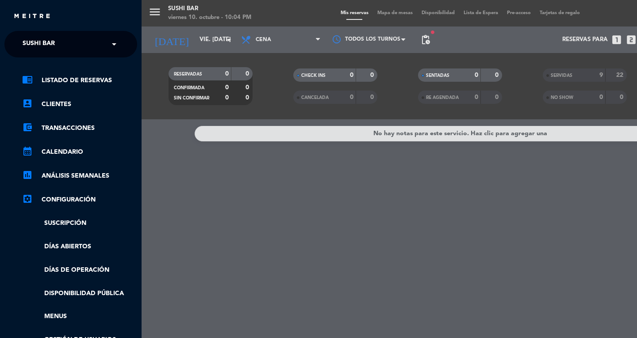
click at [44, 46] on span "SUSHI BAR" at bounding box center [39, 44] width 32 height 19
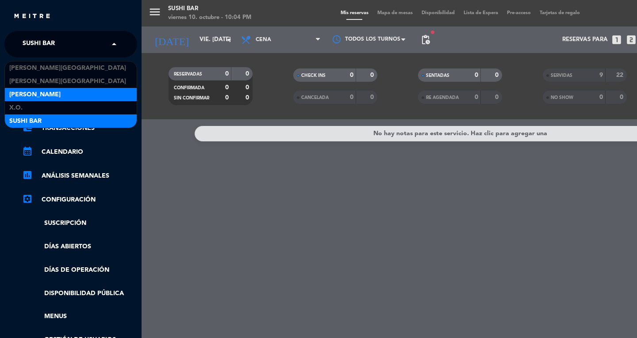
click at [23, 91] on span "[PERSON_NAME]" at bounding box center [34, 95] width 51 height 10
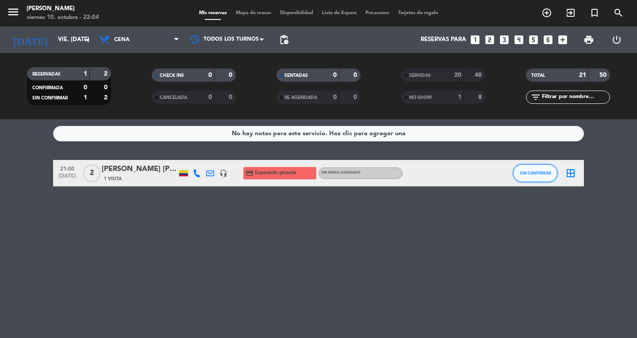
click at [527, 165] on button "SIN CONFIRMAR" at bounding box center [535, 173] width 44 height 18
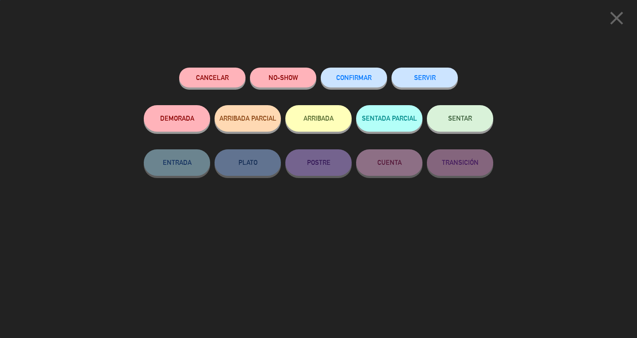
click at [426, 85] on button "SERVIR" at bounding box center [424, 78] width 66 height 20
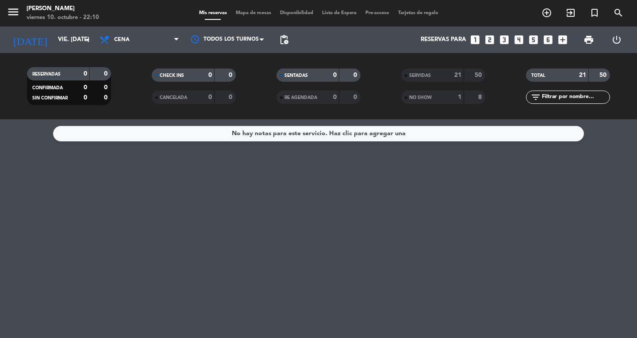
click at [16, 17] on icon "menu" at bounding box center [13, 11] width 13 height 13
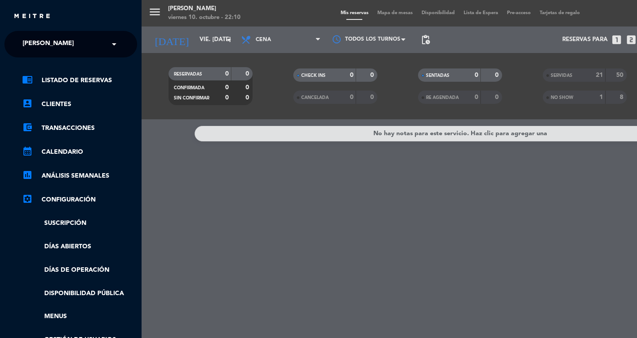
click at [21, 44] on div "× [PERSON_NAME]" at bounding box center [53, 44] width 68 height 19
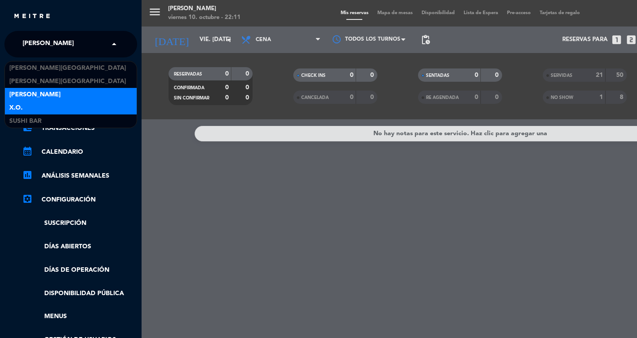
click at [17, 111] on span "X.O." at bounding box center [15, 108] width 13 height 10
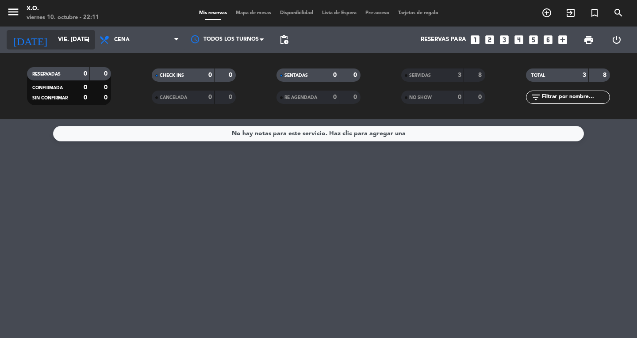
click at [56, 46] on input "vie. [DATE]" at bounding box center [93, 40] width 78 height 16
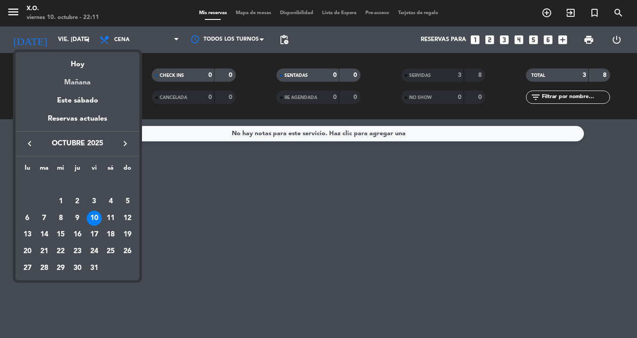
click at [75, 84] on div "Mañana" at bounding box center [77, 79] width 124 height 18
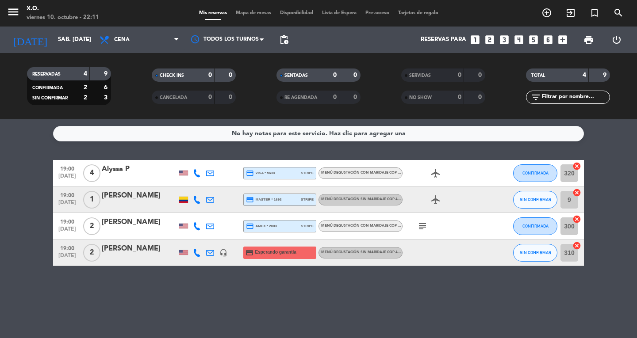
click at [11, 18] on icon "menu" at bounding box center [13, 11] width 13 height 13
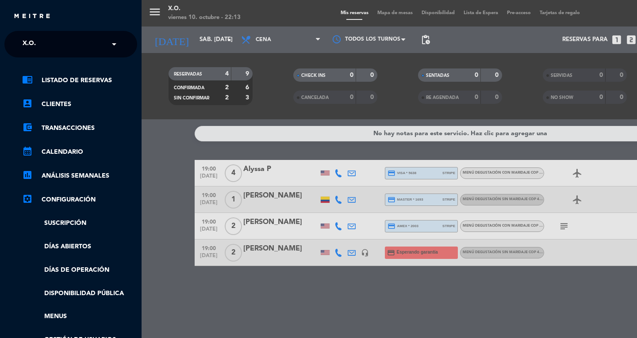
click at [176, 48] on div "menu X.O. viernes 10. octubre - 22:13 Mis reservas Mapa de mesas Disponibilidad…" at bounding box center [459, 169] width 637 height 338
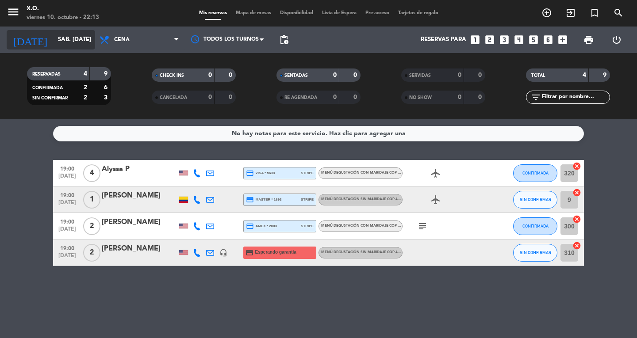
click at [80, 38] on input "sáb. [DATE]" at bounding box center [93, 40] width 78 height 16
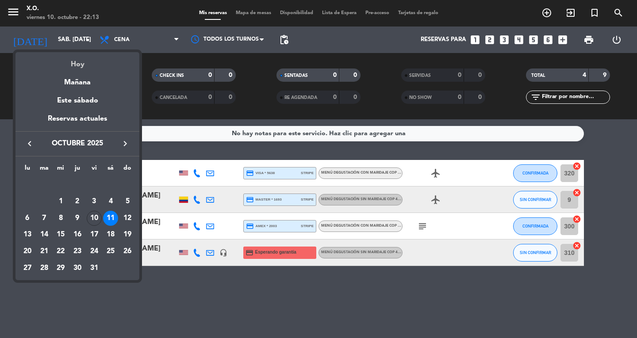
click at [79, 67] on div "Hoy" at bounding box center [77, 61] width 124 height 18
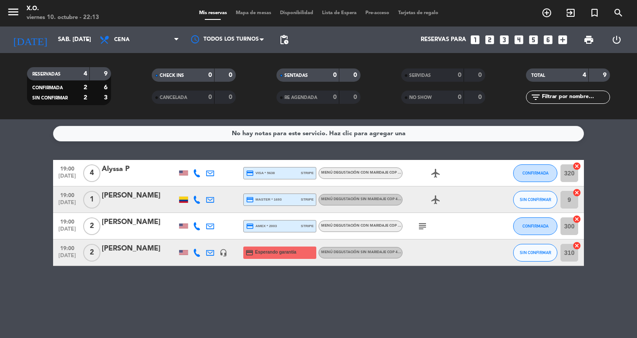
type input "vie. [DATE]"
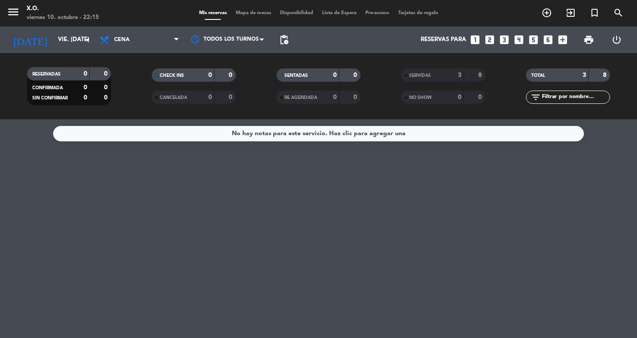
click at [19, 9] on icon "menu" at bounding box center [13, 11] width 13 height 13
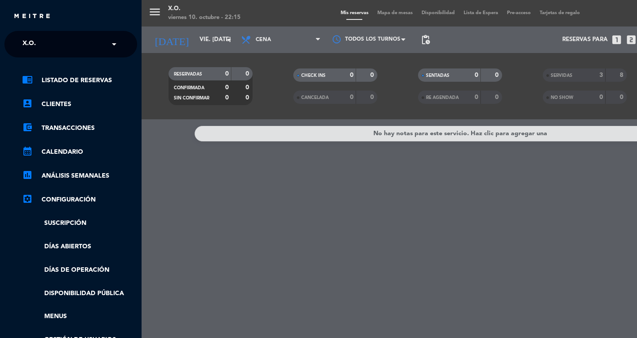
click at [39, 30] on div "close × X.O. × chrome_reader_mode Listado de Reservas account_box Clientes acco…" at bounding box center [70, 169] width 141 height 338
click at [39, 31] on ng-select "× X.O. ×" at bounding box center [70, 44] width 133 height 27
click at [39, 37] on div "× X.O." at bounding box center [34, 44] width 30 height 19
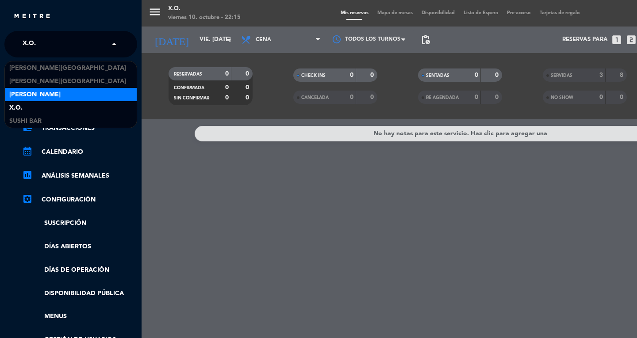
click at [42, 95] on span "[PERSON_NAME]" at bounding box center [34, 95] width 51 height 10
